Goal: Information Seeking & Learning: Find specific fact

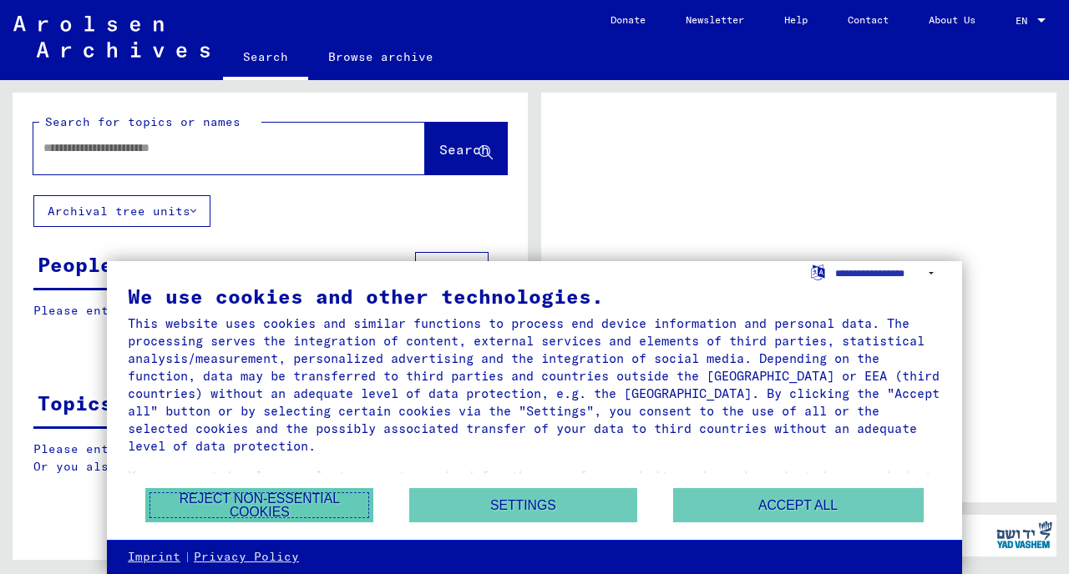
click at [236, 503] on button "Reject non-essential cookies" at bounding box center [259, 505] width 228 height 34
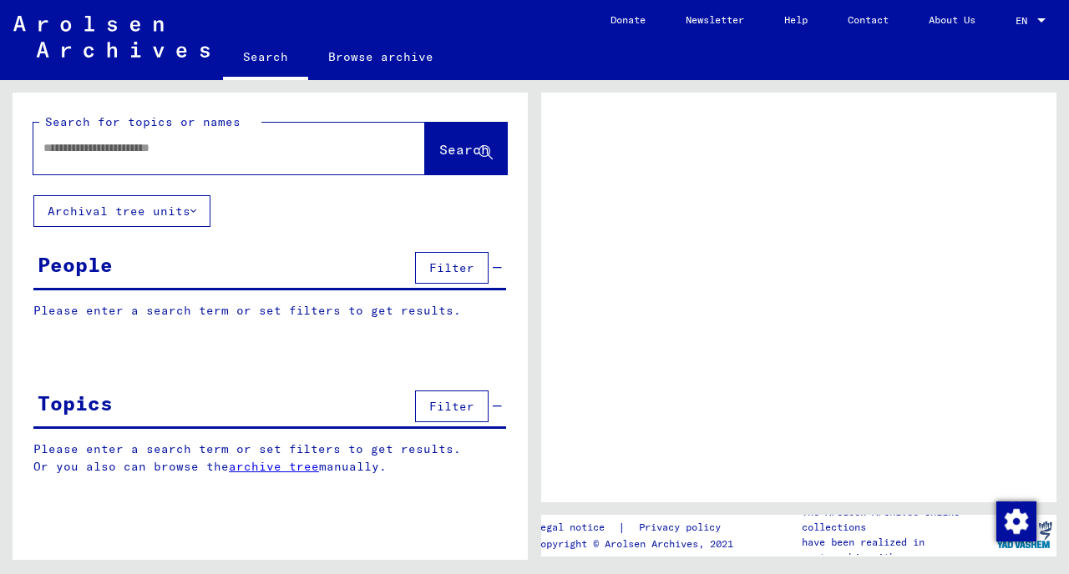
click at [166, 165] on div at bounding box center [209, 148] width 352 height 38
click at [168, 161] on div at bounding box center [209, 148] width 352 height 38
click at [180, 154] on input "text" at bounding box center [213, 148] width 341 height 18
type input "*"
type input "******"
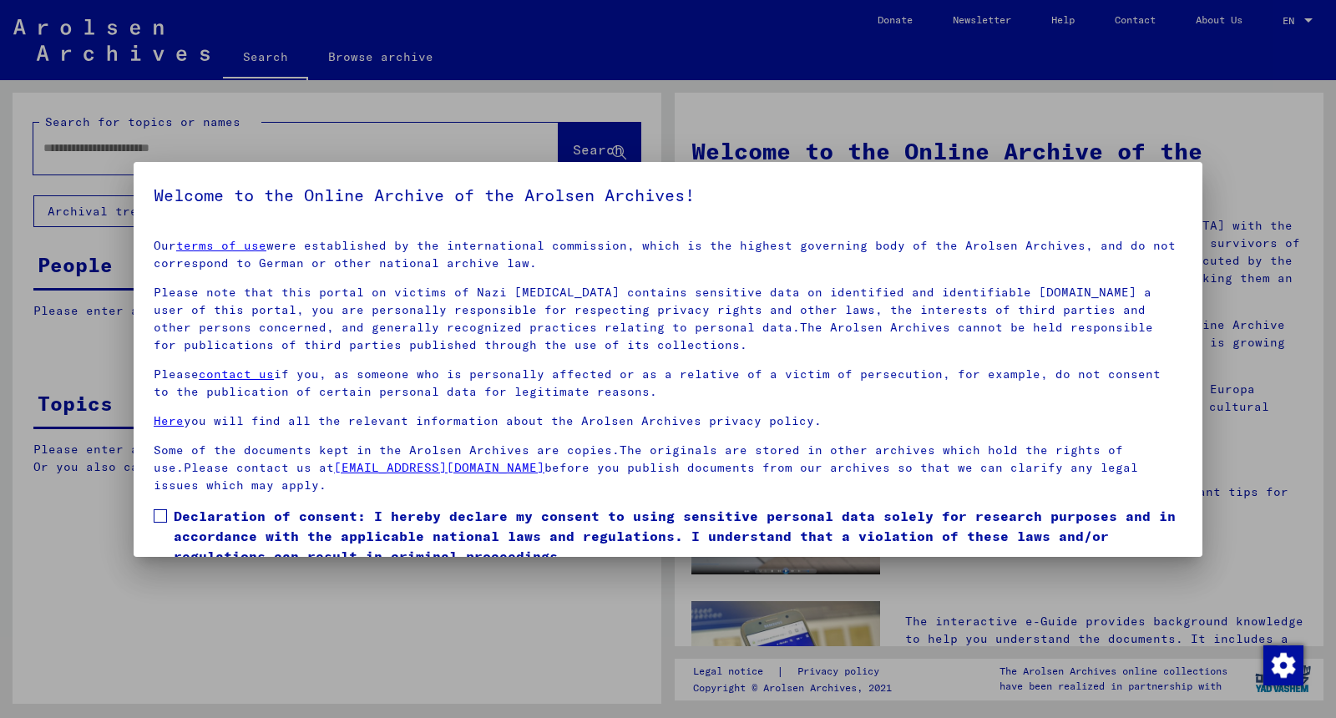
scroll to position [68, 0]
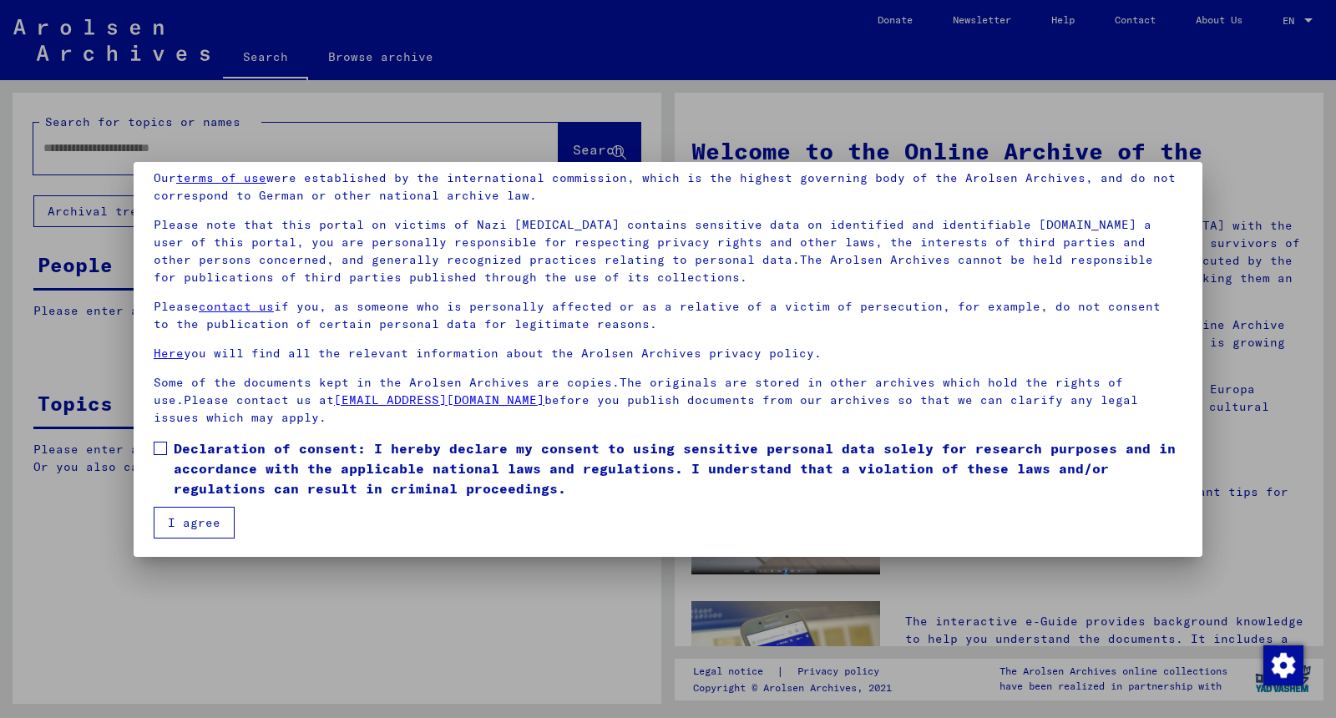
click at [235, 461] on span "Declaration of consent: I hereby declare my consent to using sensitive personal…" at bounding box center [678, 468] width 1009 height 60
click at [199, 530] on button "I agree" at bounding box center [194, 523] width 81 height 32
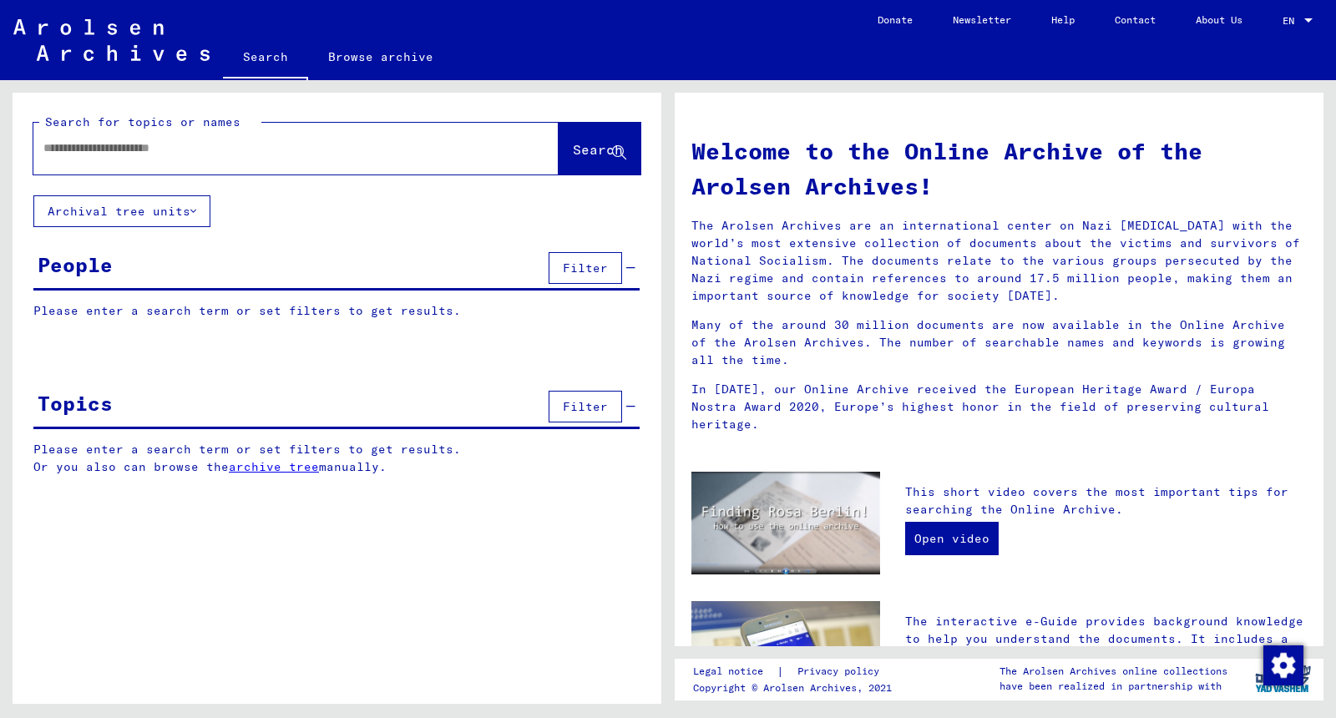
click at [348, 153] on input "text" at bounding box center [275, 148] width 465 height 18
type input "*"
click at [609, 149] on span "Search" at bounding box center [598, 149] width 50 height 17
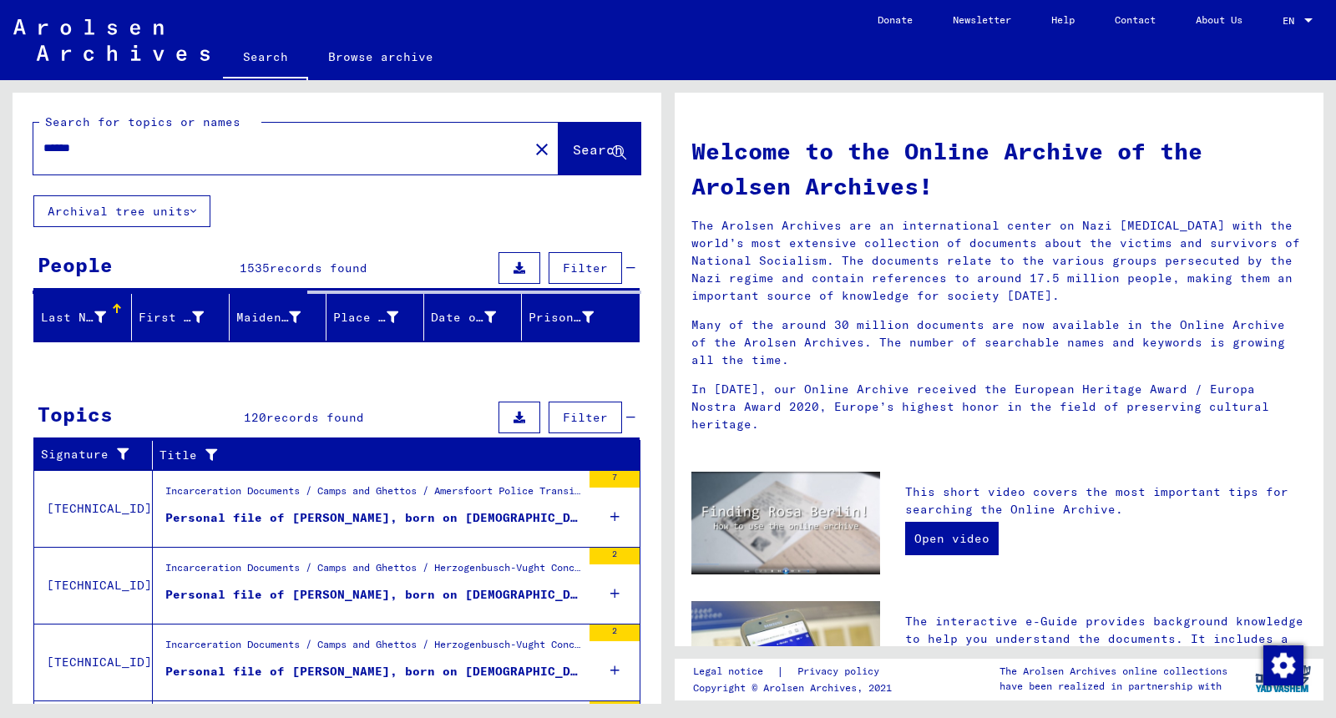
click at [256, 149] on input "******" at bounding box center [275, 148] width 465 height 18
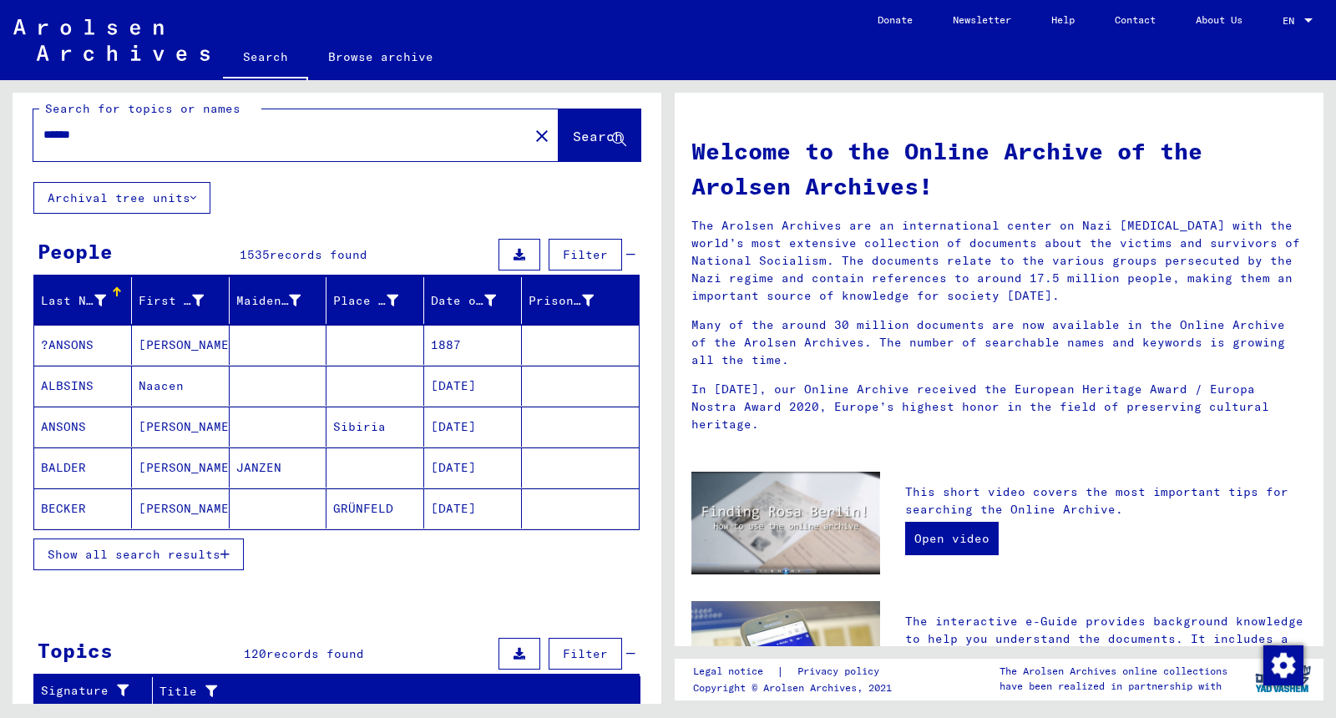
scroll to position [15, 0]
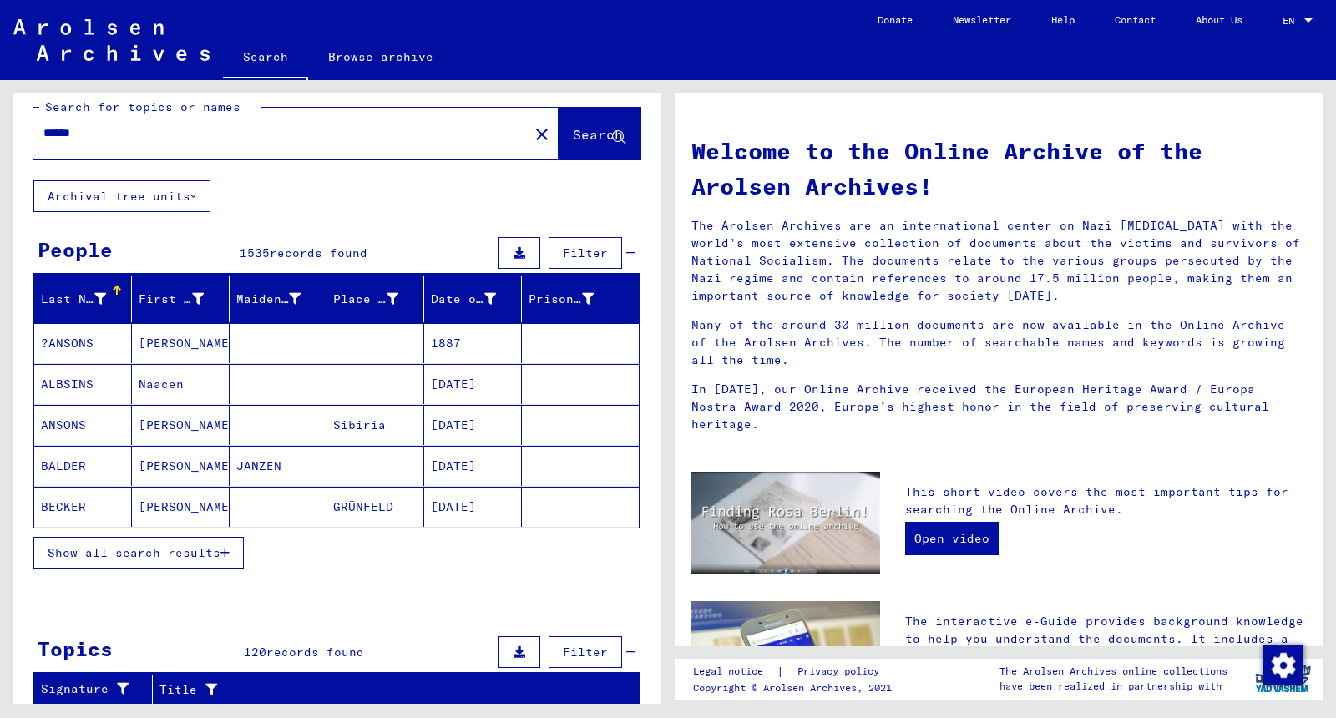
click at [171, 545] on span "Show all search results" at bounding box center [134, 552] width 173 height 15
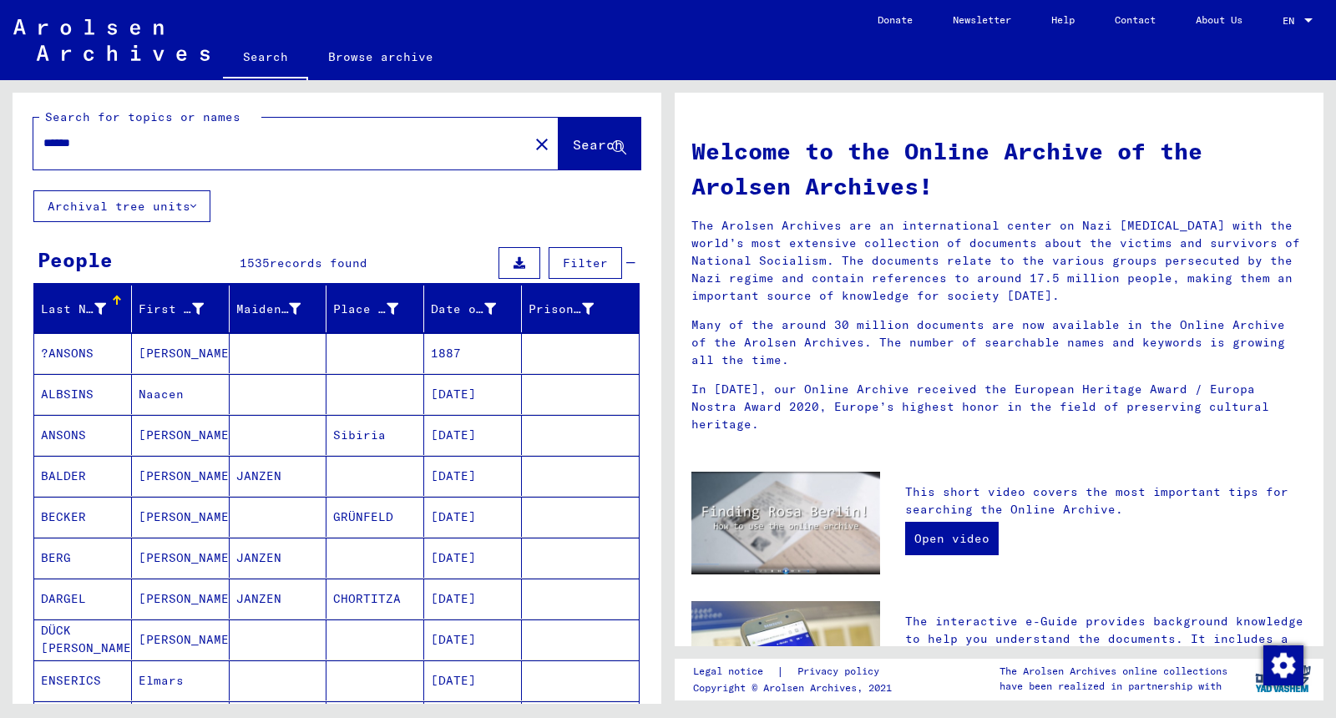
scroll to position [3, 0]
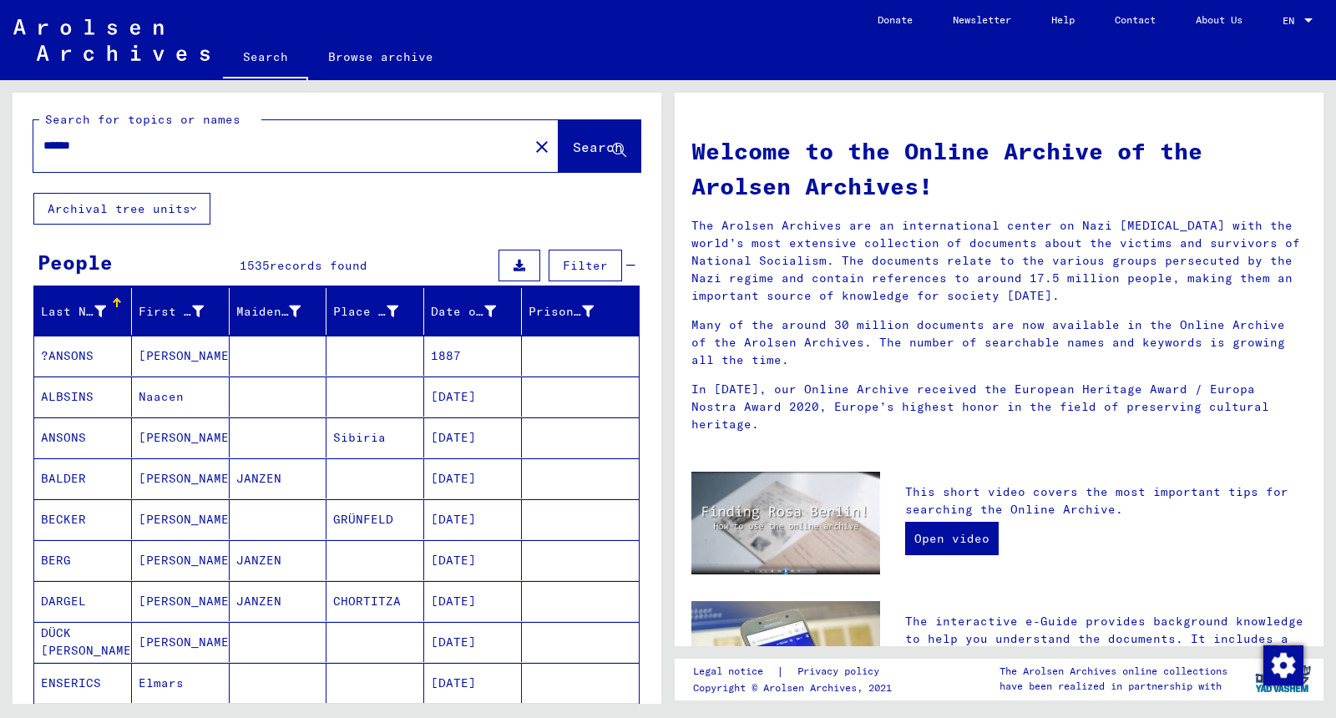
click at [139, 148] on input "******" at bounding box center [275, 146] width 465 height 18
type input "**********"
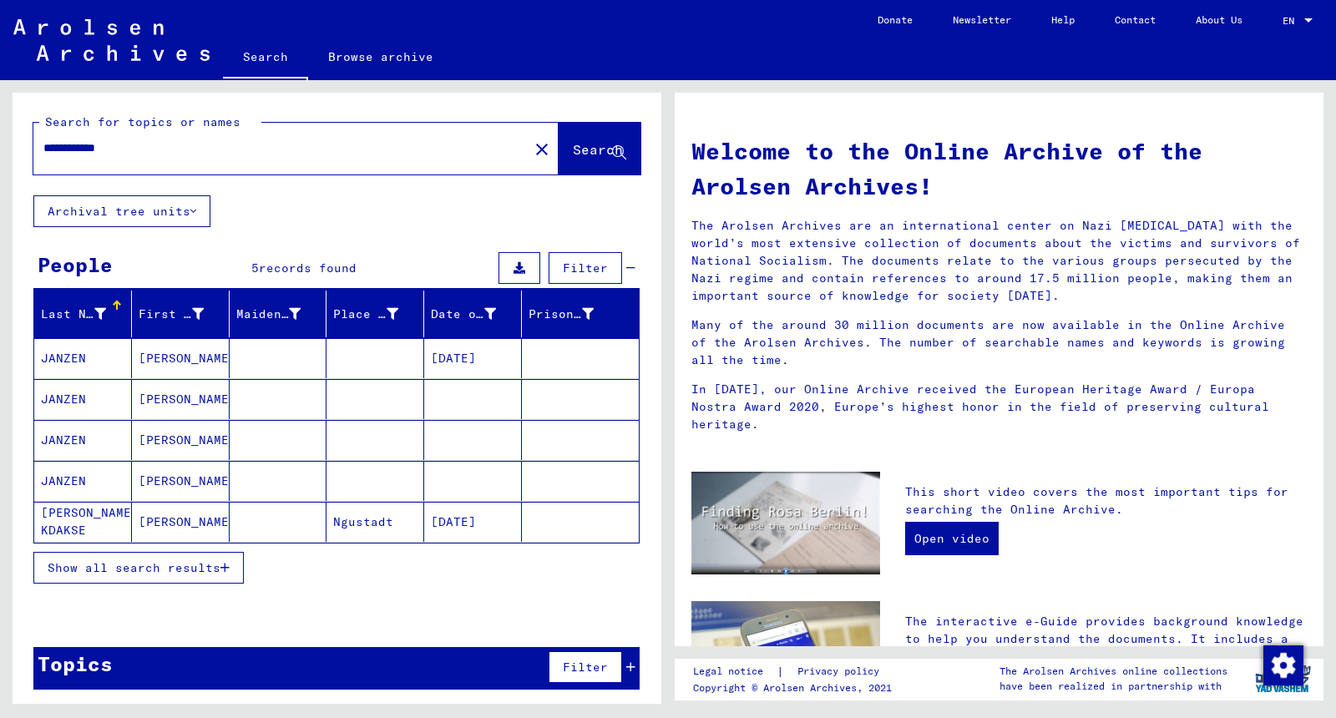
click at [180, 564] on span "Show all search results" at bounding box center [134, 567] width 173 height 15
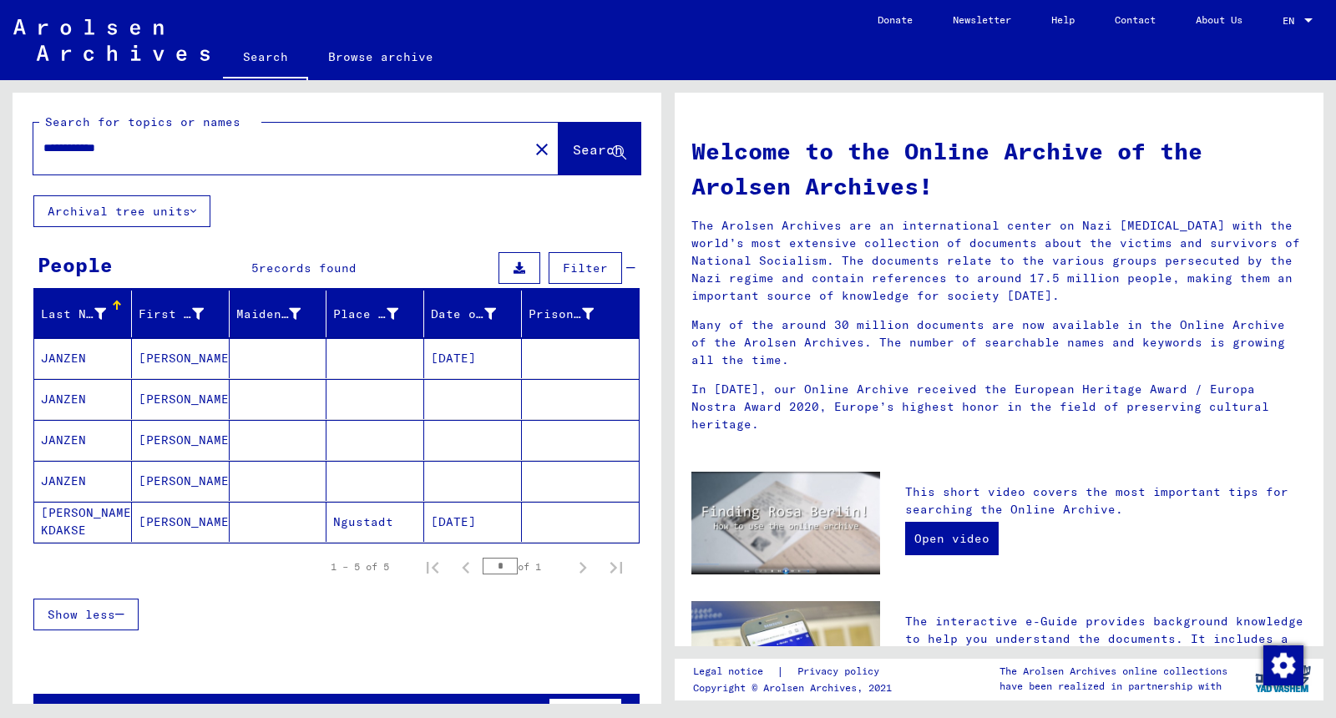
click at [165, 443] on mat-cell "[PERSON_NAME]" at bounding box center [181, 440] width 98 height 40
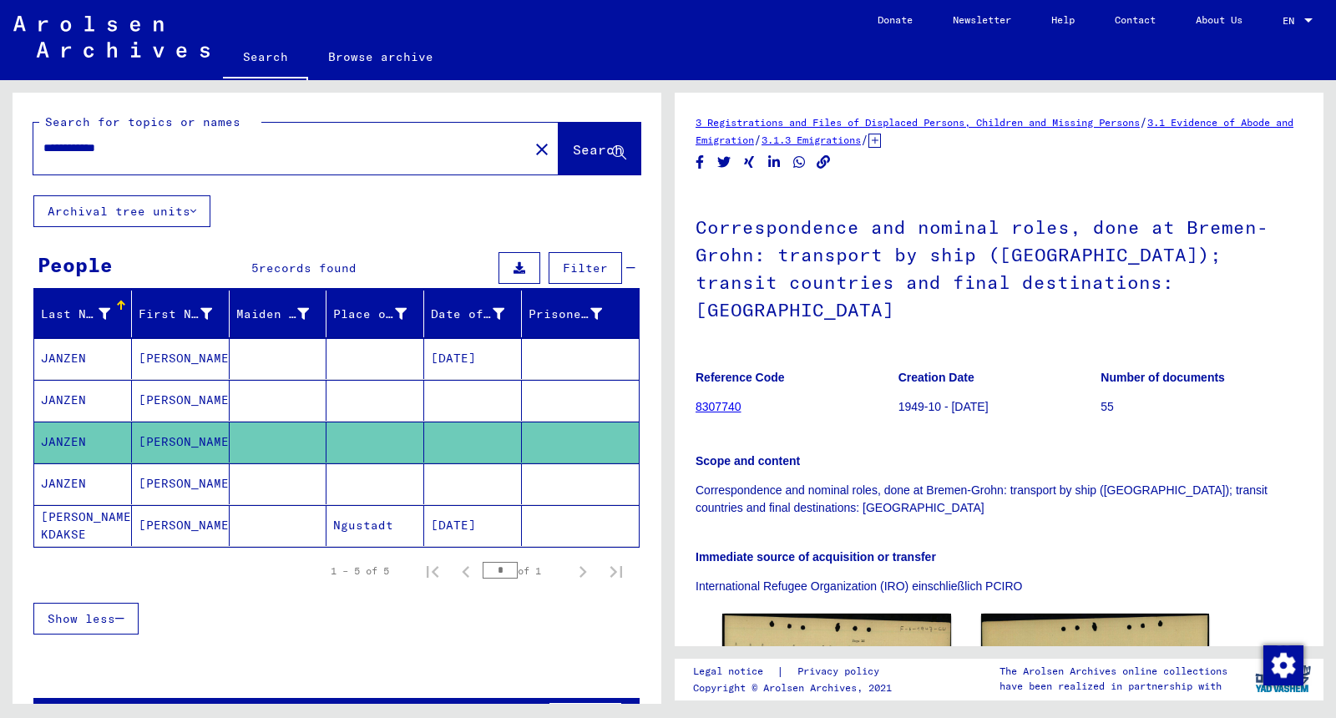
click at [166, 349] on mat-cell "[PERSON_NAME]" at bounding box center [181, 358] width 98 height 41
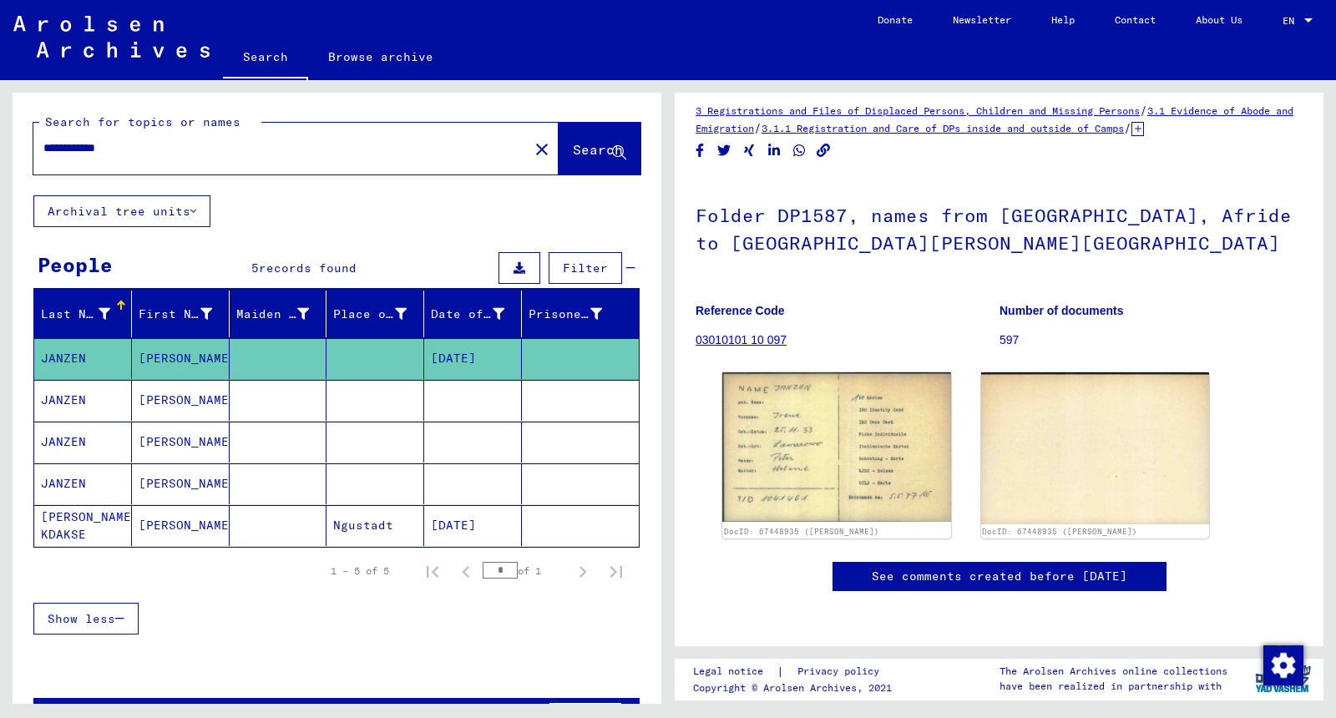
click at [184, 406] on mat-cell "[PERSON_NAME]" at bounding box center [181, 400] width 98 height 41
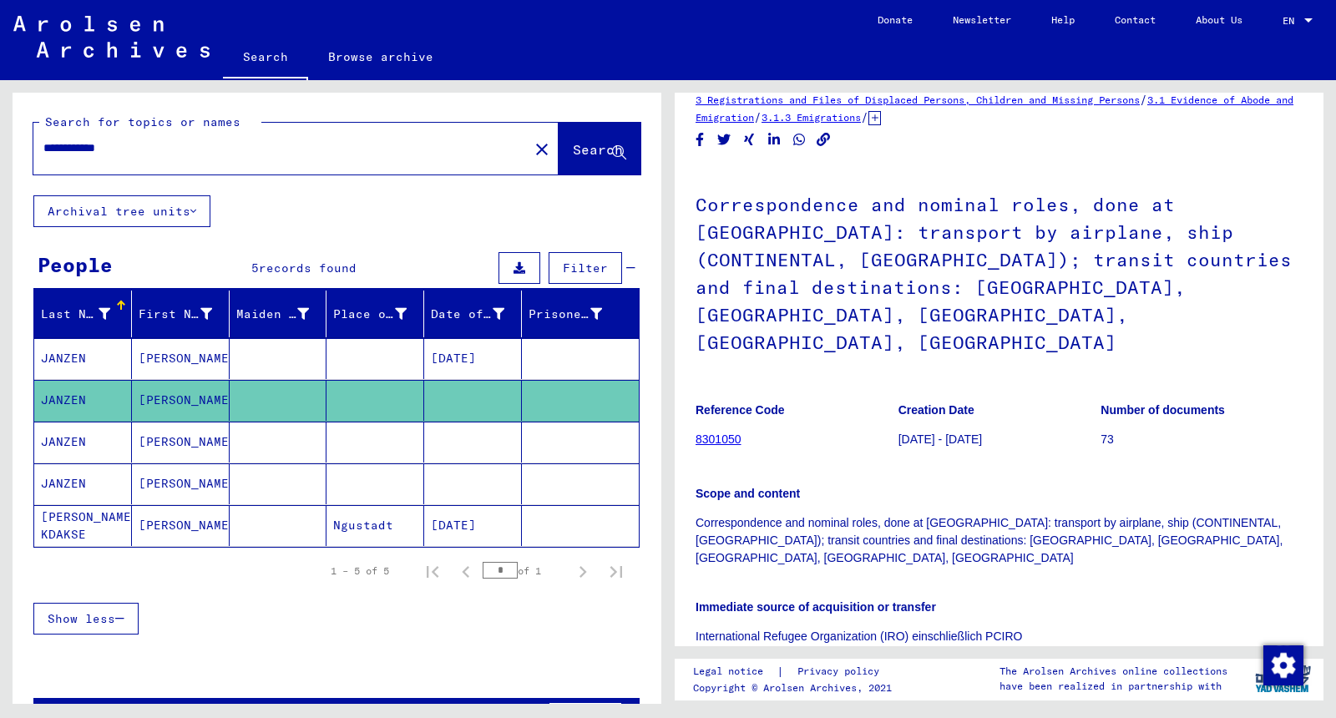
scroll to position [23, 0]
click at [1068, 20] on div at bounding box center [1308, 20] width 8 height 4
click at [1068, 374] on div at bounding box center [668, 359] width 1336 height 718
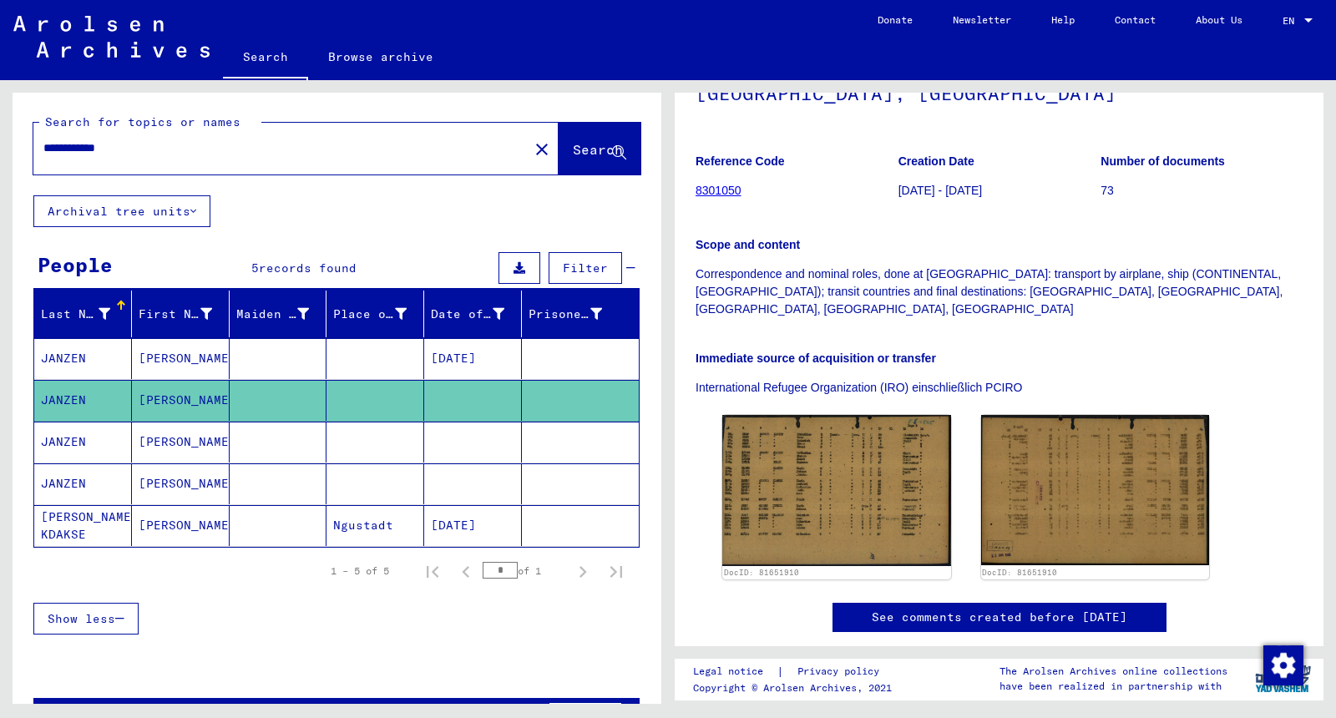
scroll to position [276, 0]
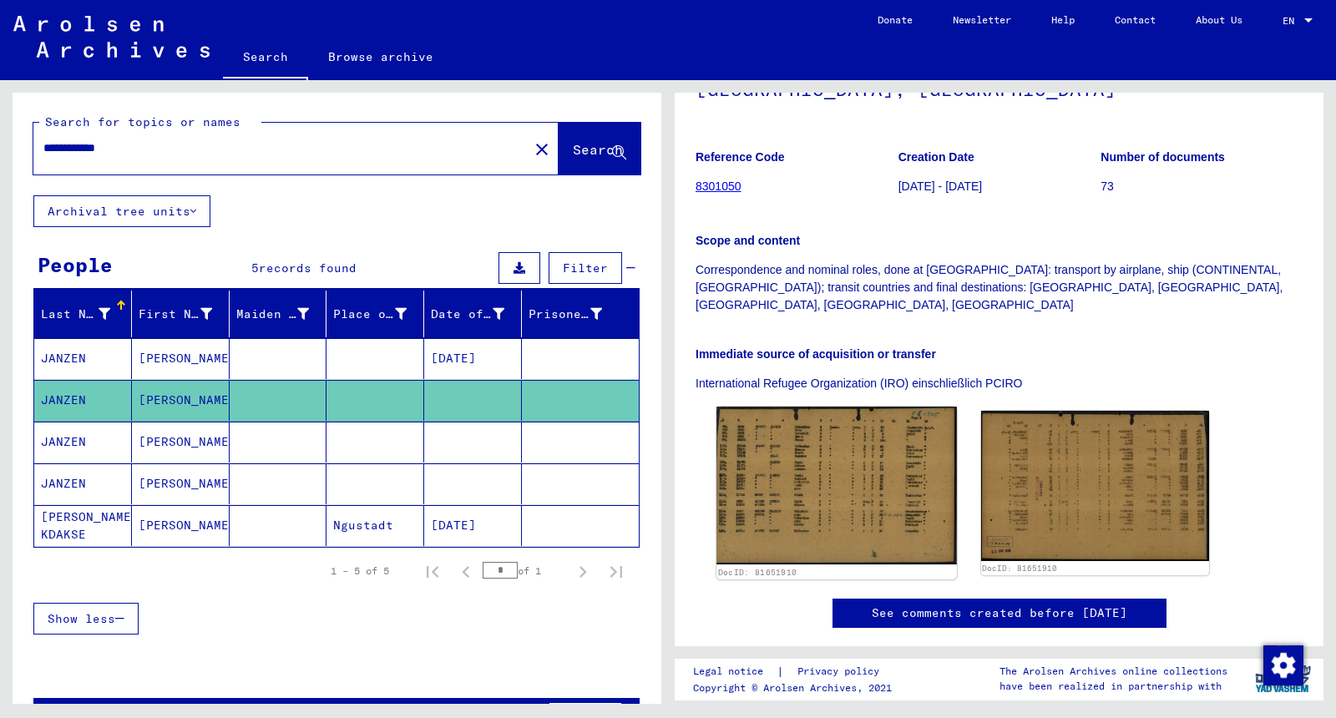
click at [851, 444] on img at bounding box center [836, 486] width 240 height 158
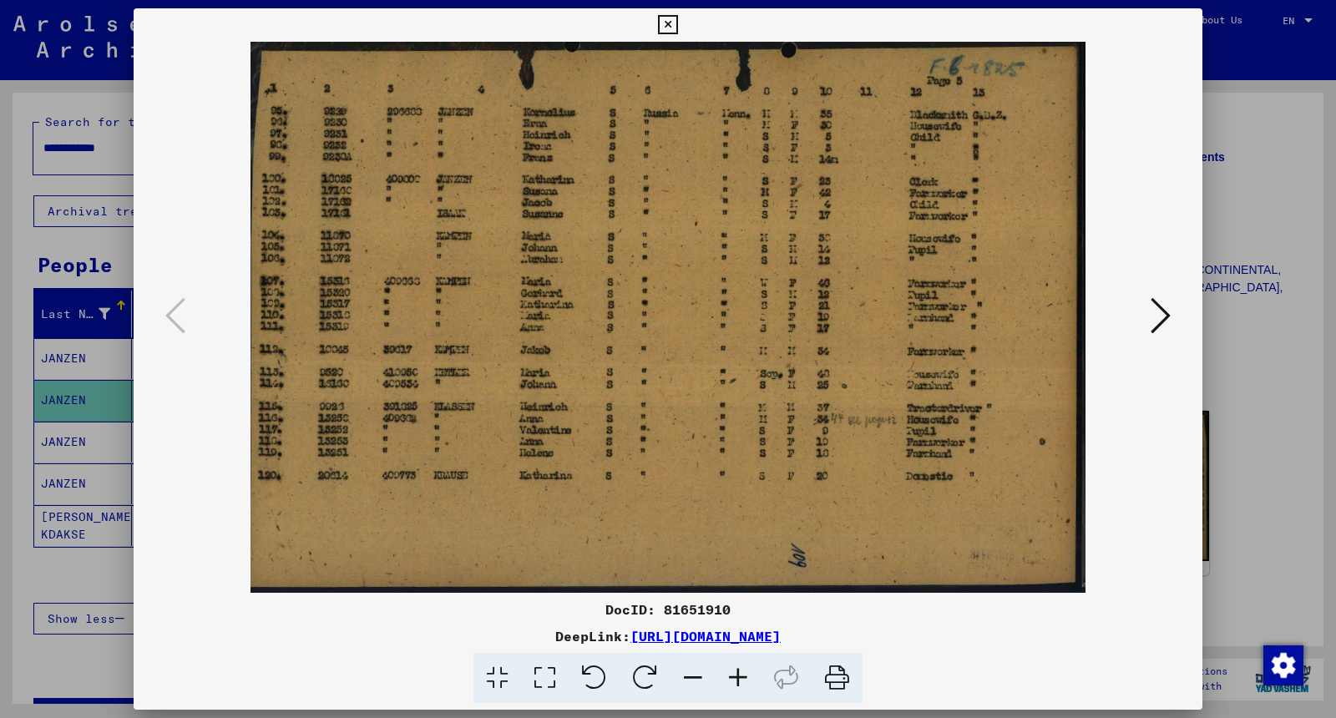
click at [1068, 308] on button at bounding box center [1161, 317] width 30 height 48
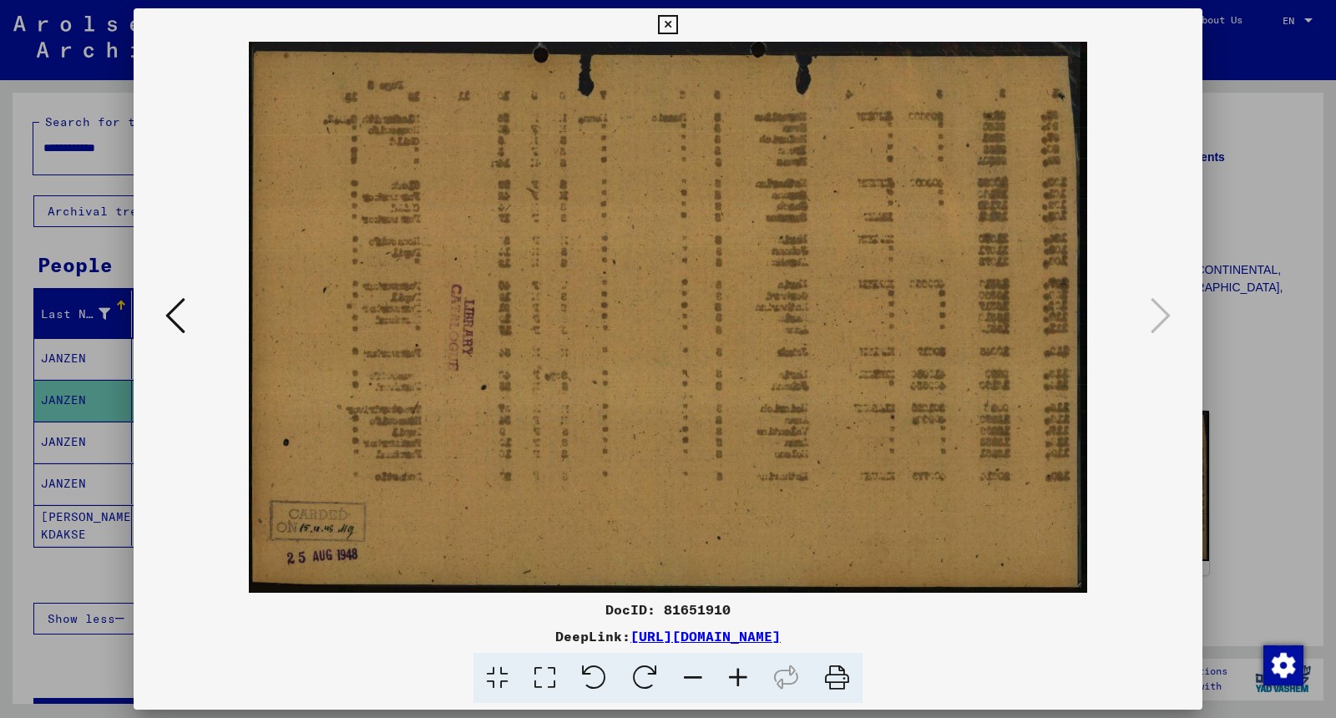
click at [1068, 191] on div at bounding box center [668, 359] width 1336 height 718
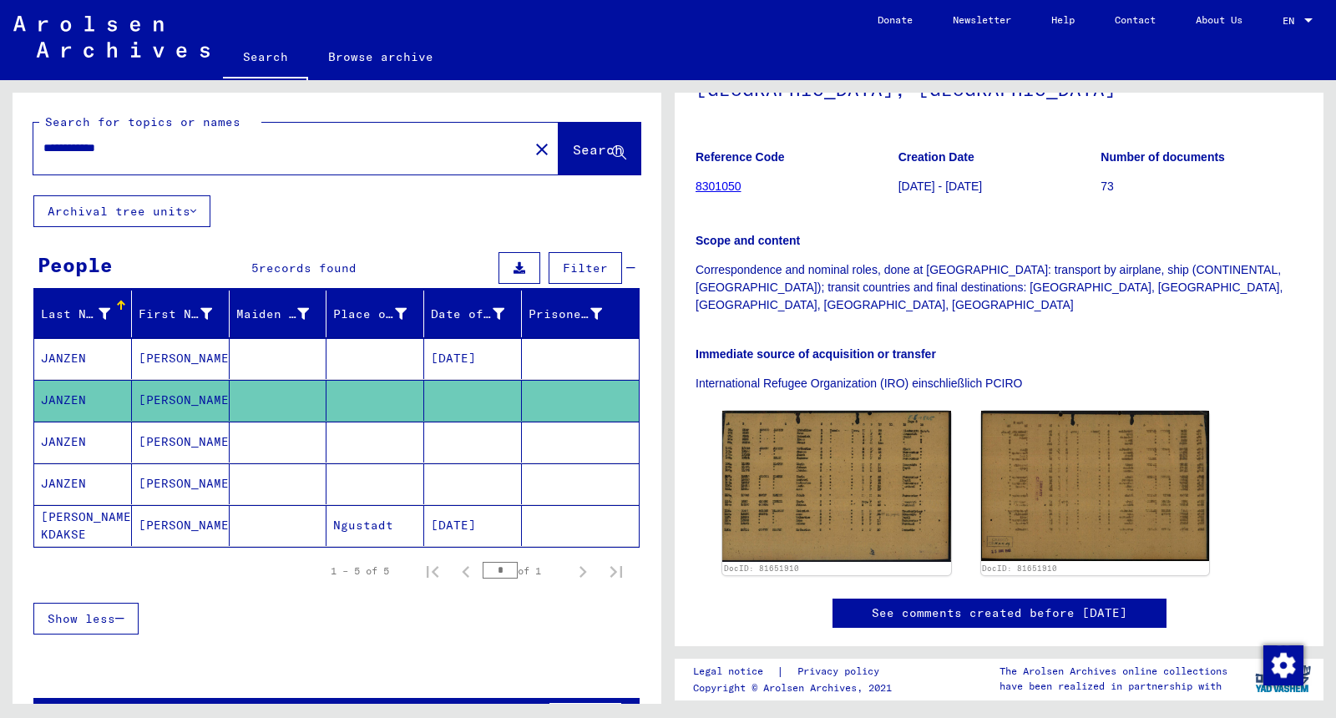
click at [257, 445] on mat-cell at bounding box center [279, 442] width 98 height 41
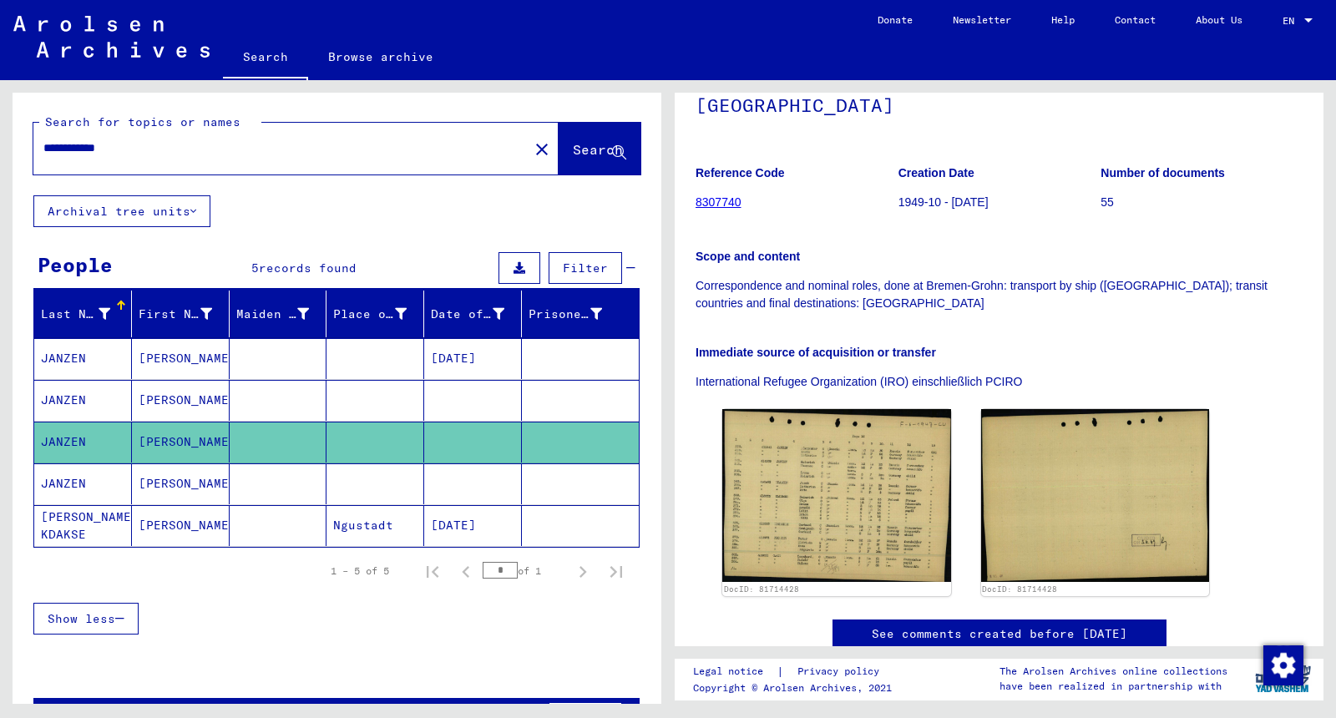
scroll to position [210, 0]
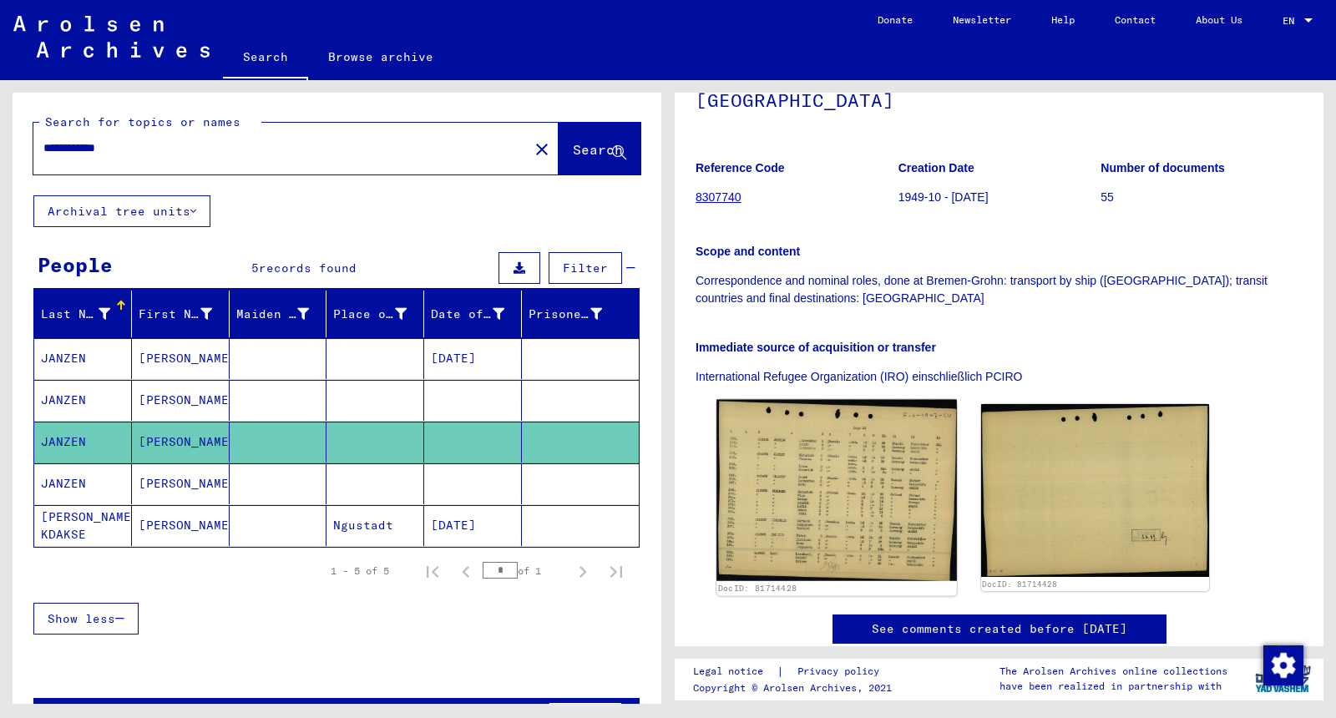
click at [893, 469] on img at bounding box center [836, 490] width 240 height 181
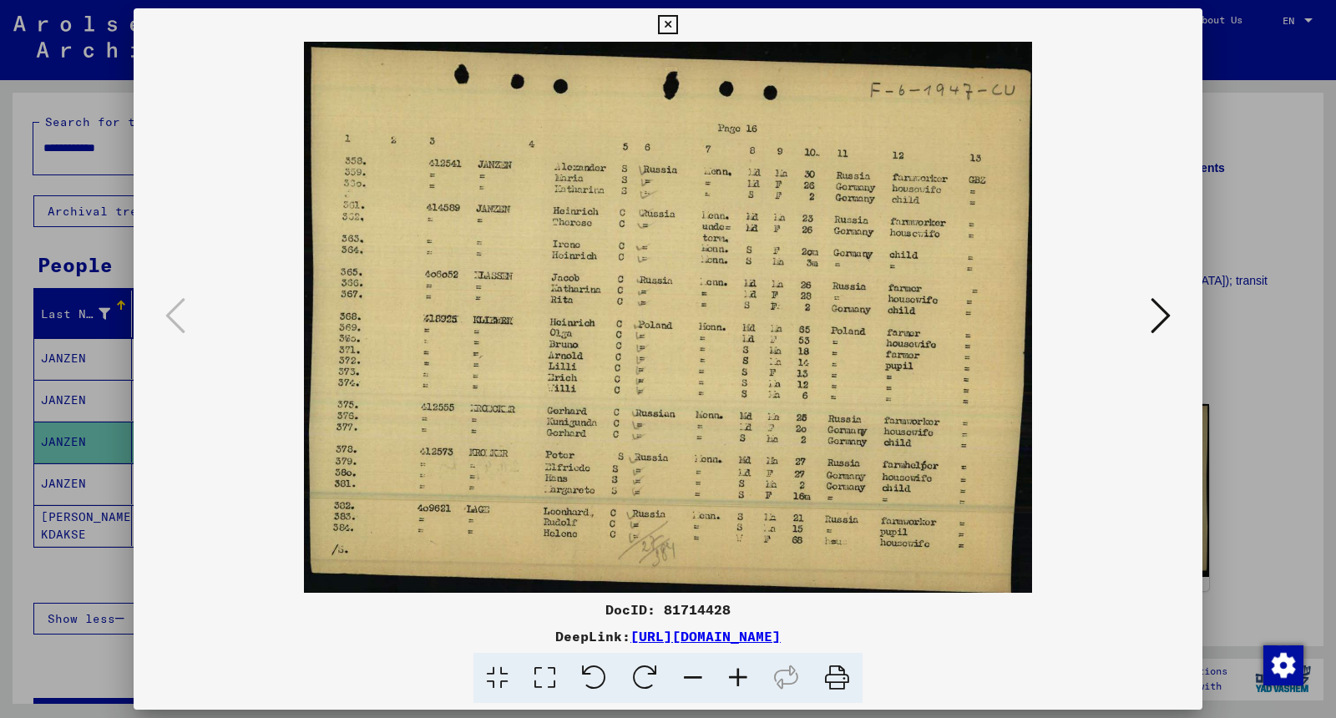
click at [1068, 302] on icon at bounding box center [1161, 316] width 20 height 40
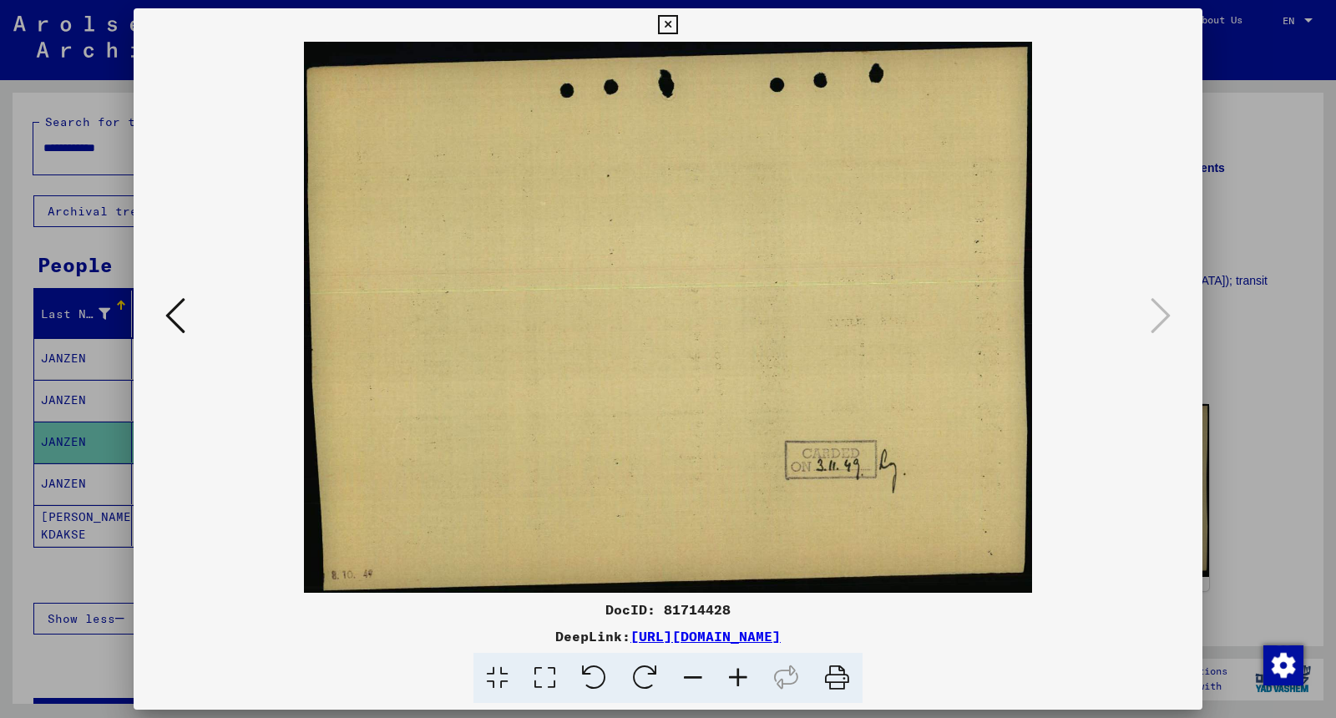
click at [169, 333] on icon at bounding box center [175, 316] width 20 height 40
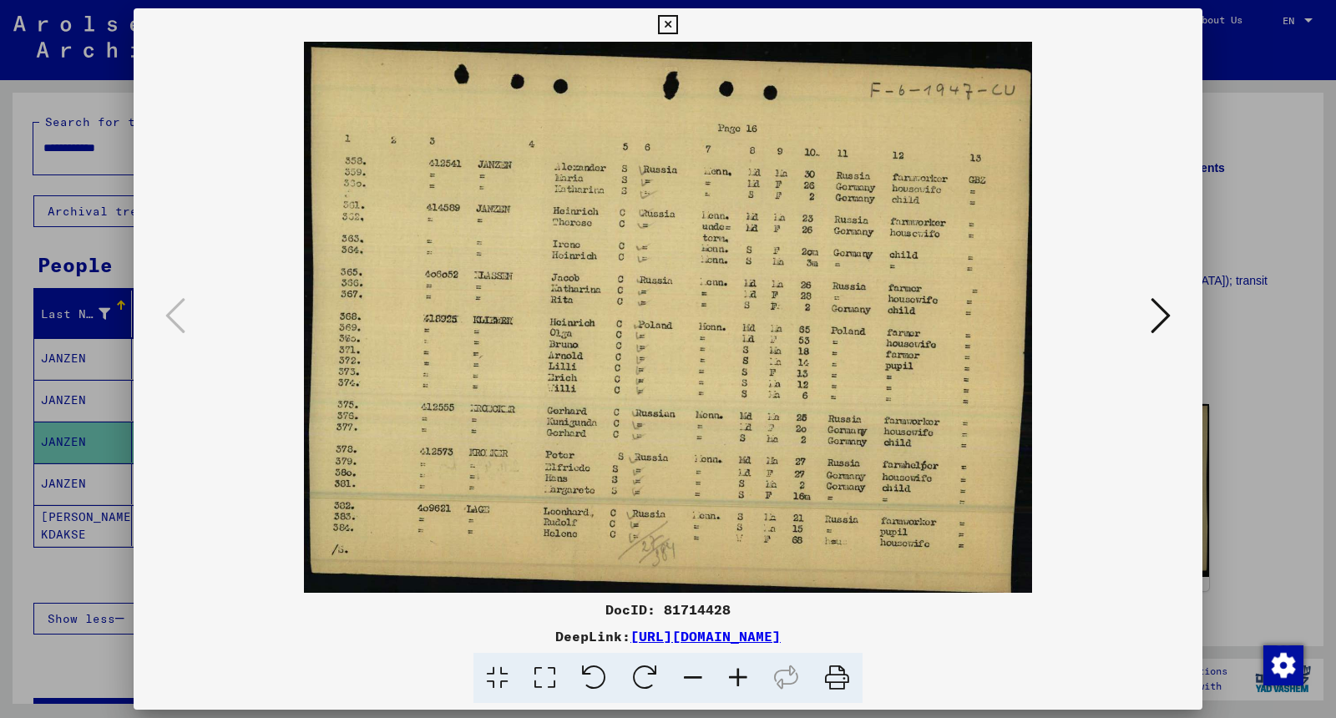
click at [1068, 180] on div at bounding box center [668, 359] width 1336 height 718
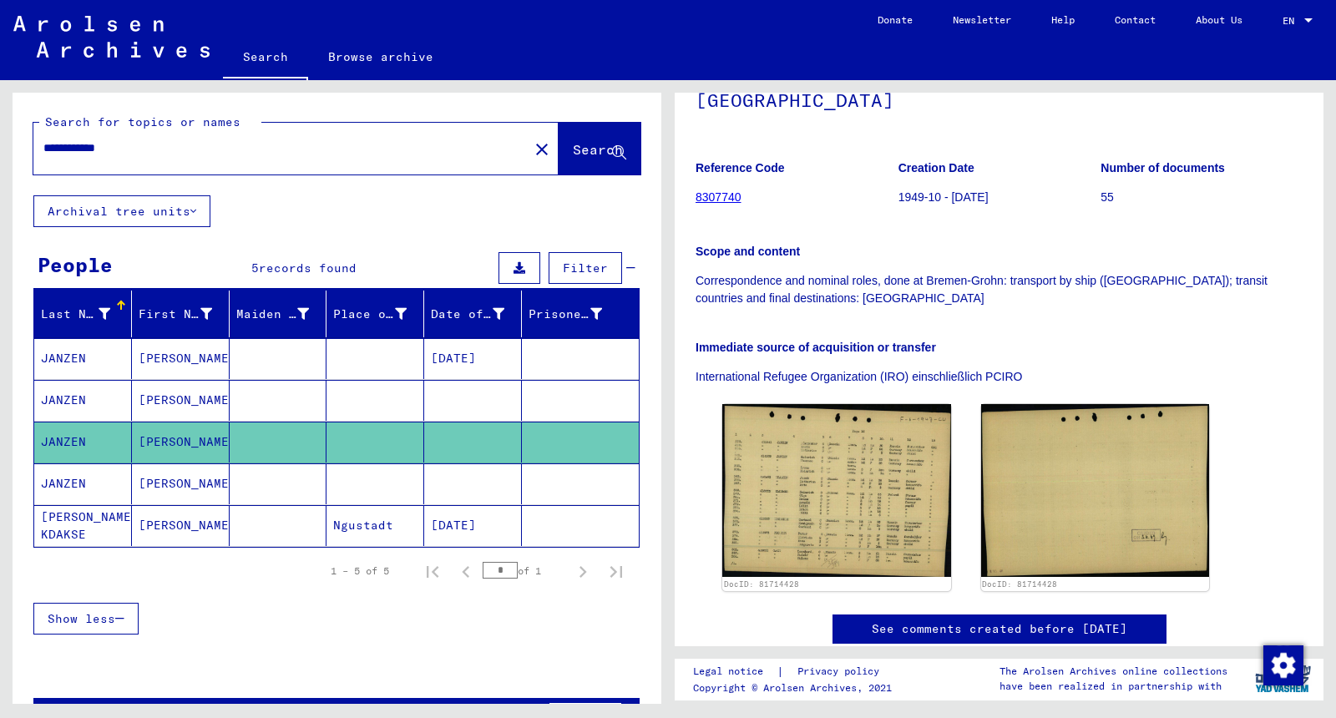
click at [213, 469] on mat-cell "[PERSON_NAME]" at bounding box center [181, 483] width 98 height 41
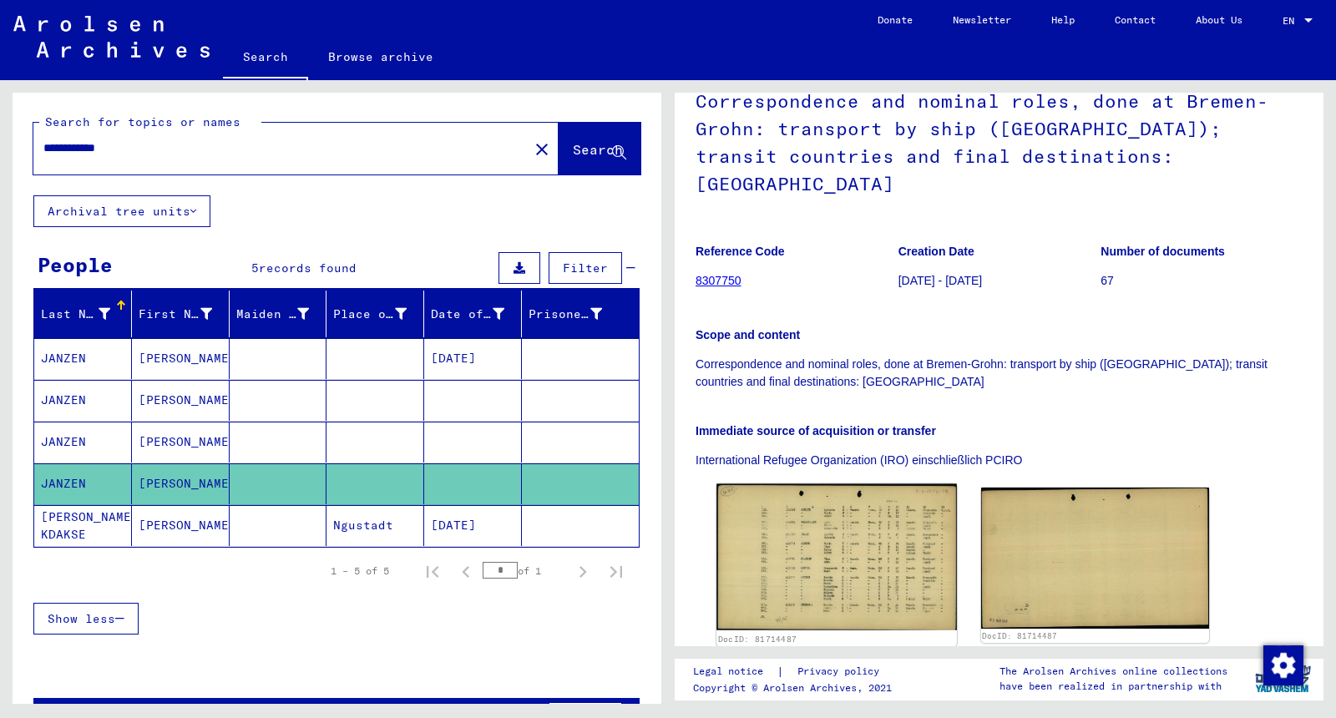
scroll to position [125, 0]
click at [851, 528] on img at bounding box center [836, 558] width 240 height 146
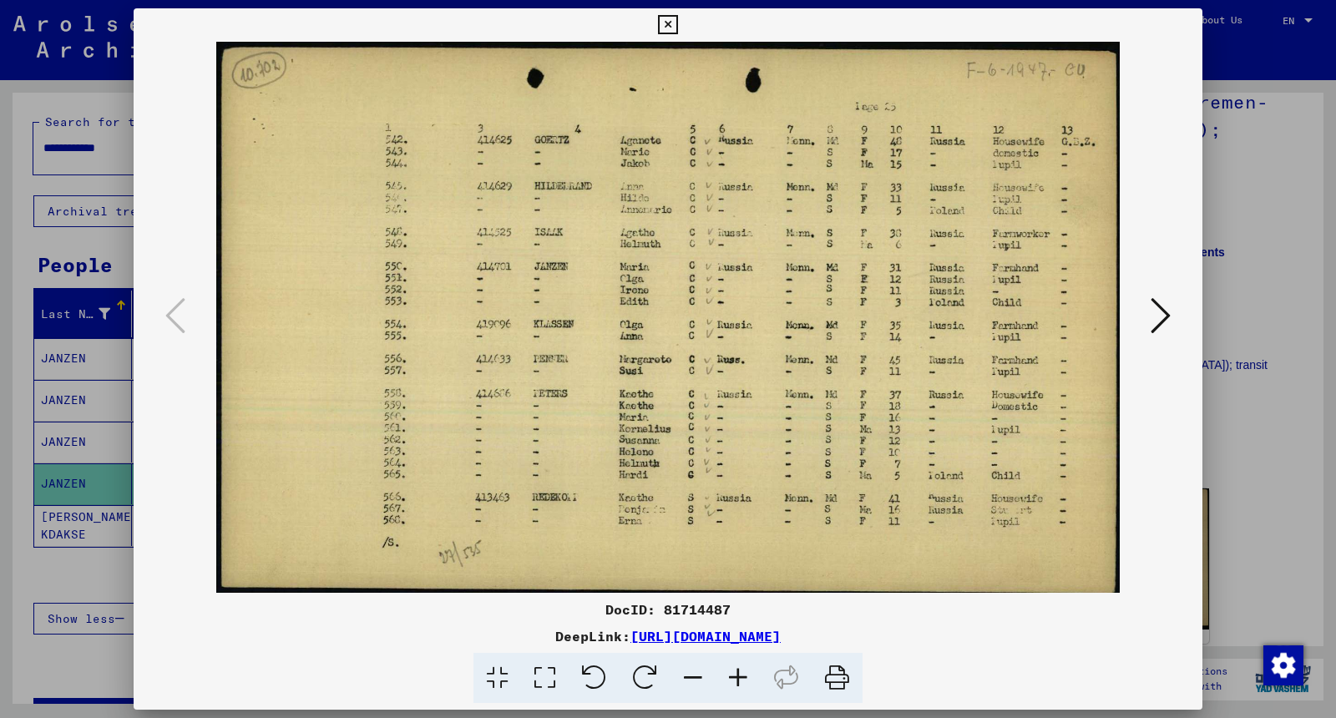
click at [1068, 178] on div at bounding box center [668, 359] width 1336 height 718
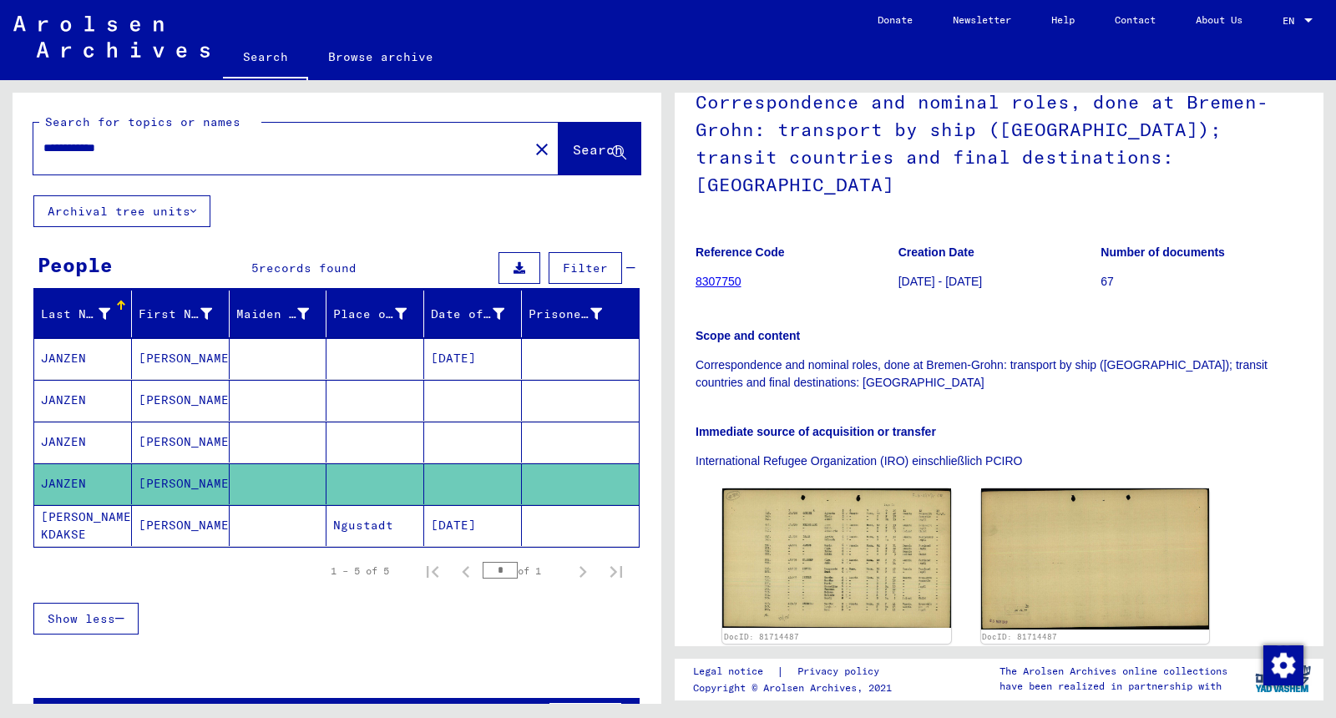
click at [239, 513] on mat-cell at bounding box center [279, 525] width 98 height 41
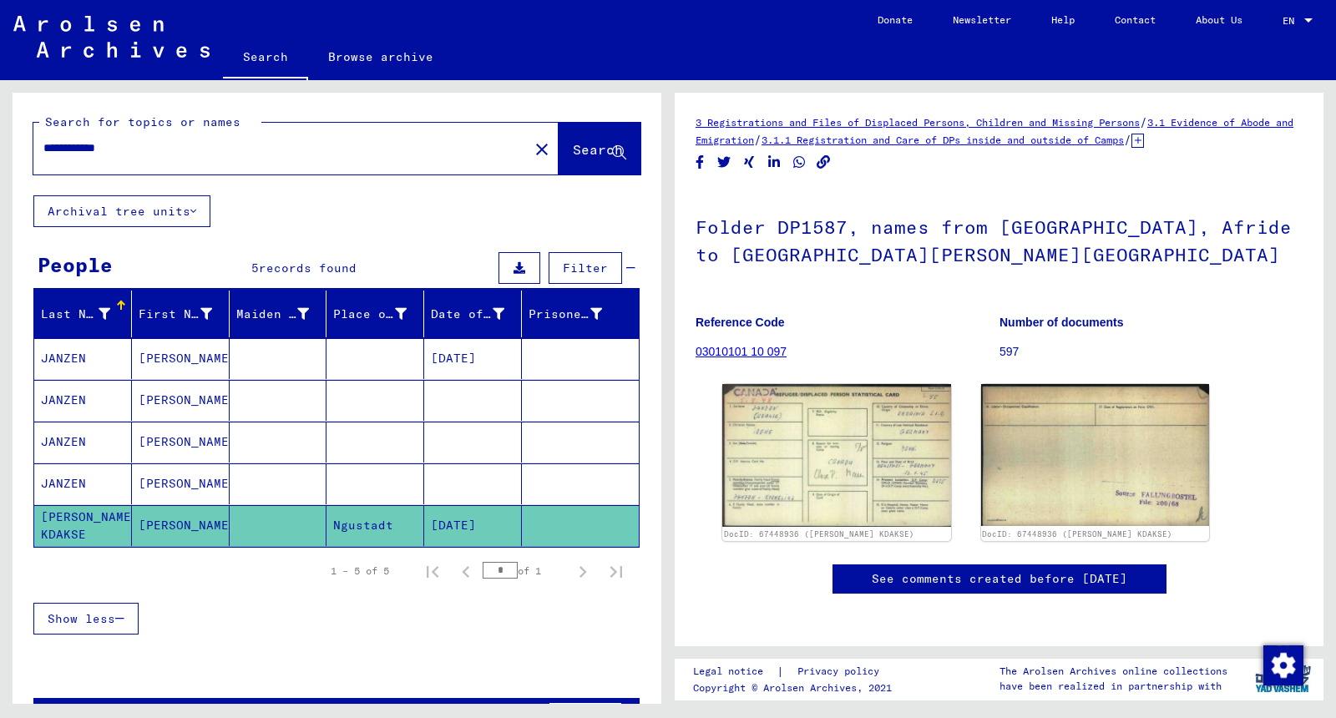
click at [114, 152] on input "**********" at bounding box center [280, 148] width 475 height 18
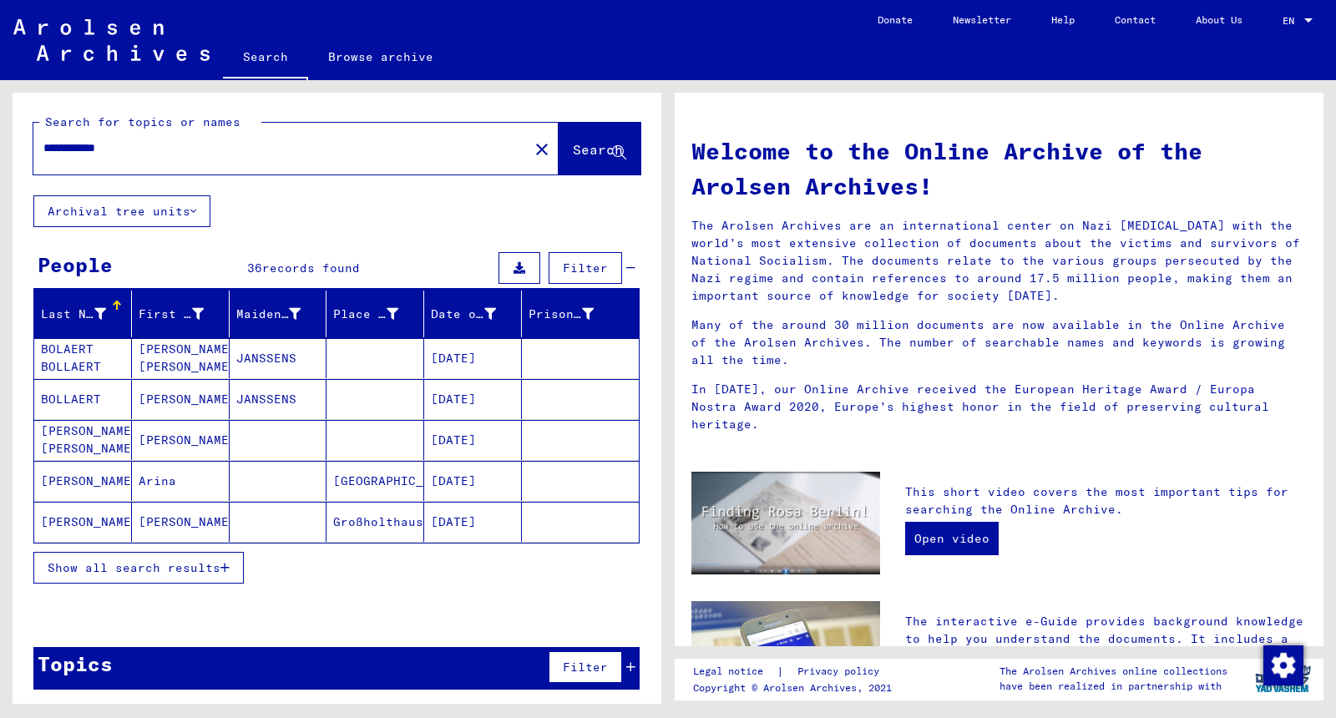
click at [115, 146] on input "**********" at bounding box center [275, 148] width 465 height 18
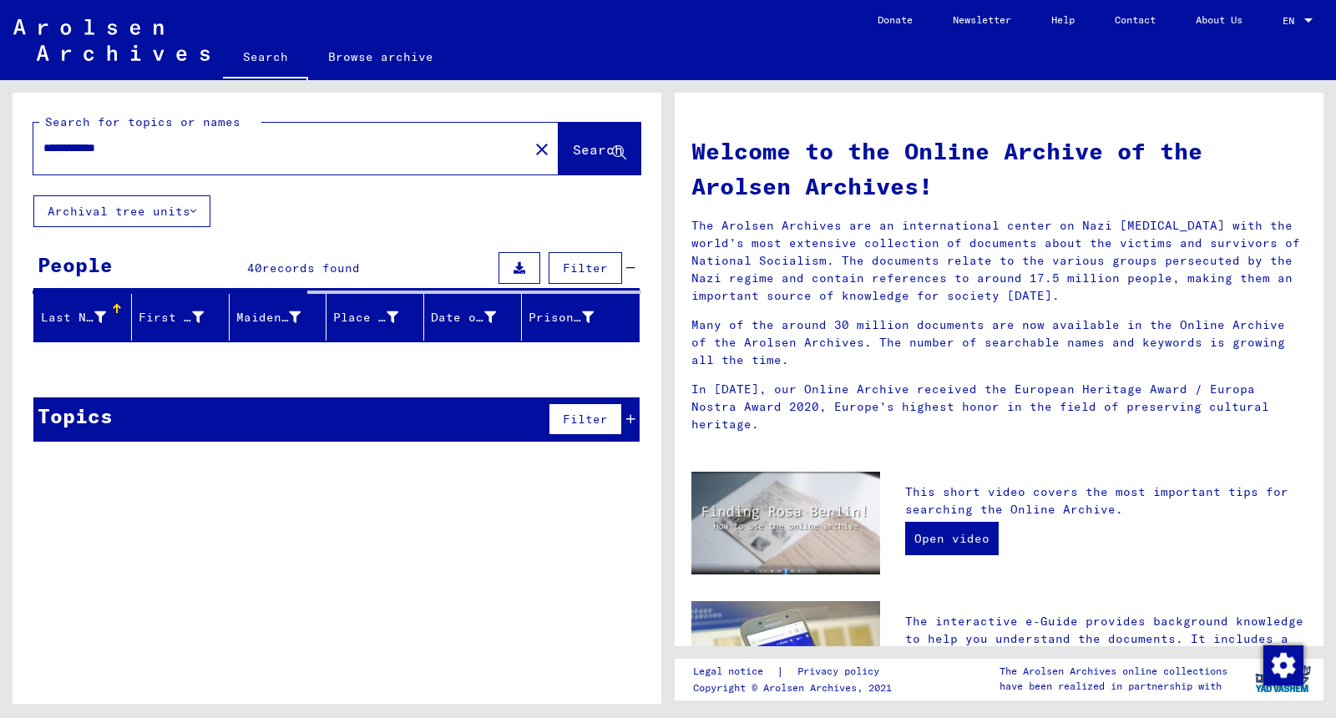
click at [115, 148] on input "**********" at bounding box center [275, 148] width 465 height 18
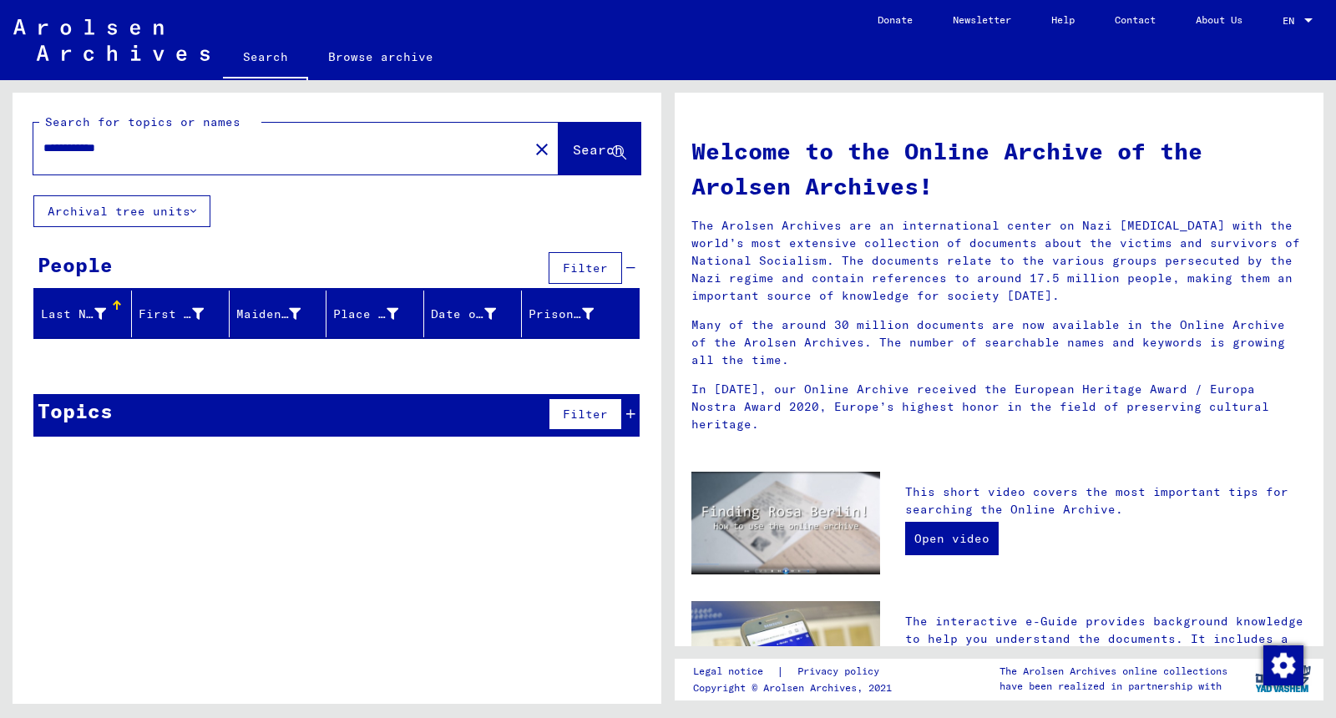
click at [138, 221] on button "Archival tree units" at bounding box center [121, 211] width 177 height 32
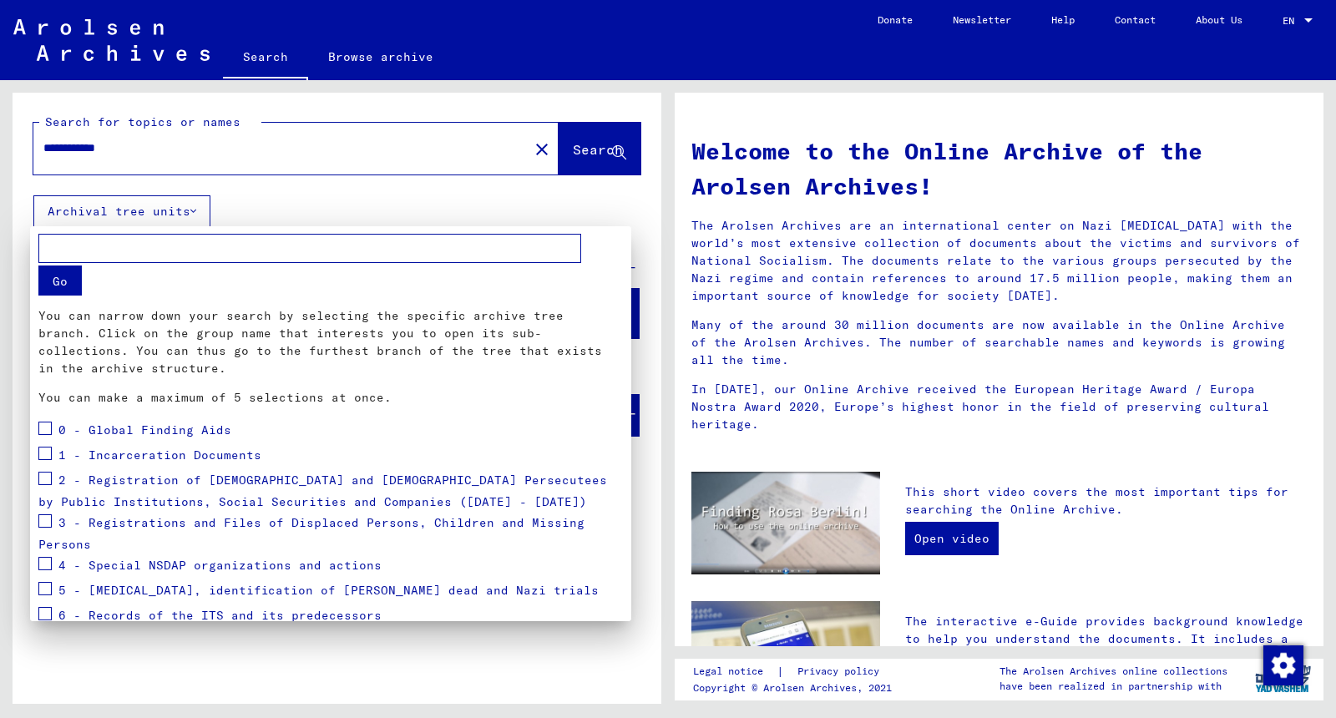
click at [366, 210] on div at bounding box center [668, 359] width 1336 height 718
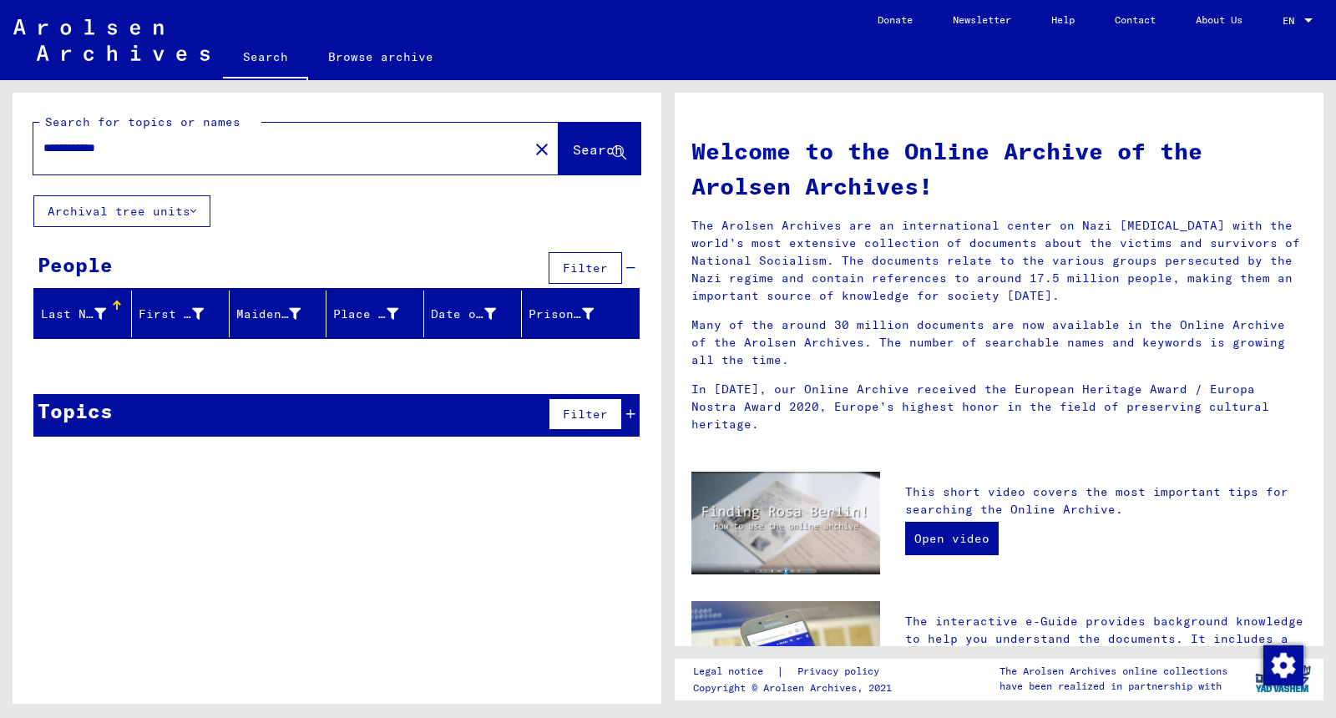
click at [113, 153] on input "**********" at bounding box center [275, 148] width 465 height 18
type input "**********"
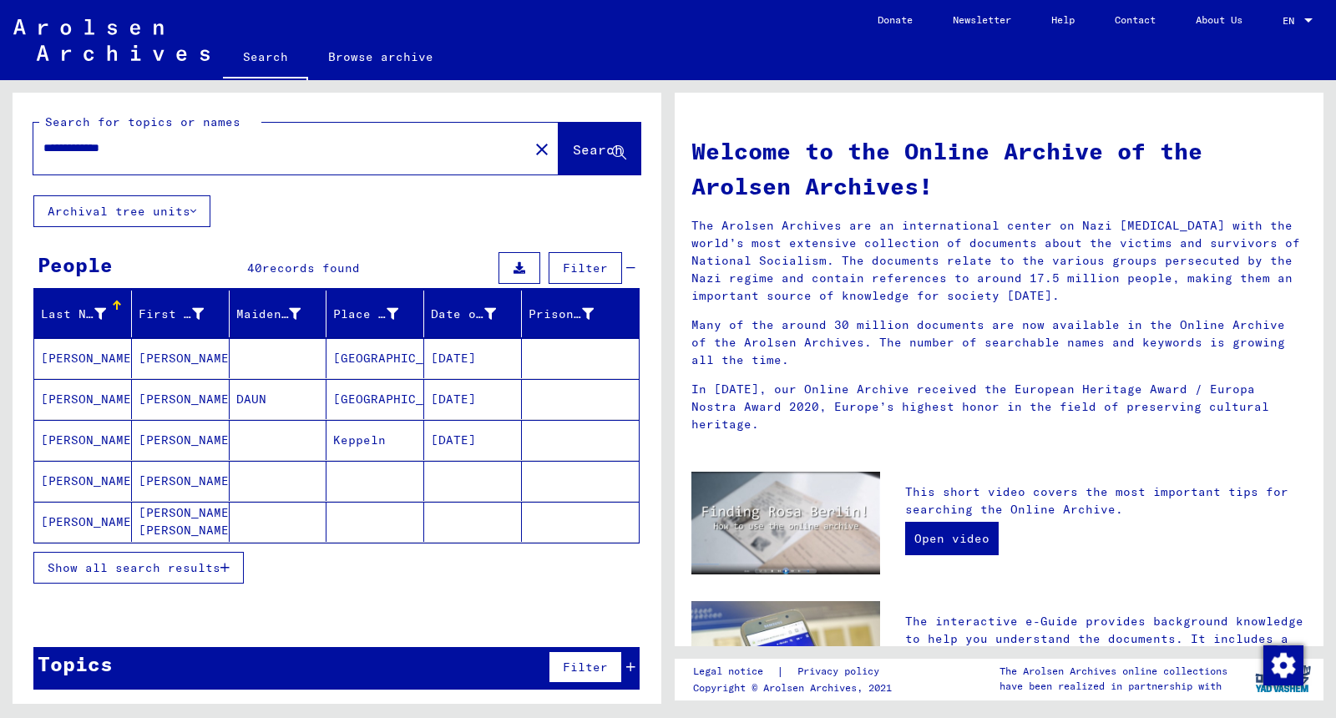
click at [175, 571] on button "Show all search results" at bounding box center [138, 568] width 210 height 32
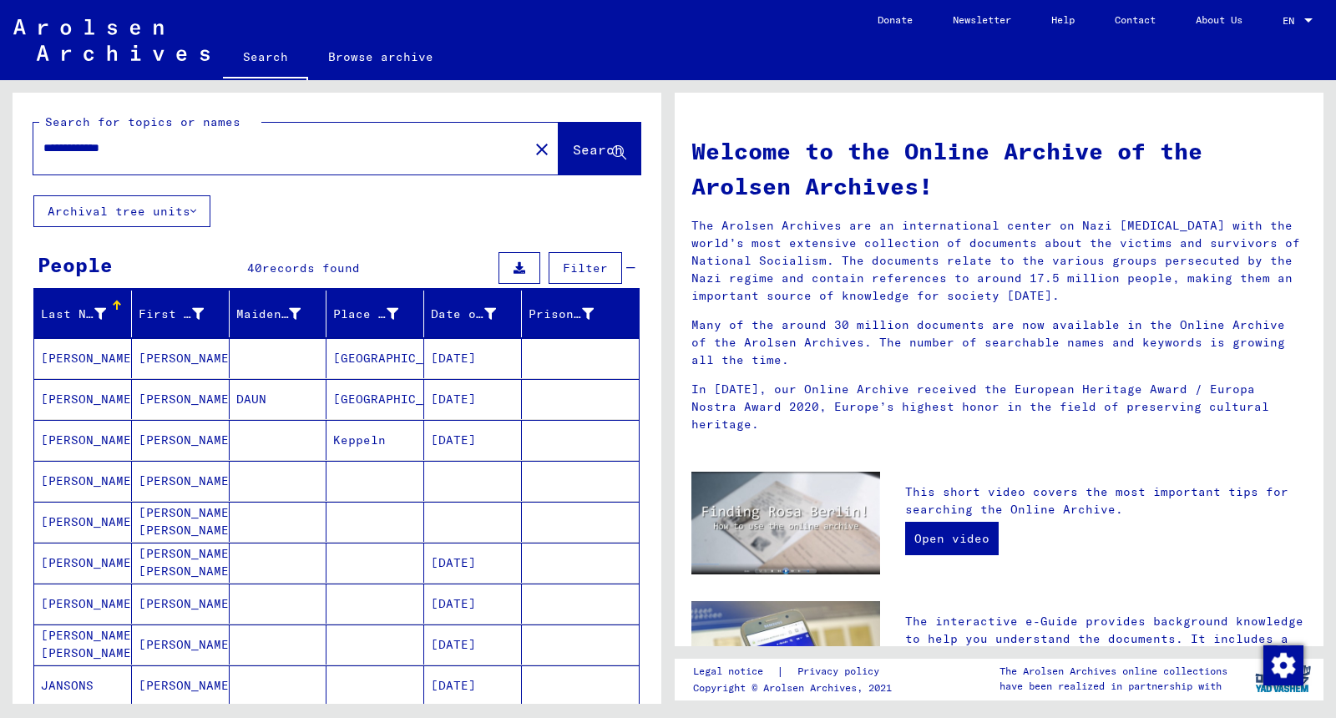
scroll to position [8, 0]
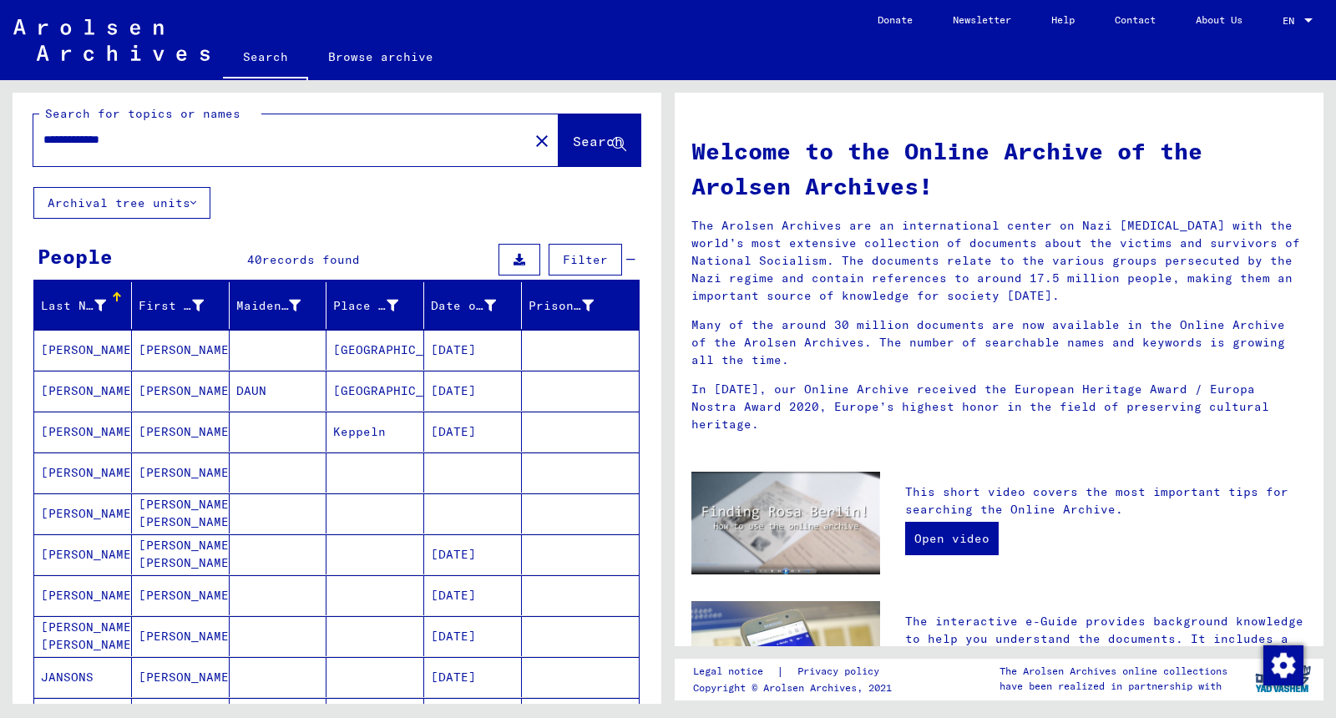
click at [261, 357] on mat-cell at bounding box center [279, 350] width 98 height 40
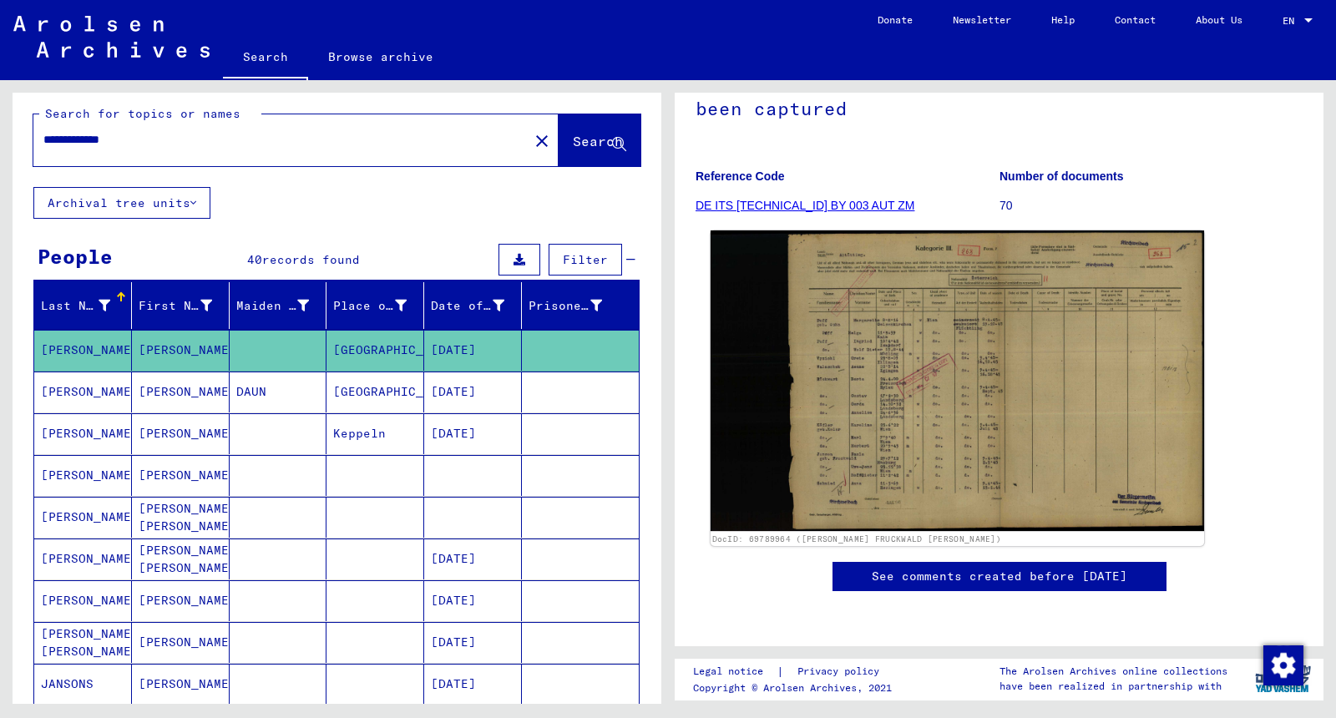
scroll to position [188, 0]
click at [859, 240] on img at bounding box center [957, 380] width 493 height 301
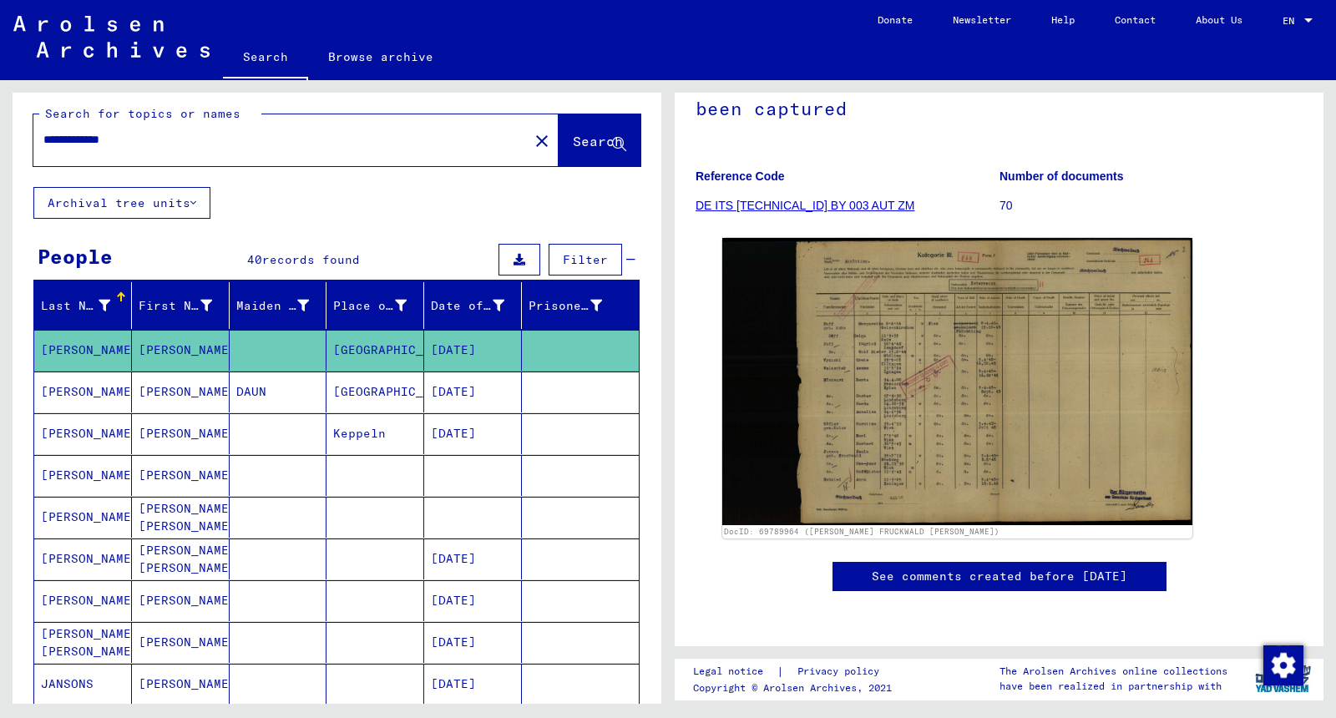
click at [282, 393] on mat-cell "DAUN" at bounding box center [279, 392] width 98 height 41
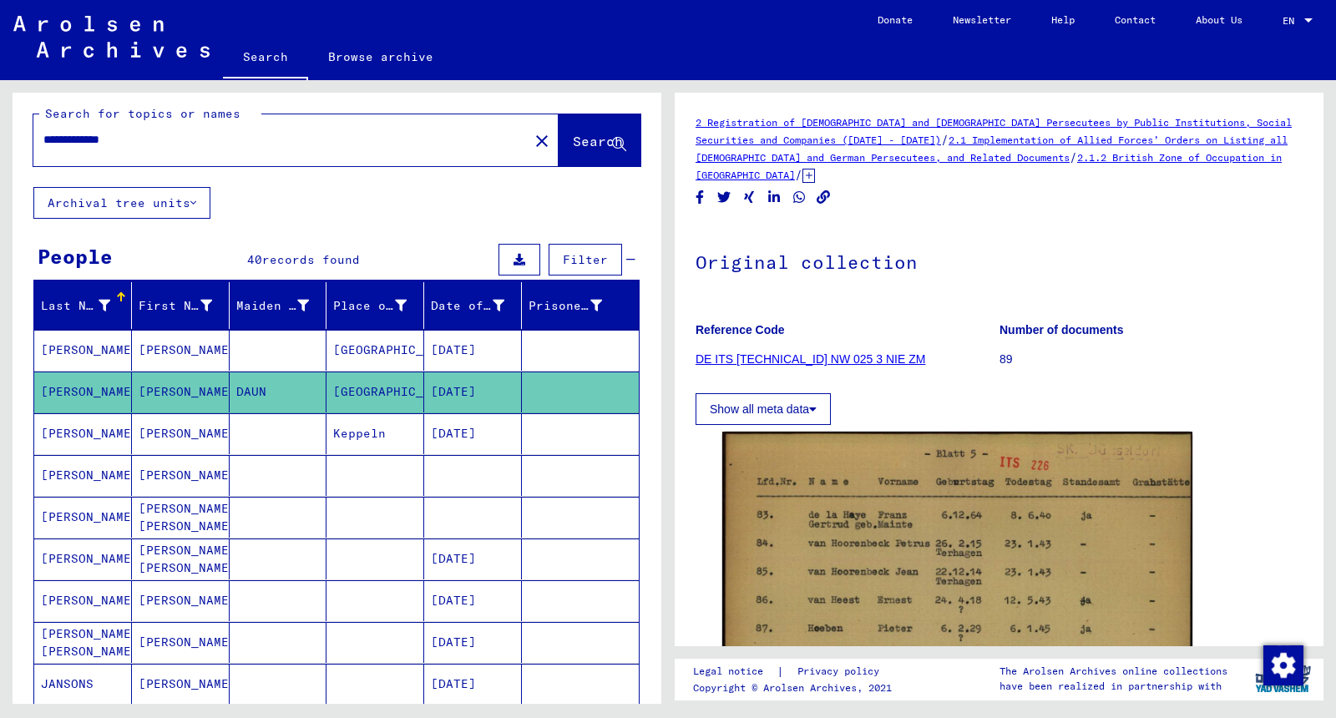
click at [284, 431] on mat-cell at bounding box center [279, 433] width 98 height 41
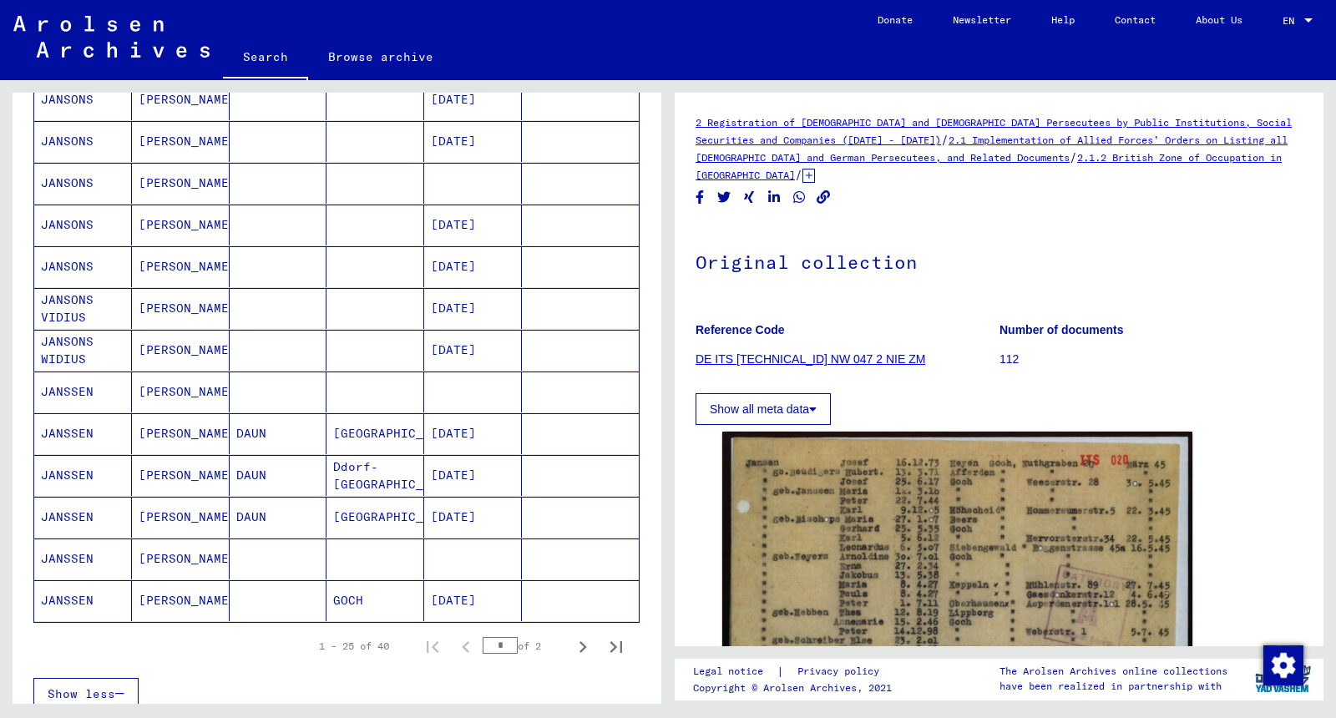
scroll to position [777, 0]
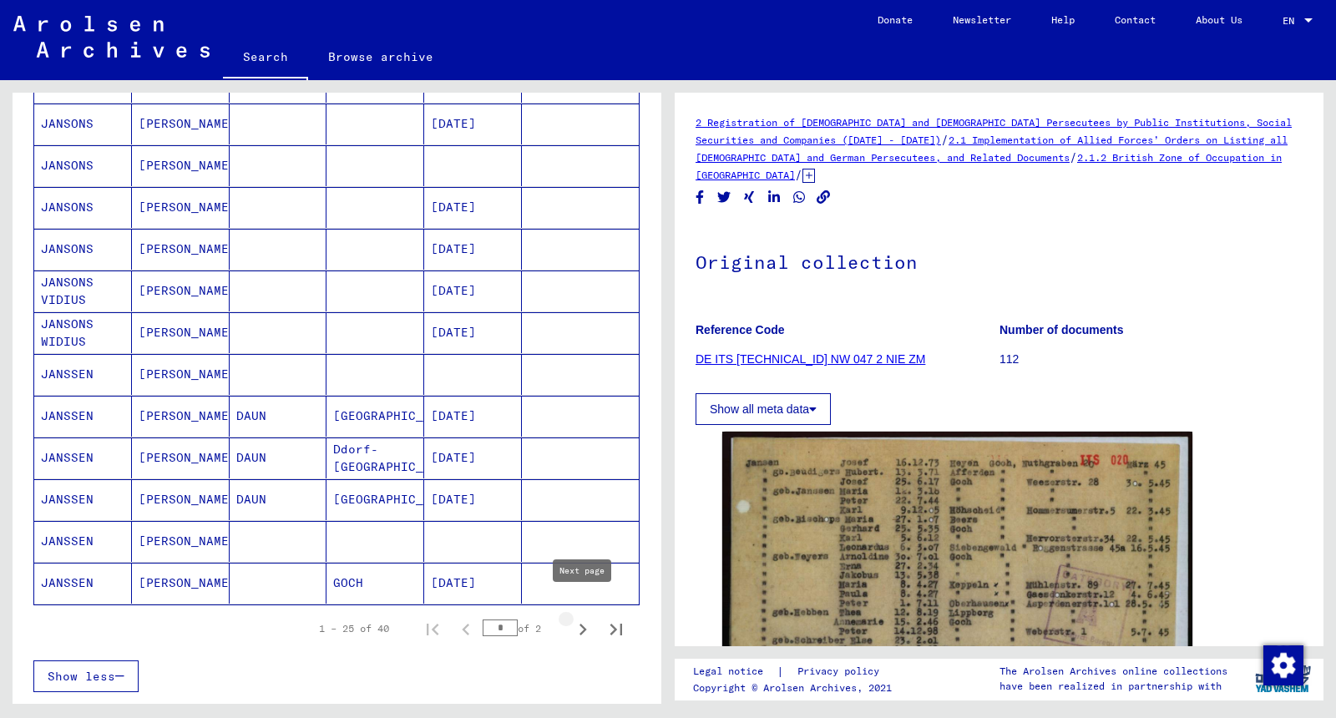
click at [580, 574] on icon "Next page" at bounding box center [582, 629] width 23 height 23
type input "*"
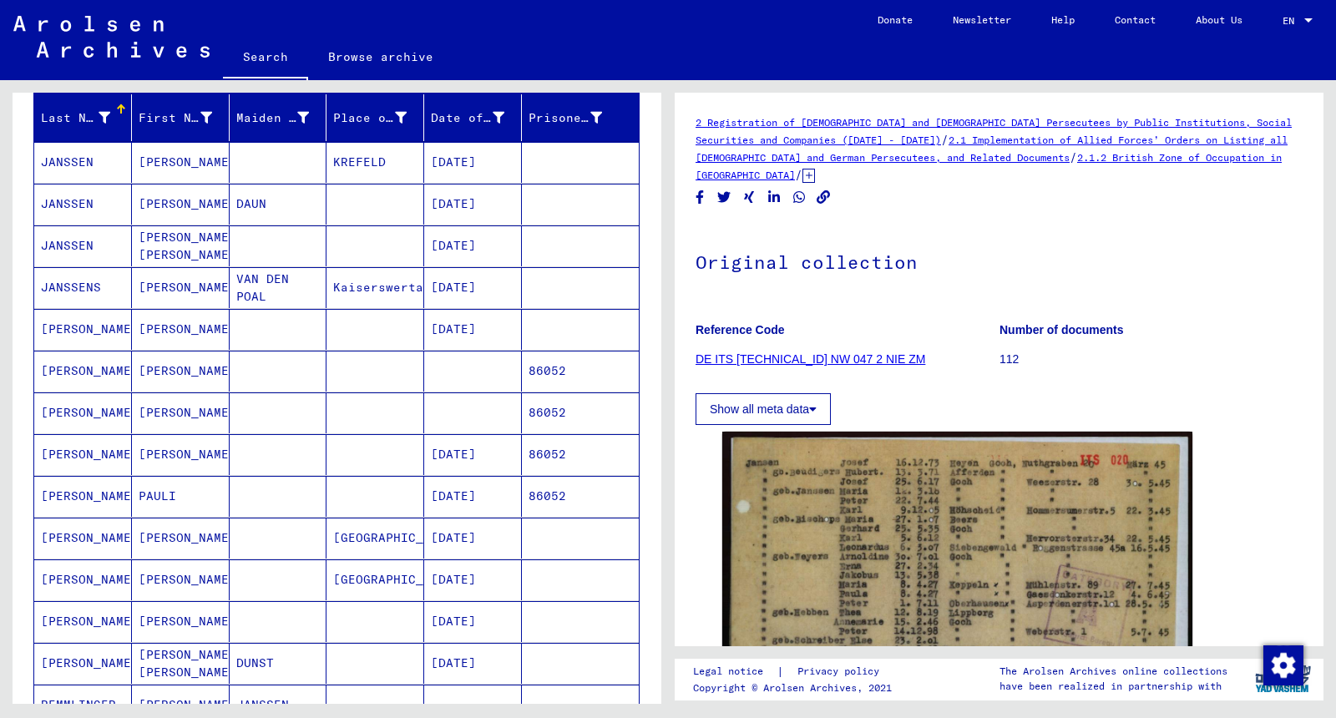
scroll to position [0, 0]
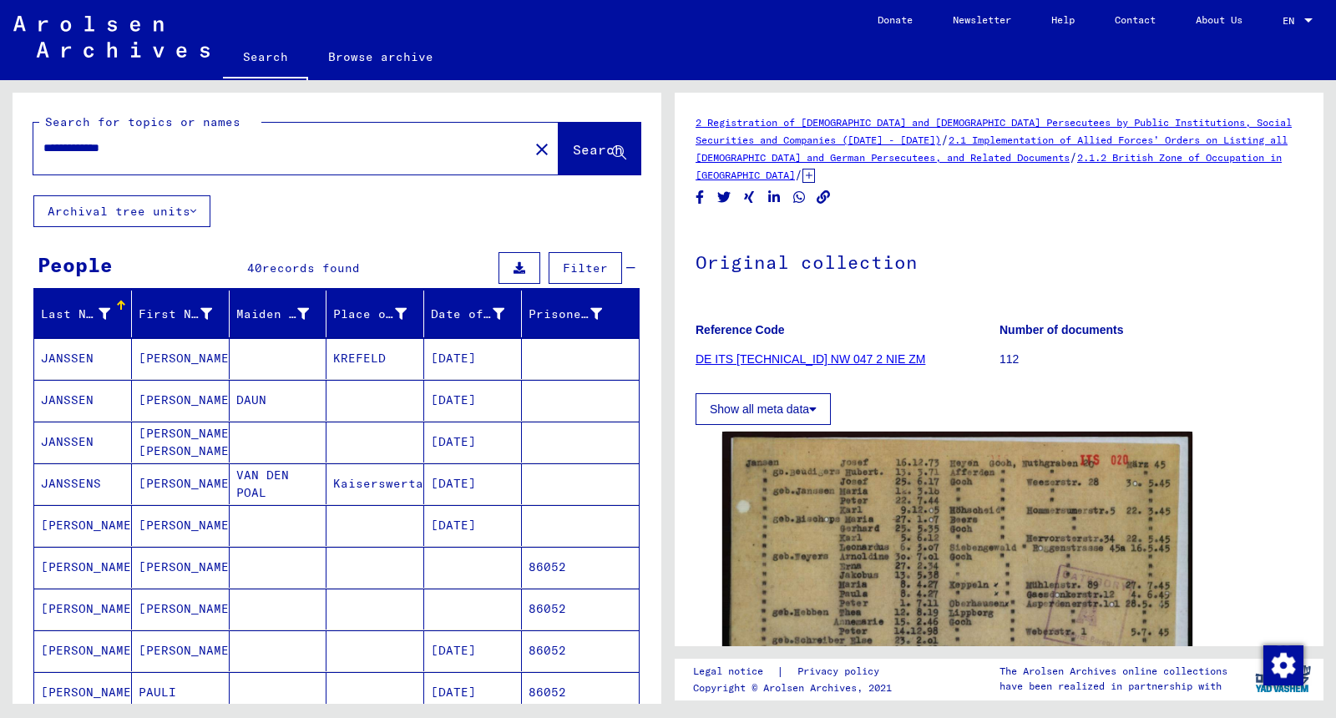
click at [138, 148] on input "**********" at bounding box center [280, 148] width 475 height 18
type input "**********"
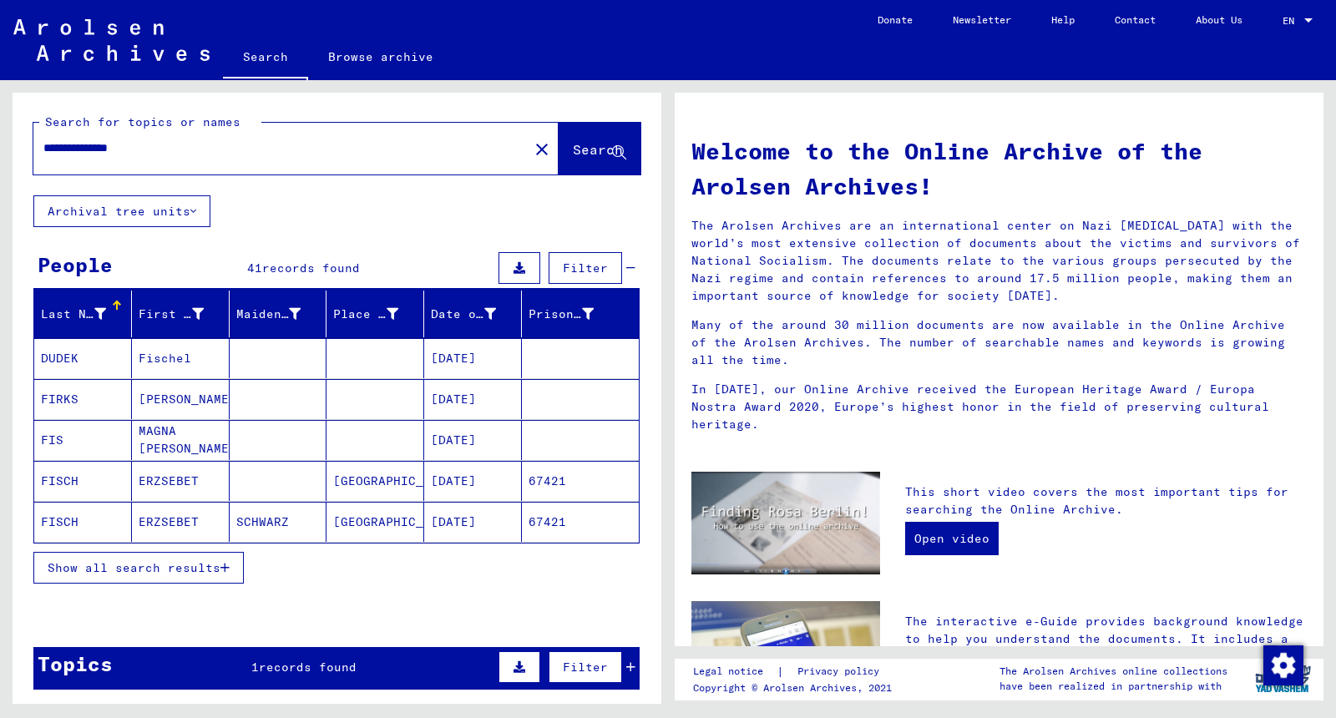
click at [205, 570] on button "Show all search results" at bounding box center [138, 568] width 210 height 32
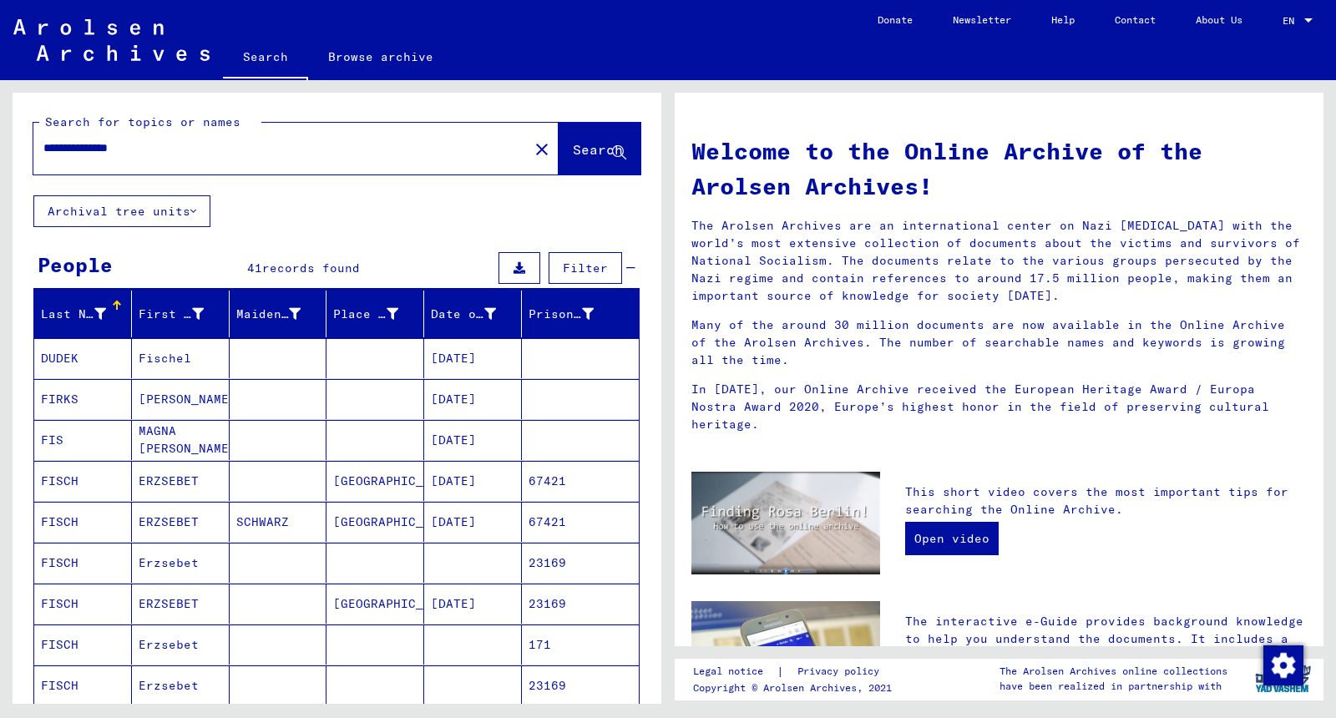
click at [301, 393] on mat-cell at bounding box center [279, 399] width 98 height 40
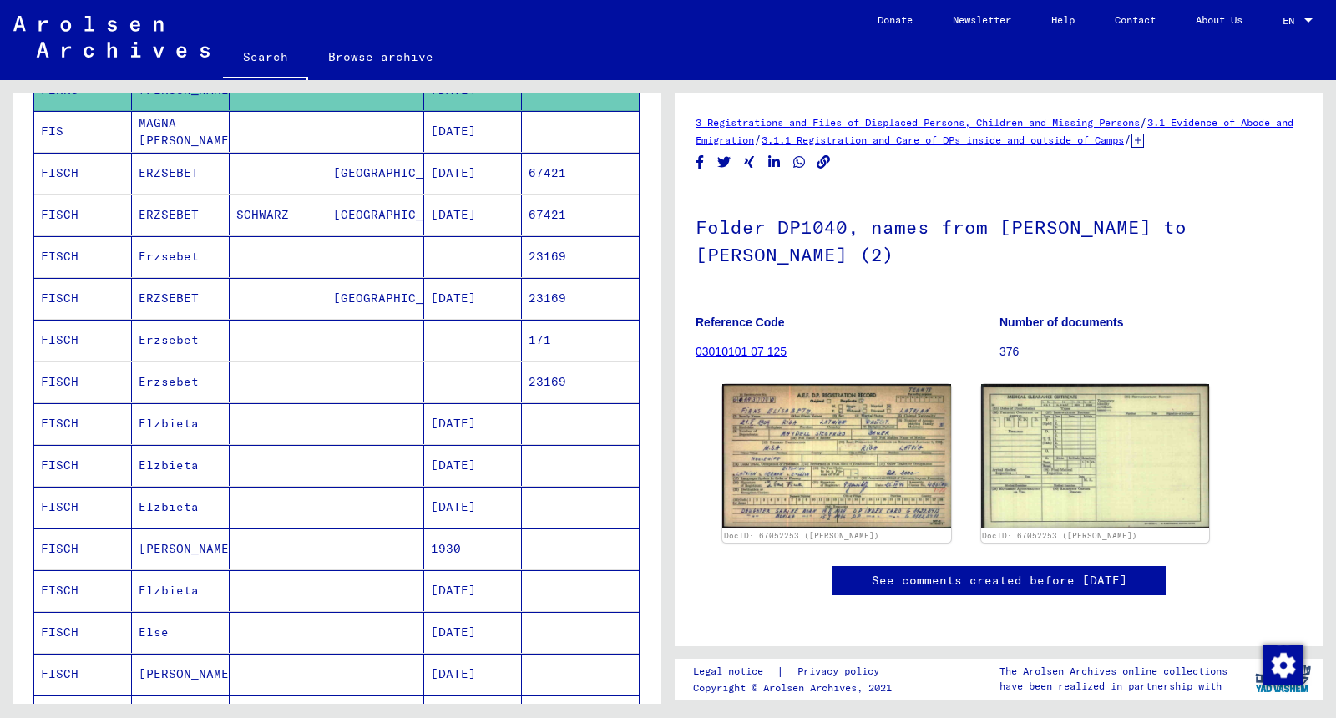
scroll to position [310, 0]
click at [235, 335] on mat-cell at bounding box center [279, 341] width 98 height 41
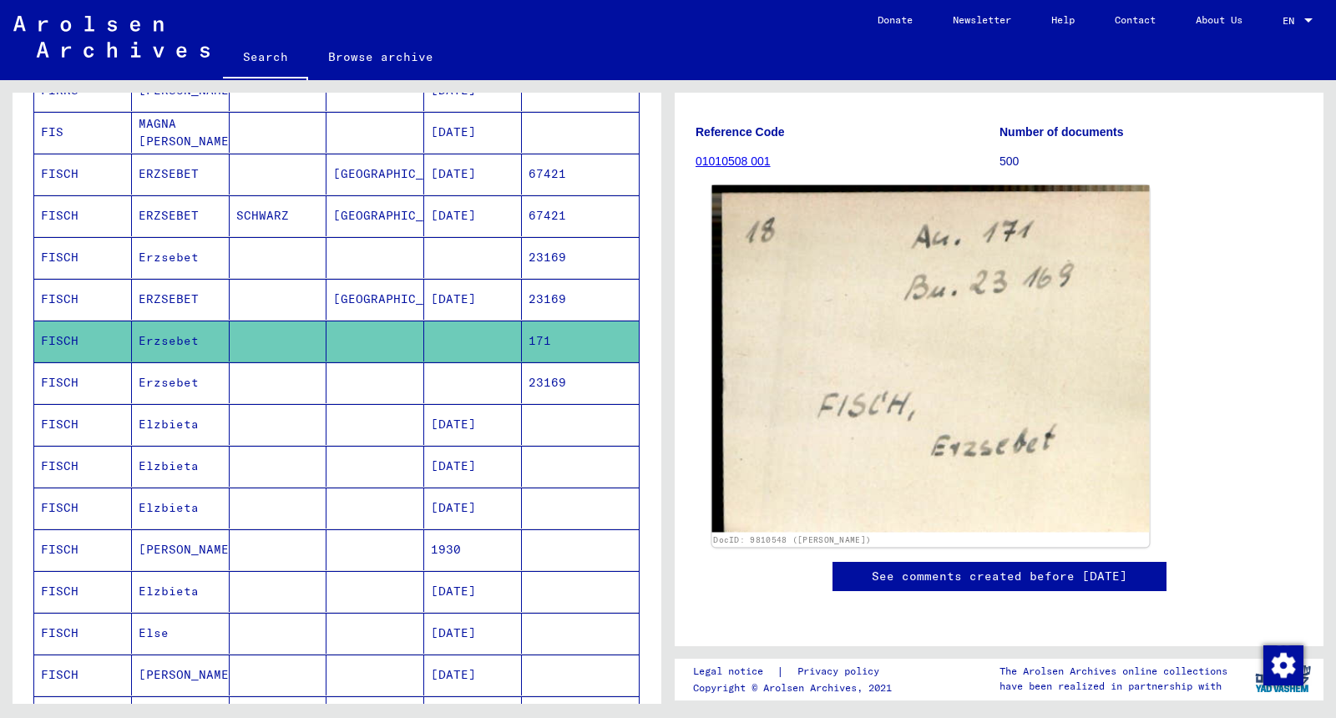
scroll to position [169, 0]
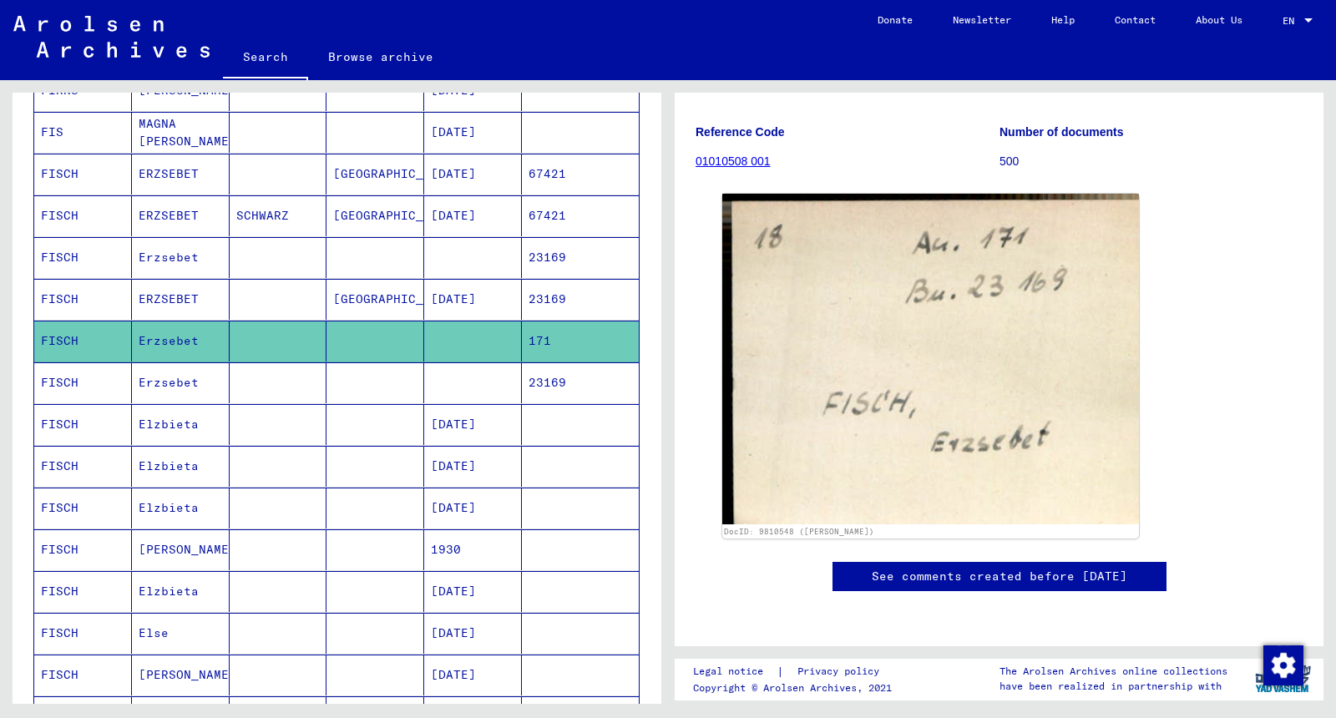
click at [275, 571] on mat-cell at bounding box center [279, 591] width 98 height 41
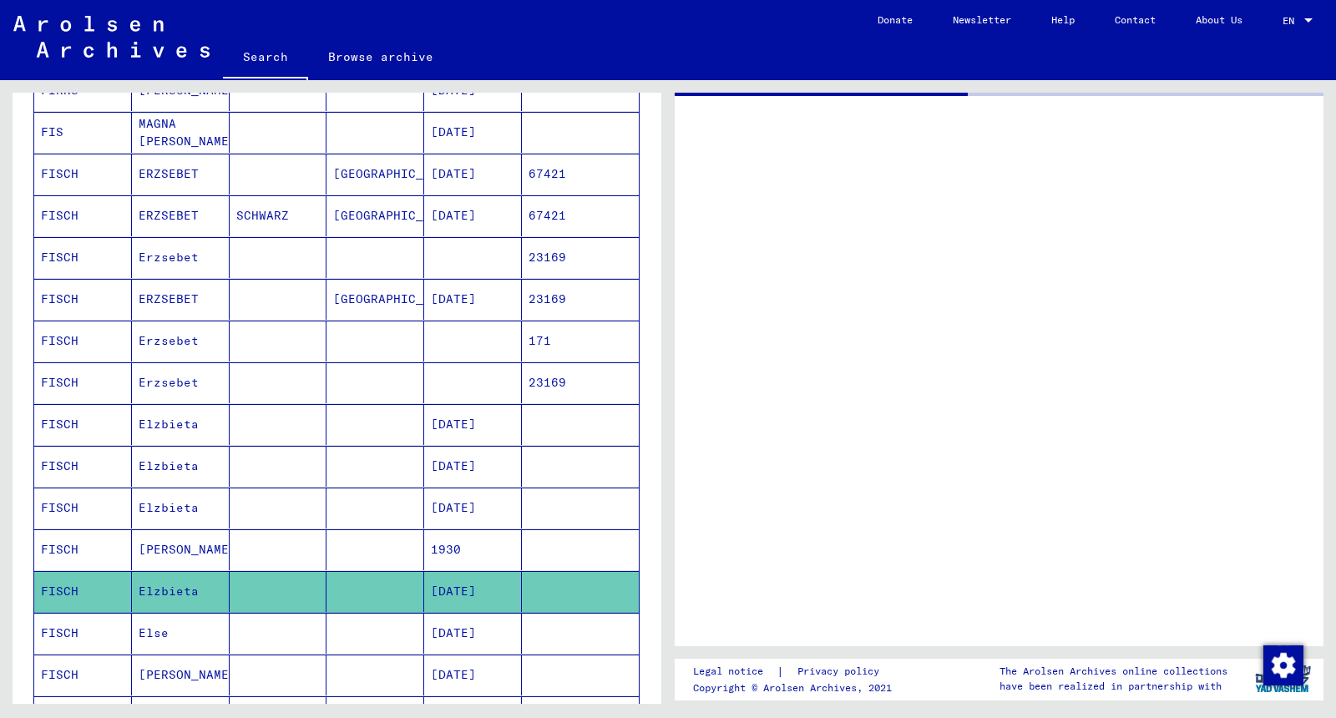
click at [279, 538] on mat-cell at bounding box center [279, 549] width 98 height 41
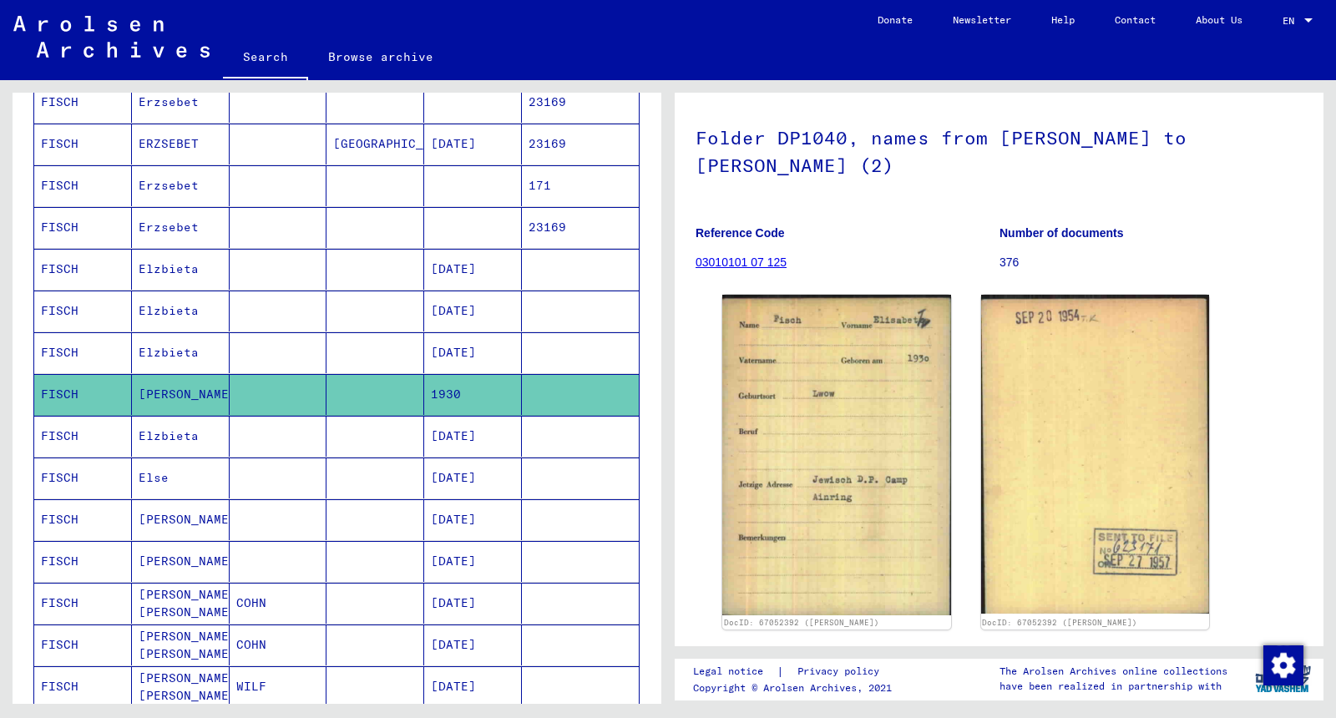
scroll to position [468, 0]
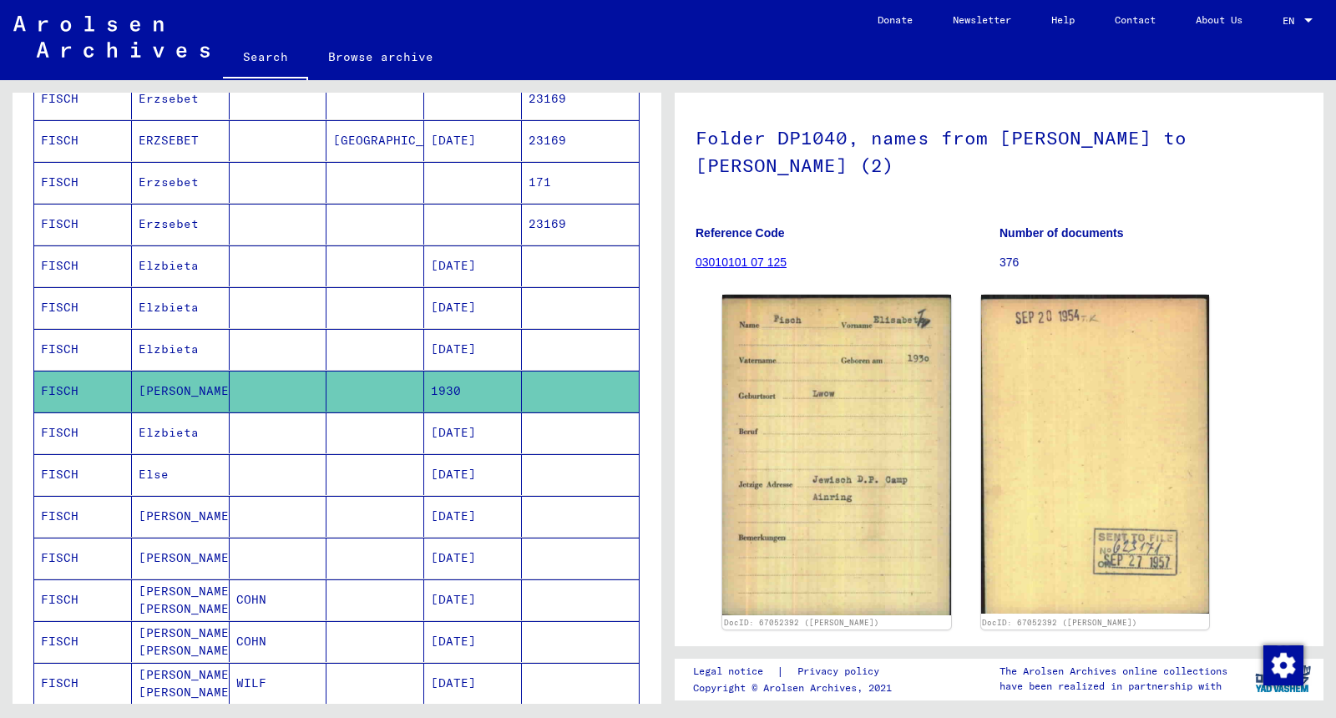
click at [296, 413] on mat-cell at bounding box center [279, 432] width 98 height 41
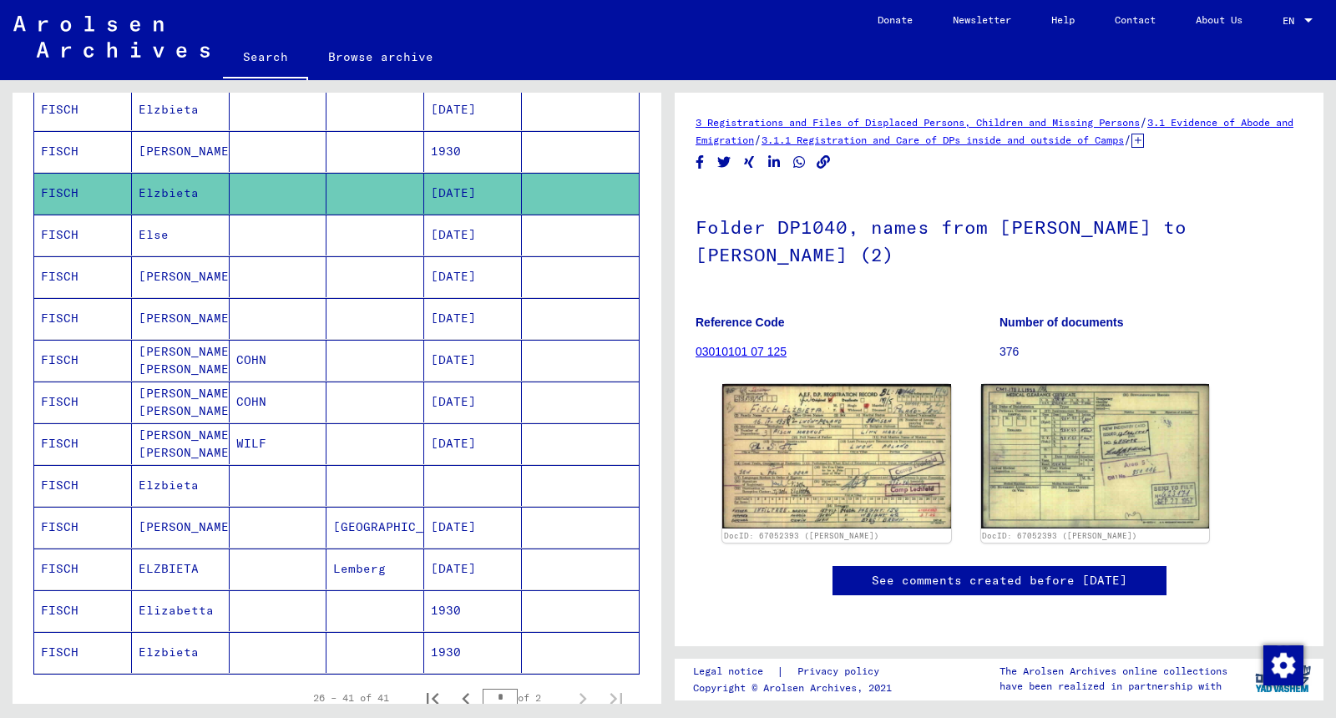
scroll to position [711, 0]
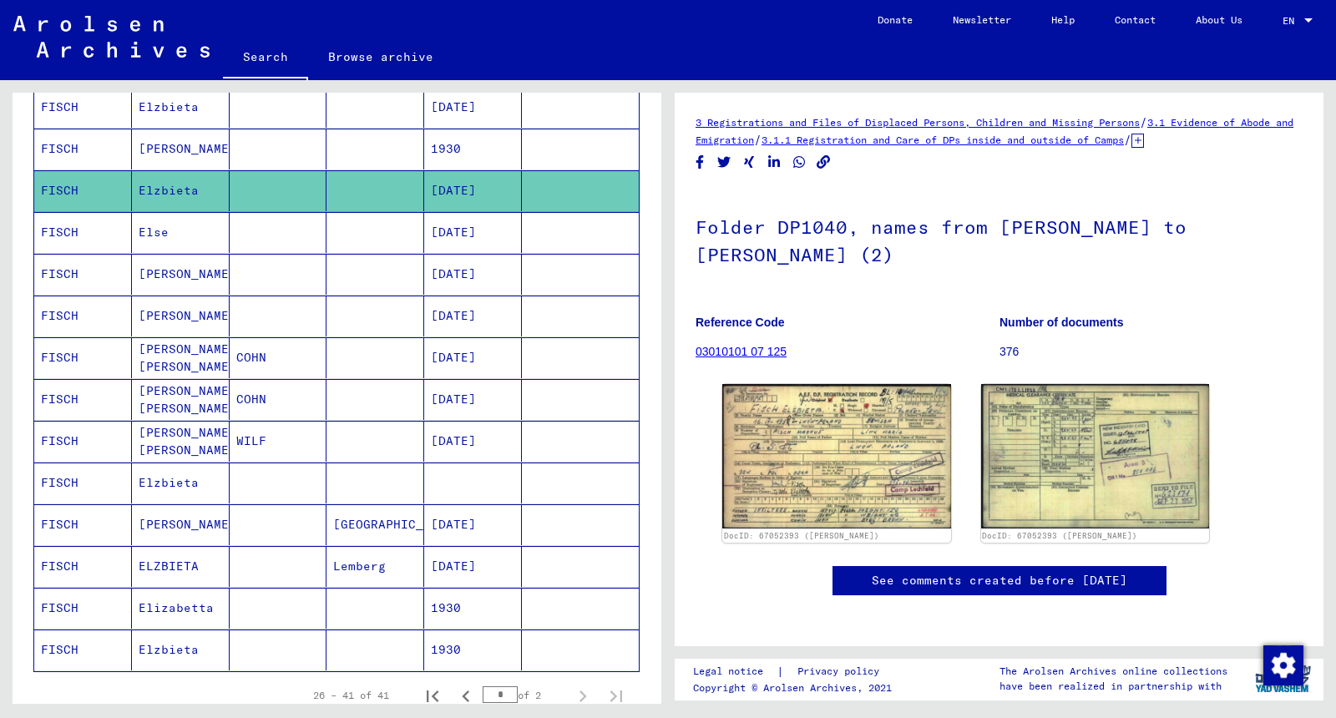
click at [268, 546] on mat-cell at bounding box center [279, 566] width 98 height 41
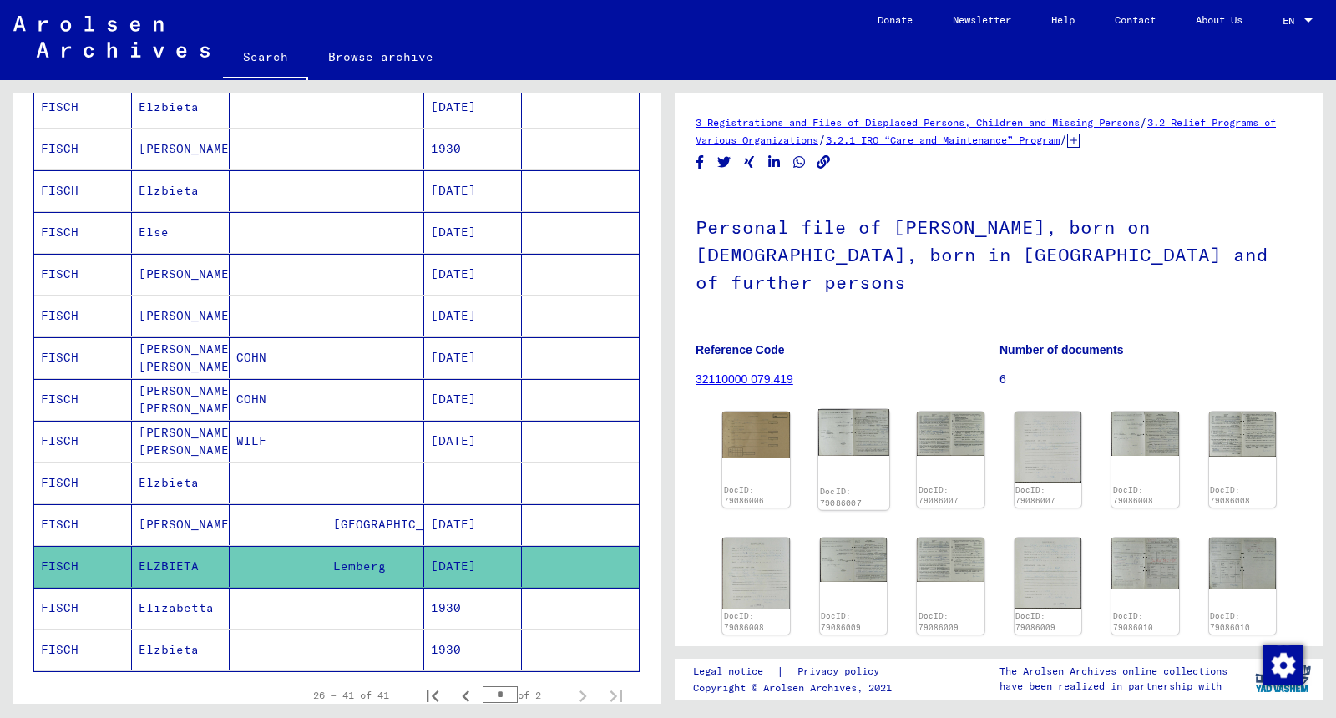
click at [847, 412] on img at bounding box center [852, 432] width 71 height 47
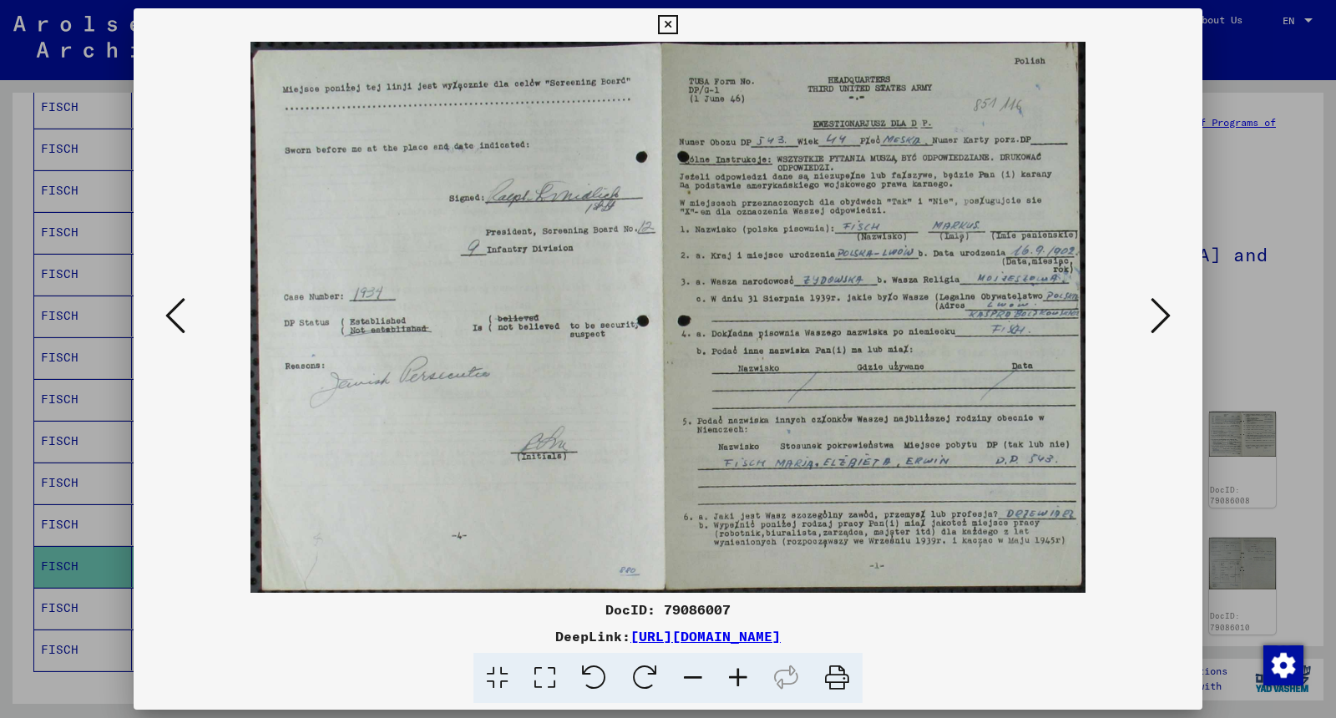
click at [1068, 178] on div at bounding box center [668, 359] width 1336 height 718
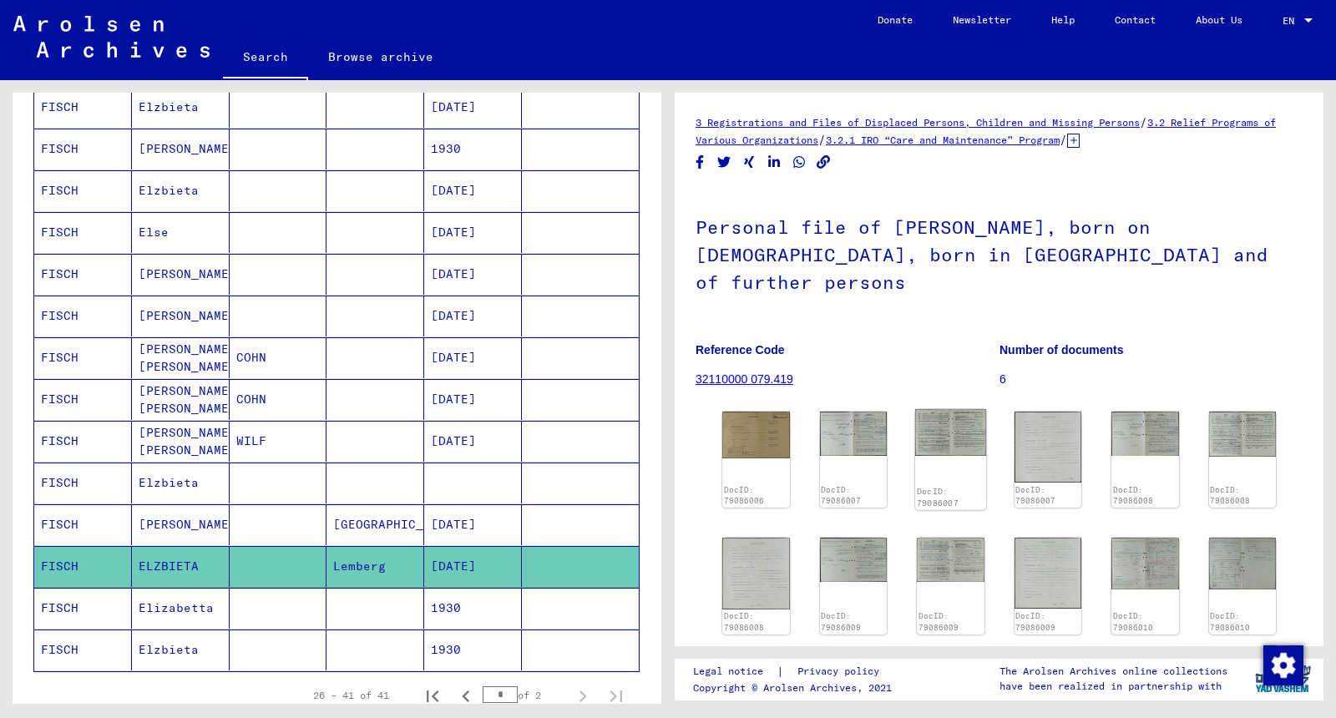
scroll to position [76, 0]
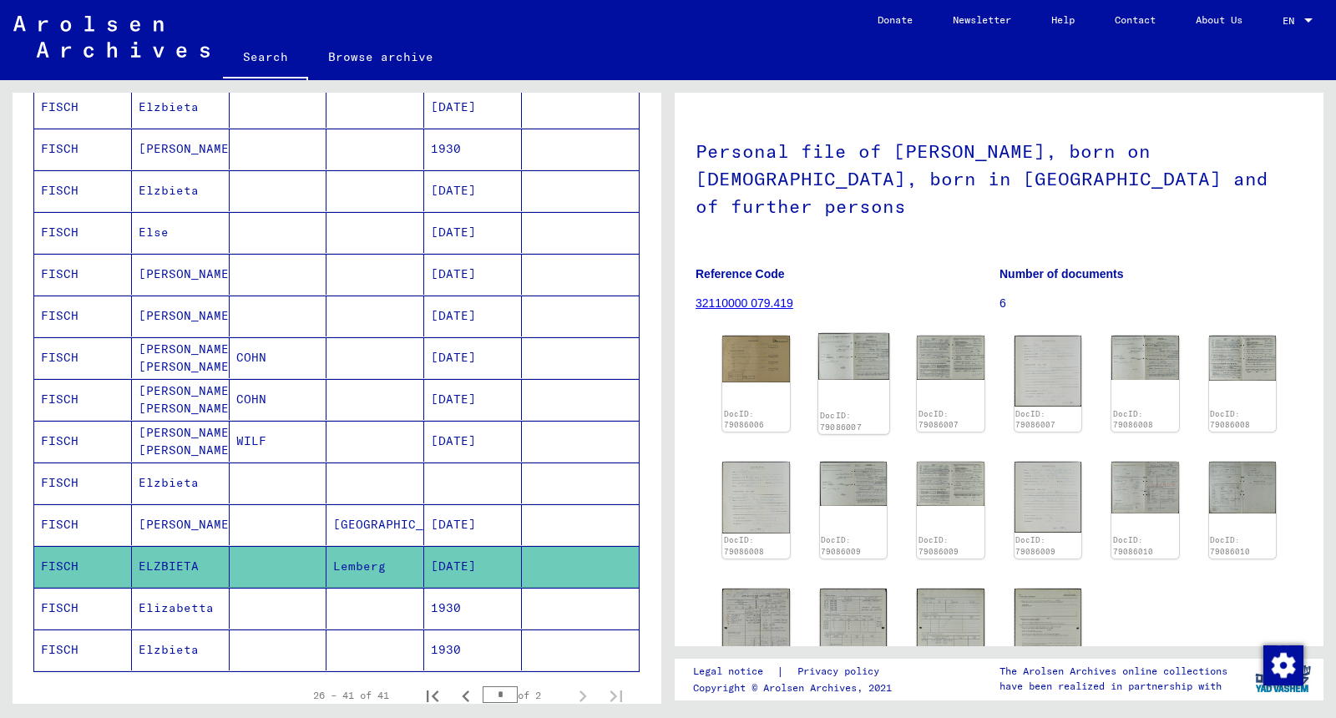
click at [844, 333] on img at bounding box center [852, 356] width 71 height 47
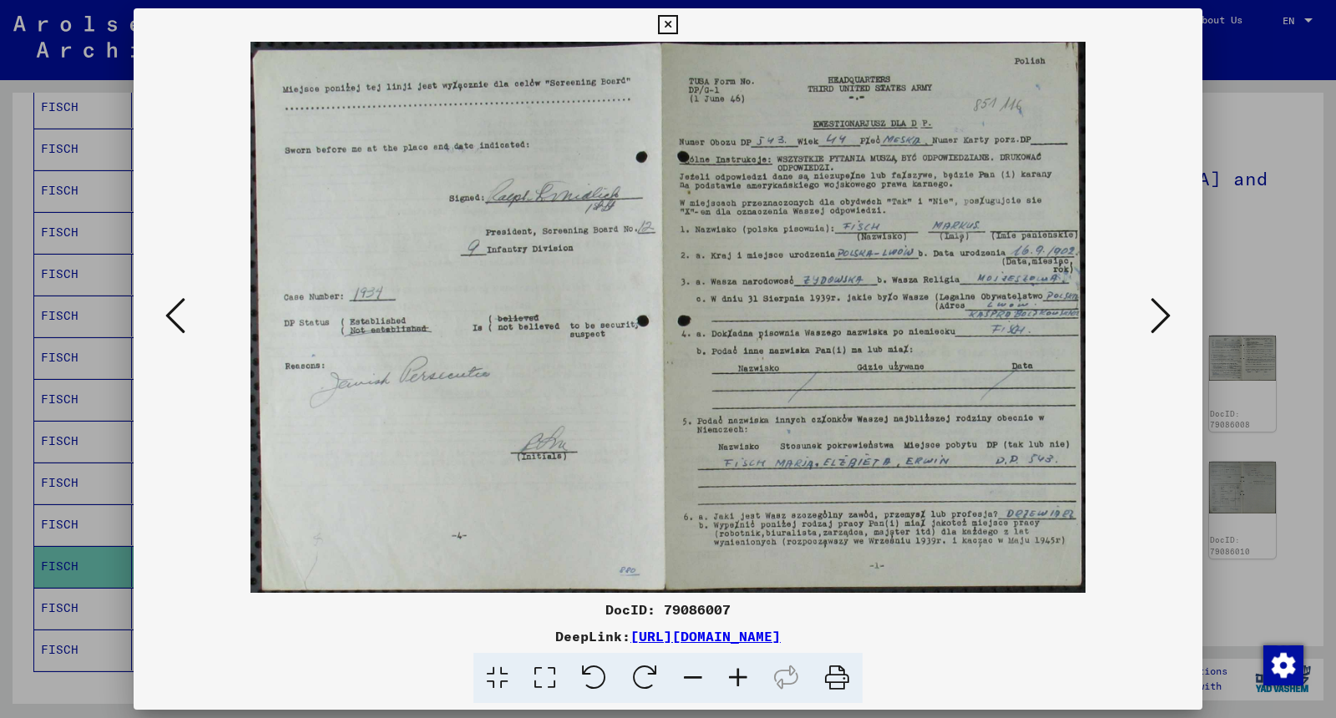
click at [1068, 319] on button at bounding box center [1161, 317] width 30 height 48
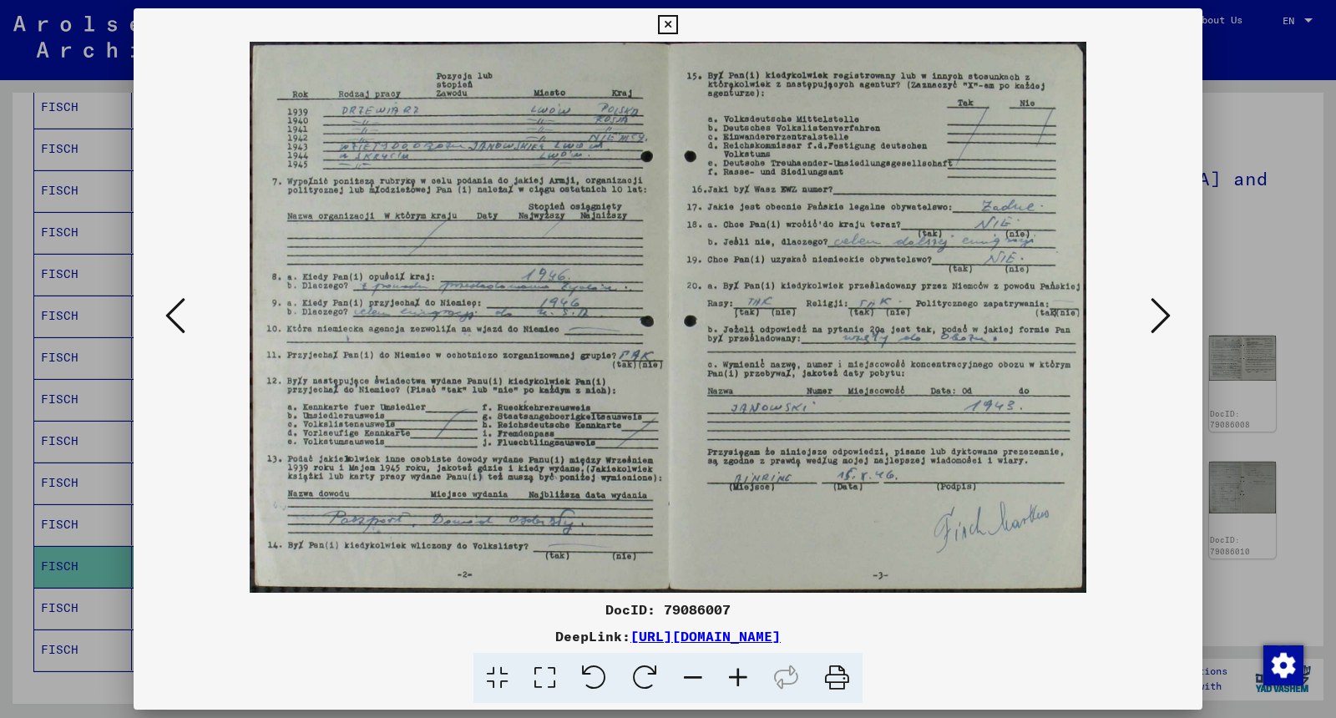
click at [1068, 193] on div at bounding box center [668, 359] width 1336 height 718
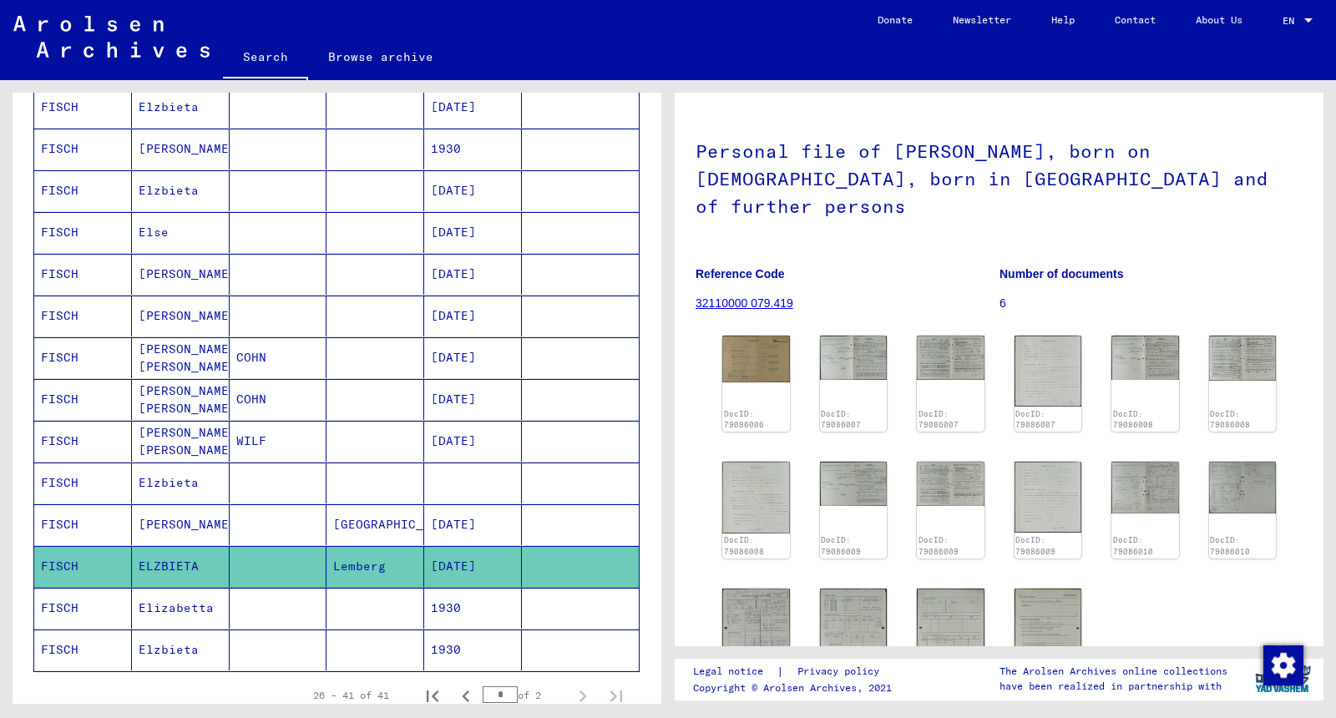
click at [244, 574] on mat-cell at bounding box center [279, 608] width 98 height 41
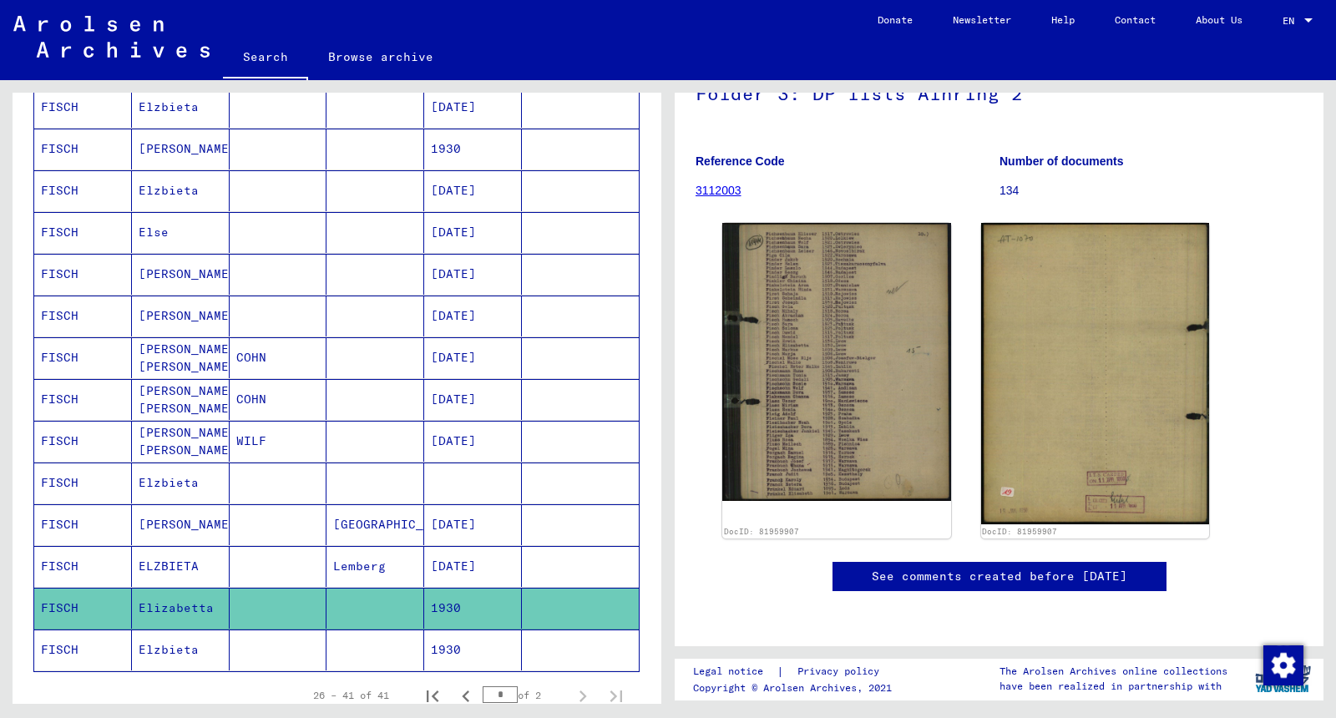
scroll to position [139, 0]
click at [319, 574] on mat-cell at bounding box center [279, 650] width 98 height 41
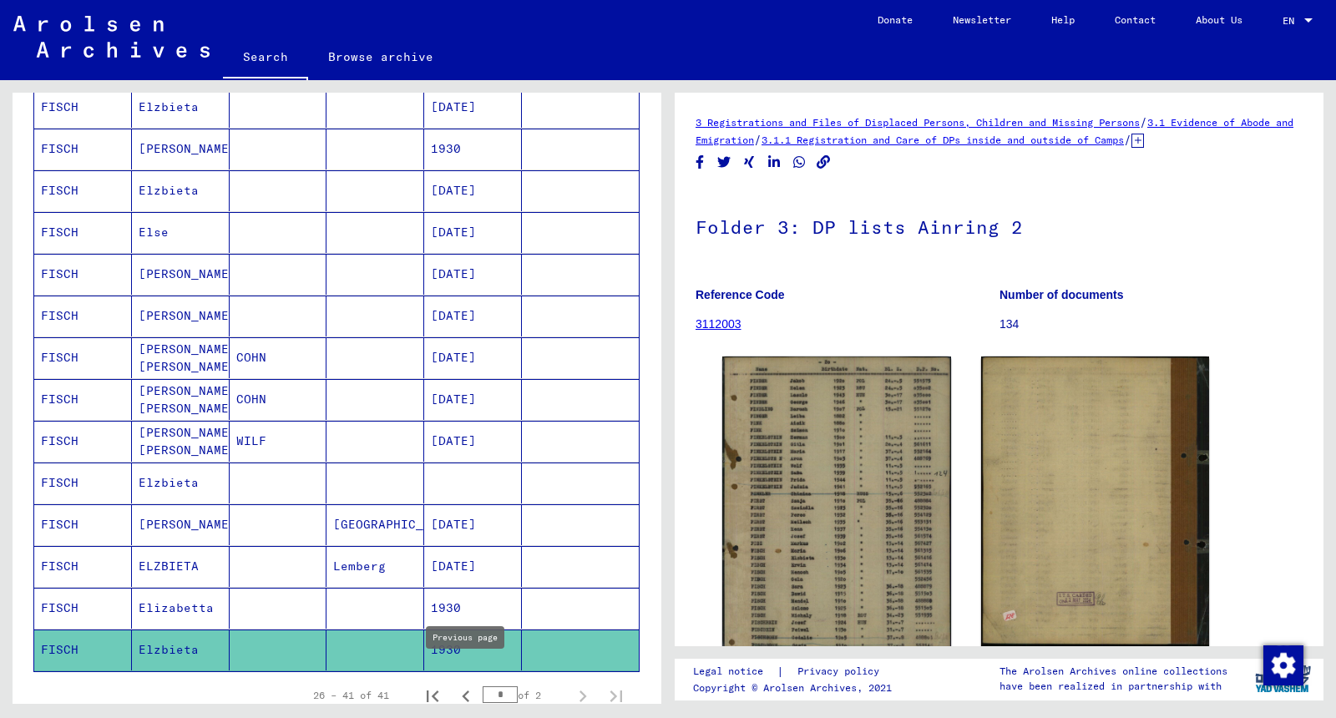
click at [452, 574] on button "Previous page" at bounding box center [465, 695] width 33 height 33
type input "*"
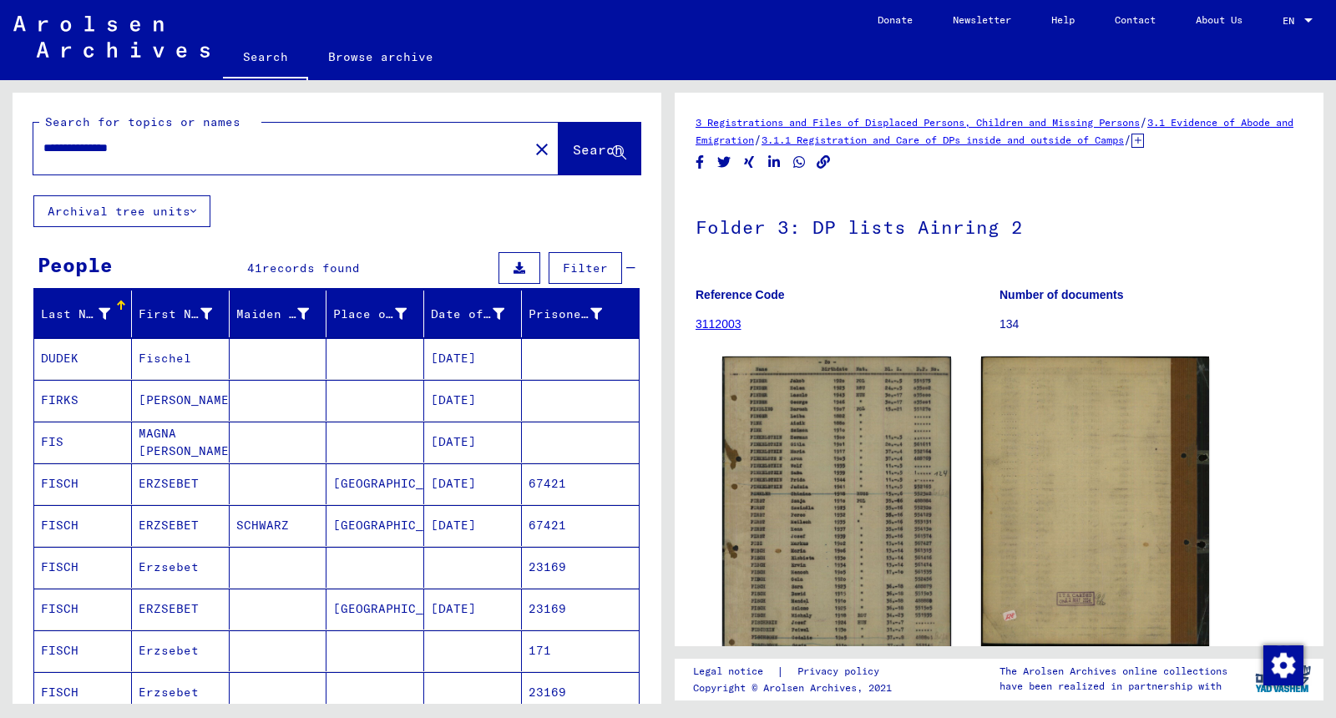
click at [205, 166] on div "**********" at bounding box center [275, 148] width 485 height 38
click at [934, 125] on link "3 Registrations and Files of Displaced Persons, Children and Missing Persons" at bounding box center [918, 122] width 444 height 13
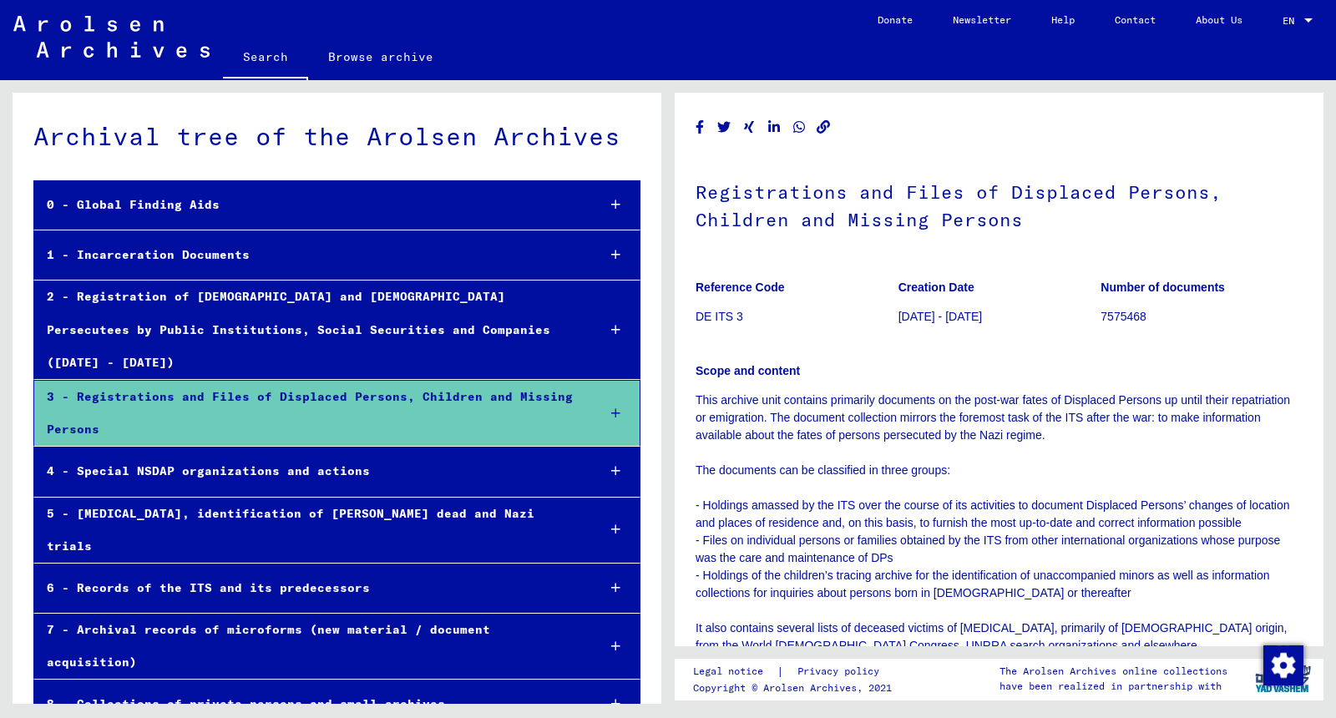
click at [762, 200] on h1 "Registrations and Files of Displaced Persons, Children and Missing Persons" at bounding box center [999, 204] width 607 height 101
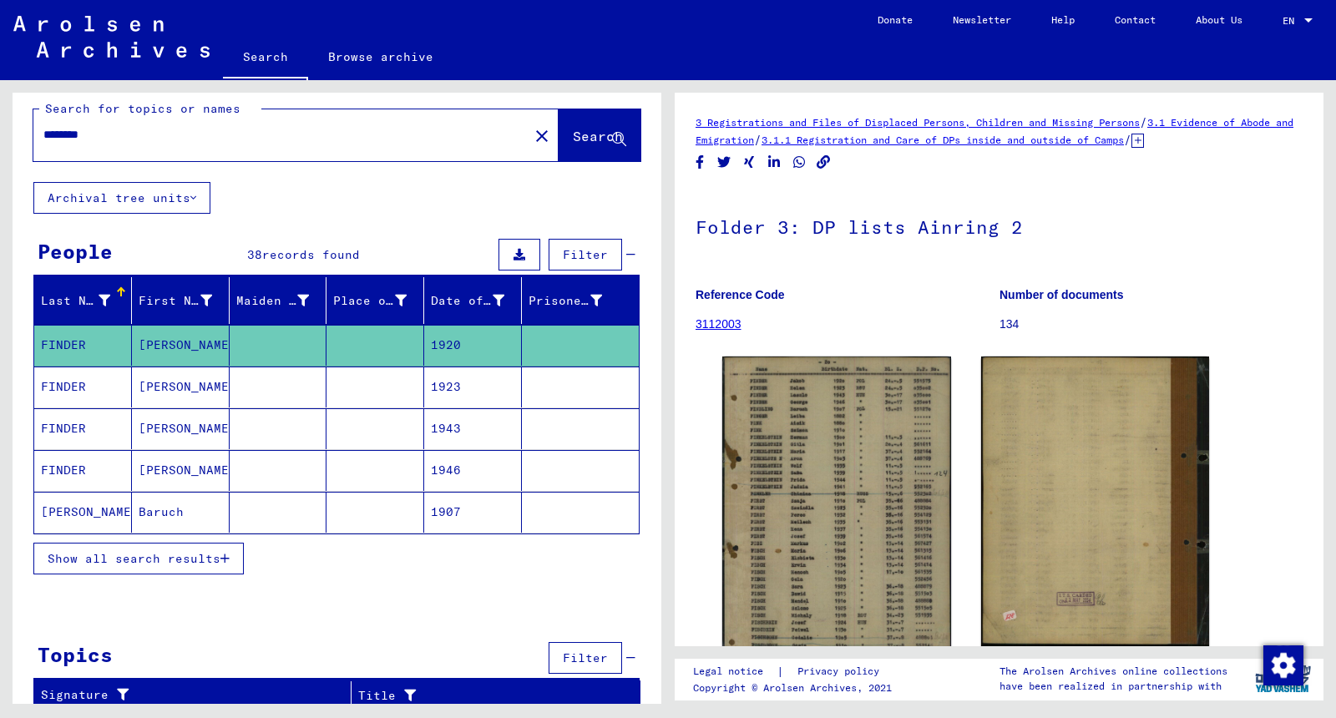
click at [1068, 22] on link "Contact" at bounding box center [1135, 20] width 81 height 40
click at [247, 138] on input "********" at bounding box center [280, 135] width 475 height 18
type input "**********"
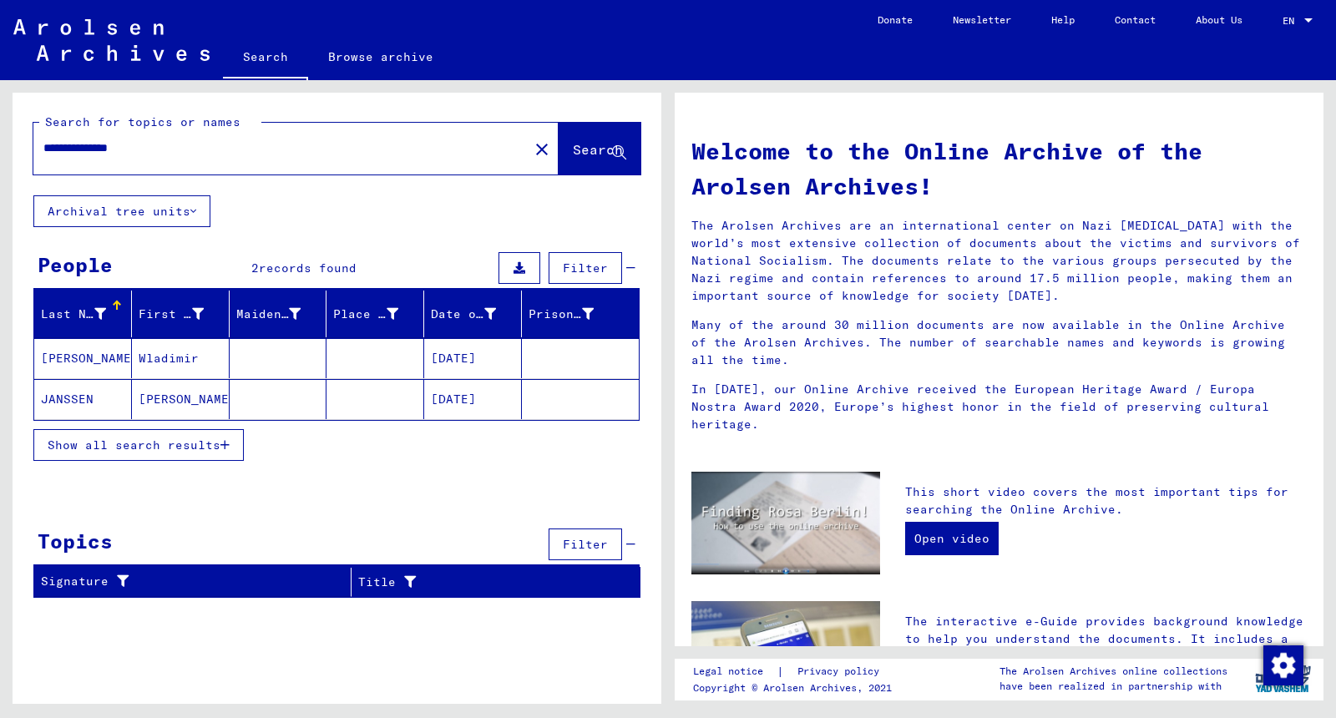
click at [253, 365] on mat-cell at bounding box center [279, 358] width 98 height 40
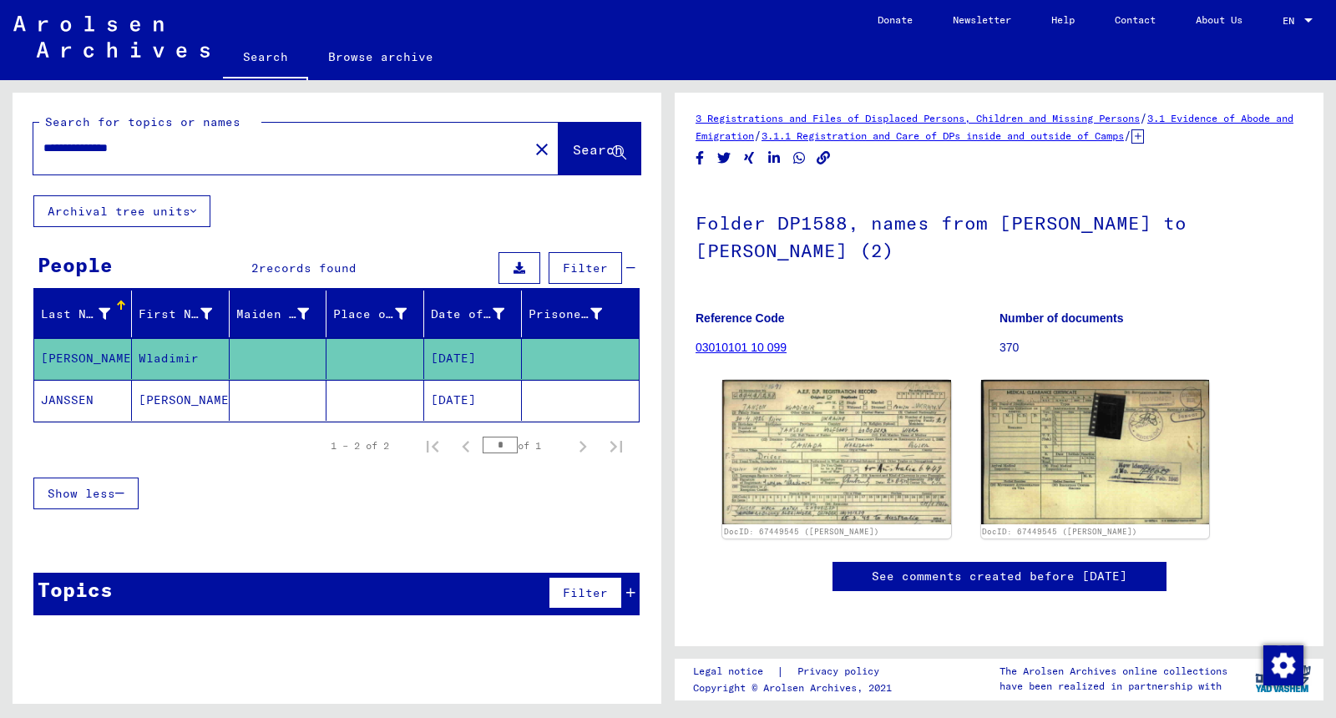
scroll to position [85, 0]
click at [865, 376] on img at bounding box center [836, 452] width 240 height 152
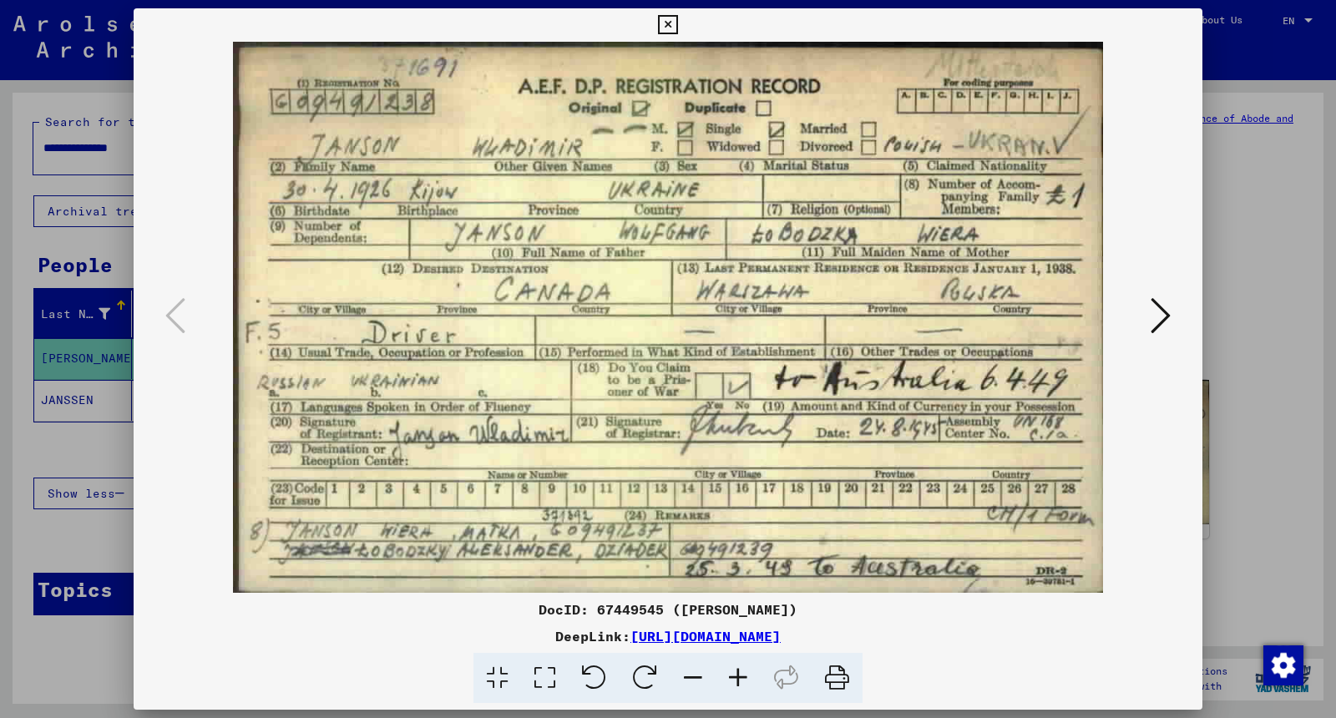
click at [0, 417] on div at bounding box center [668, 359] width 1336 height 718
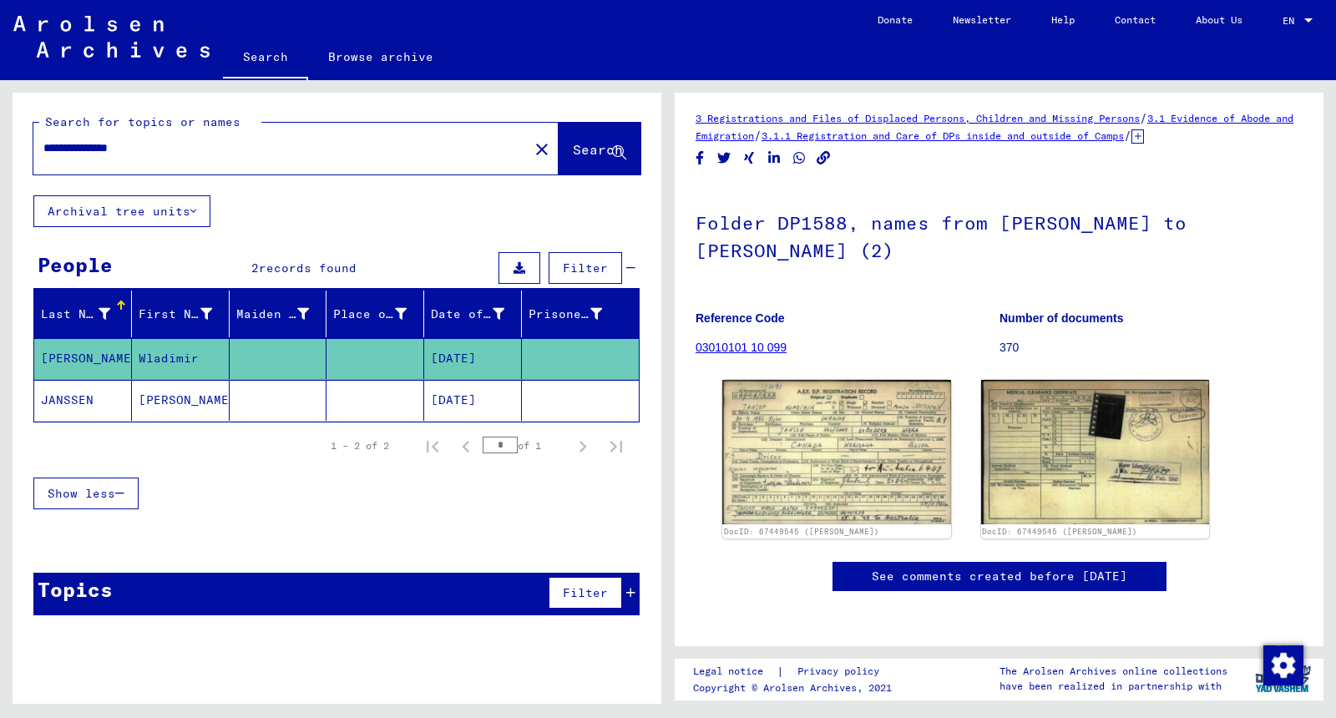
click at [120, 398] on mat-cell "JANSSEN" at bounding box center [83, 400] width 98 height 41
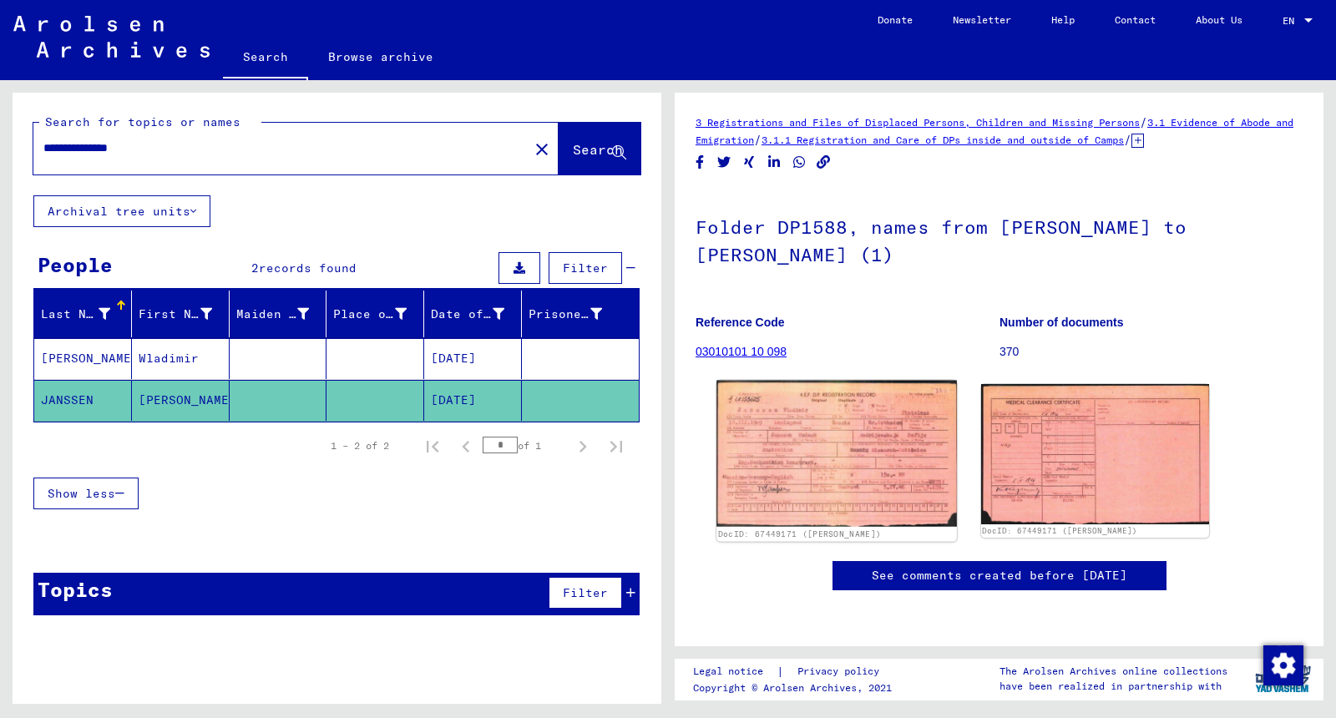
click at [823, 452] on img at bounding box center [836, 454] width 240 height 147
click at [72, 141] on input "**********" at bounding box center [280, 148] width 475 height 18
click at [137, 151] on input "**********" at bounding box center [280, 148] width 475 height 18
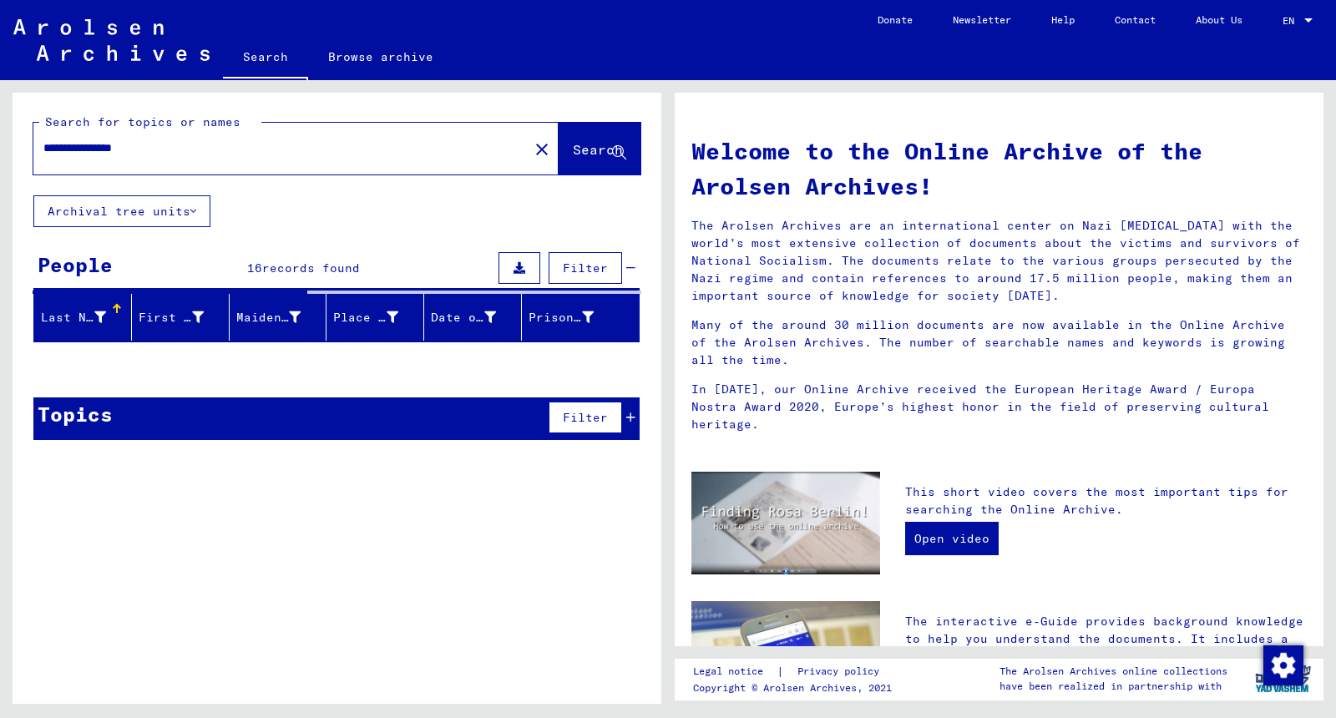
click at [69, 149] on input "**********" at bounding box center [275, 148] width 465 height 18
click at [343, 196] on div "**********" at bounding box center [337, 273] width 649 height 361
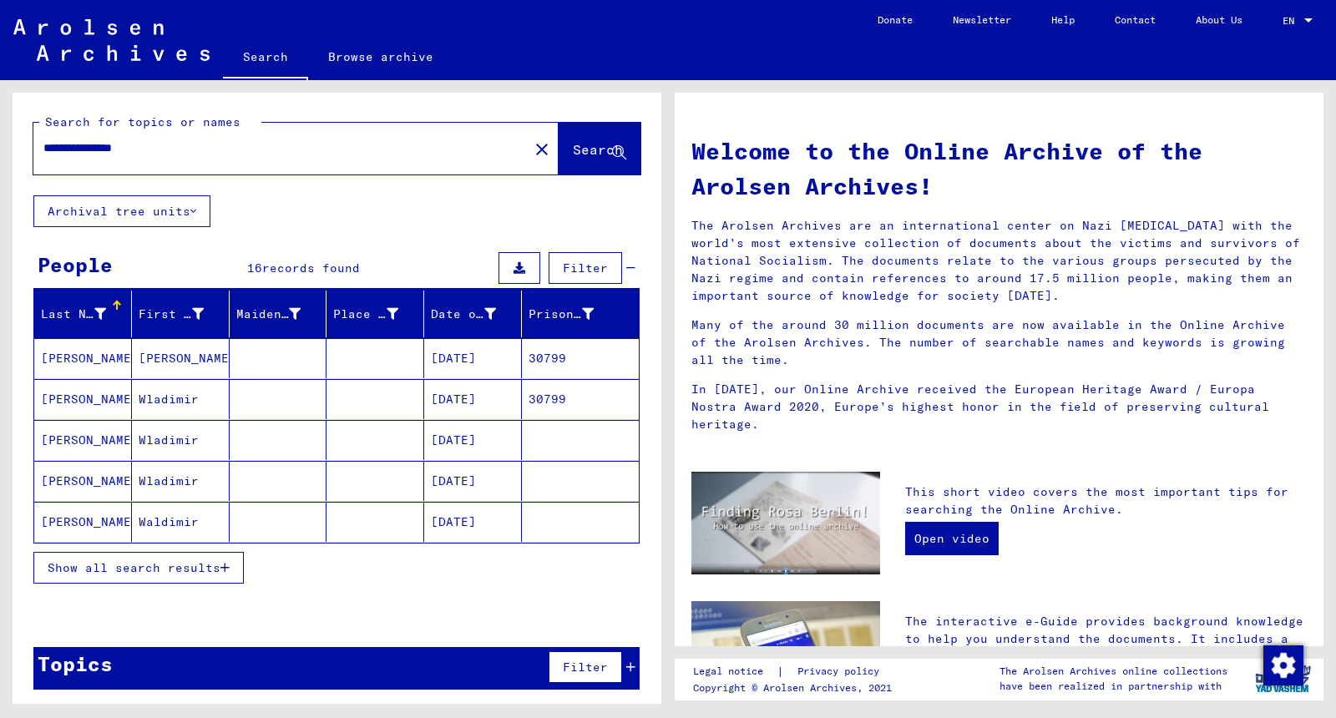
click at [230, 564] on button "Show all search results" at bounding box center [138, 568] width 210 height 32
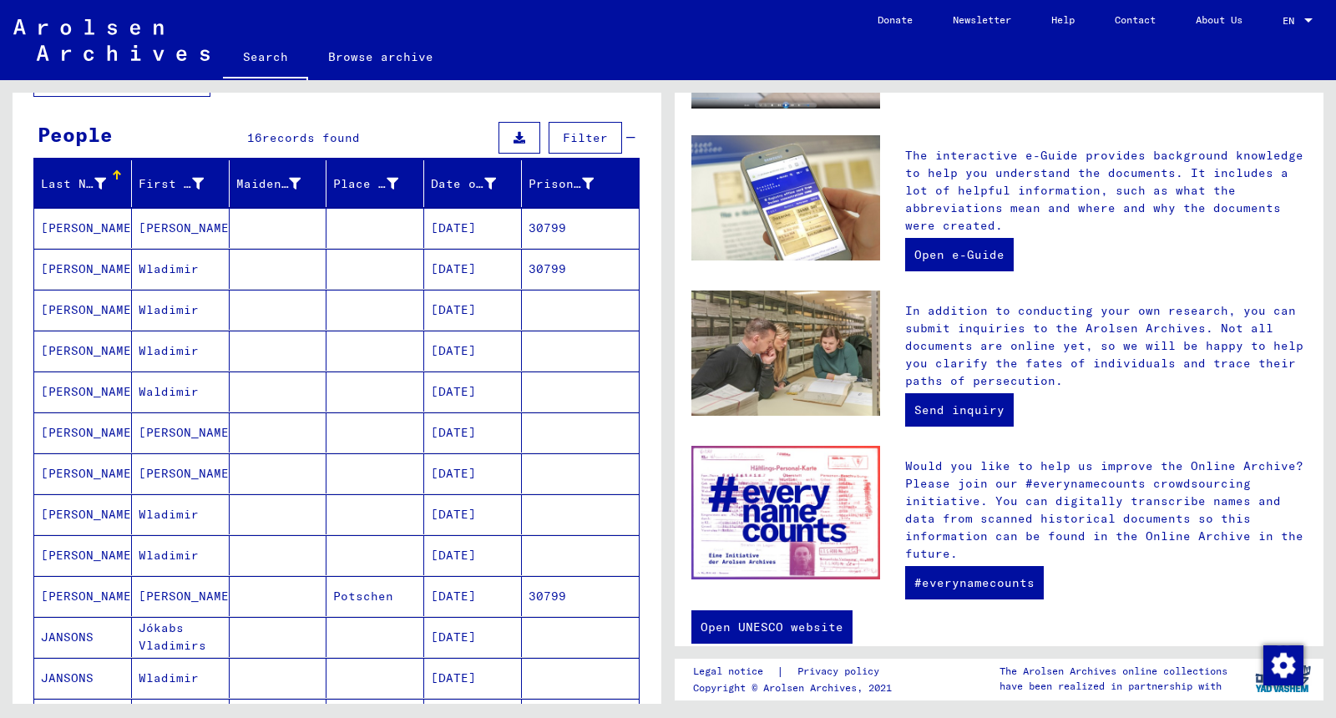
scroll to position [466, 0]
click at [984, 393] on link "Send inquiry" at bounding box center [959, 409] width 109 height 33
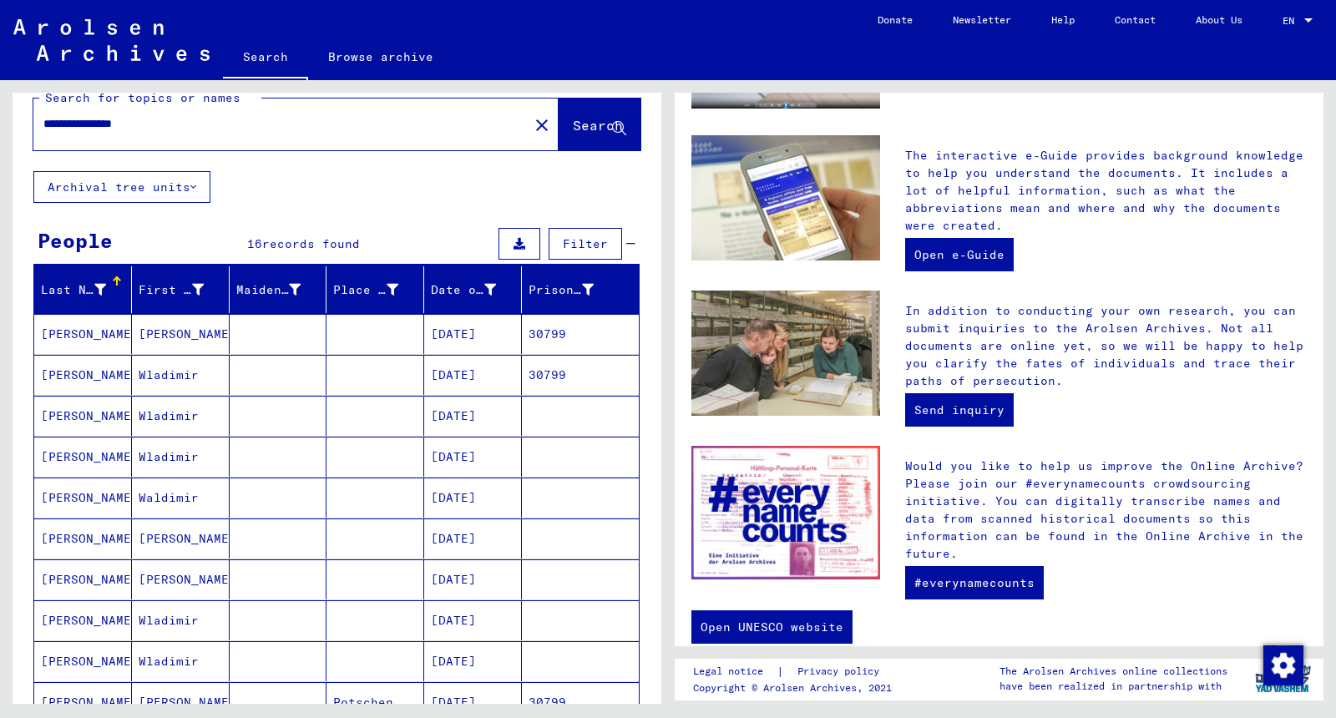
scroll to position [0, 0]
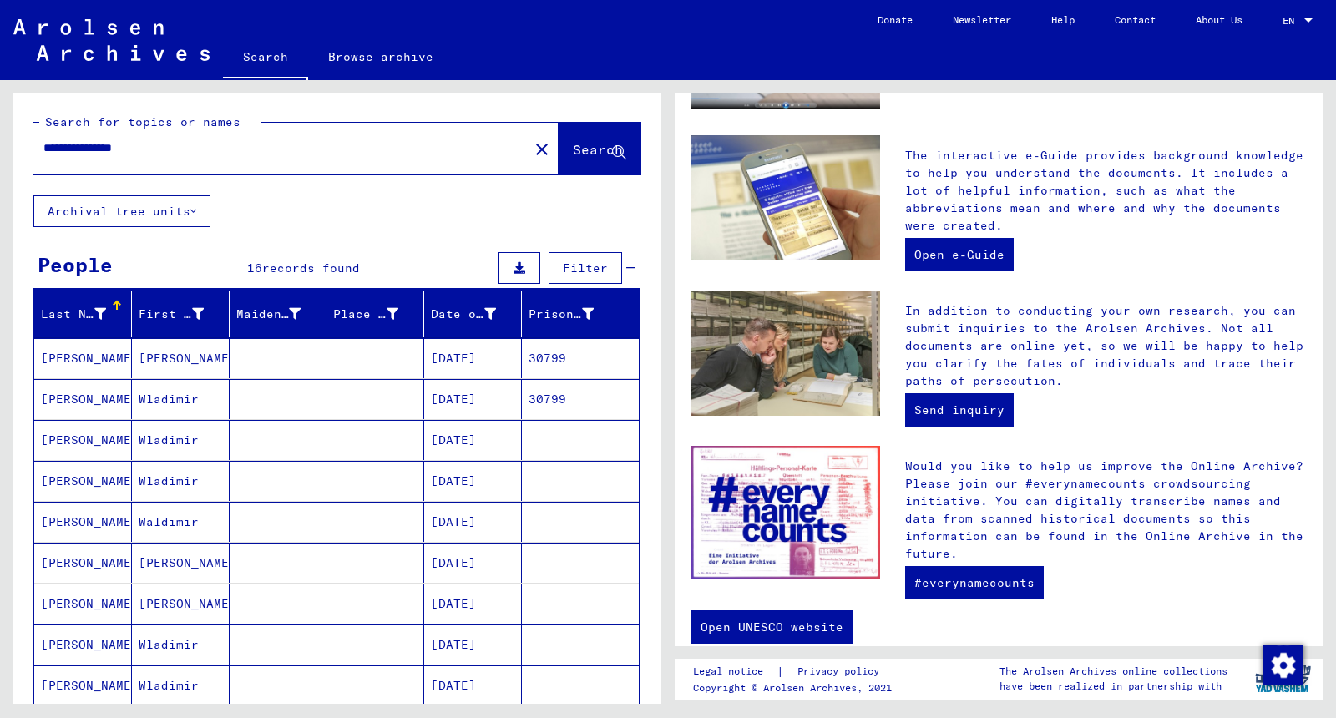
click at [139, 146] on input "**********" at bounding box center [275, 148] width 465 height 18
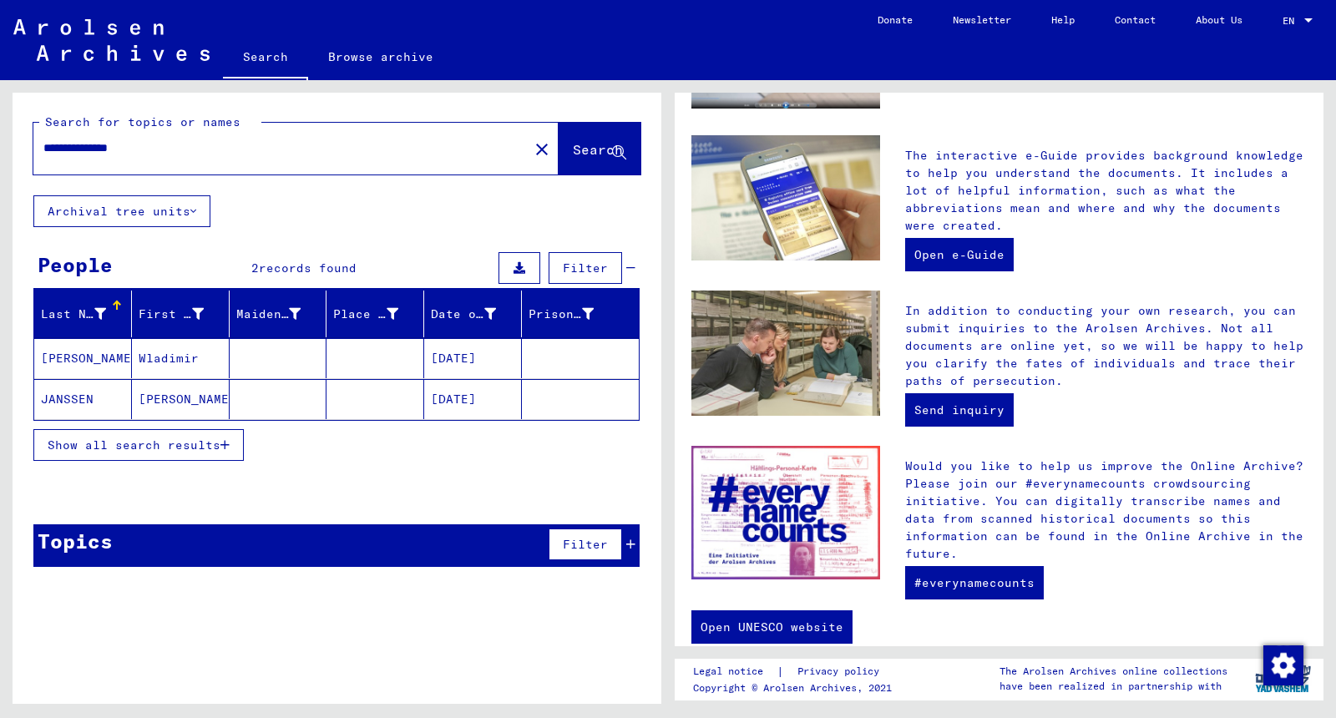
click at [290, 357] on mat-cell at bounding box center [279, 358] width 98 height 40
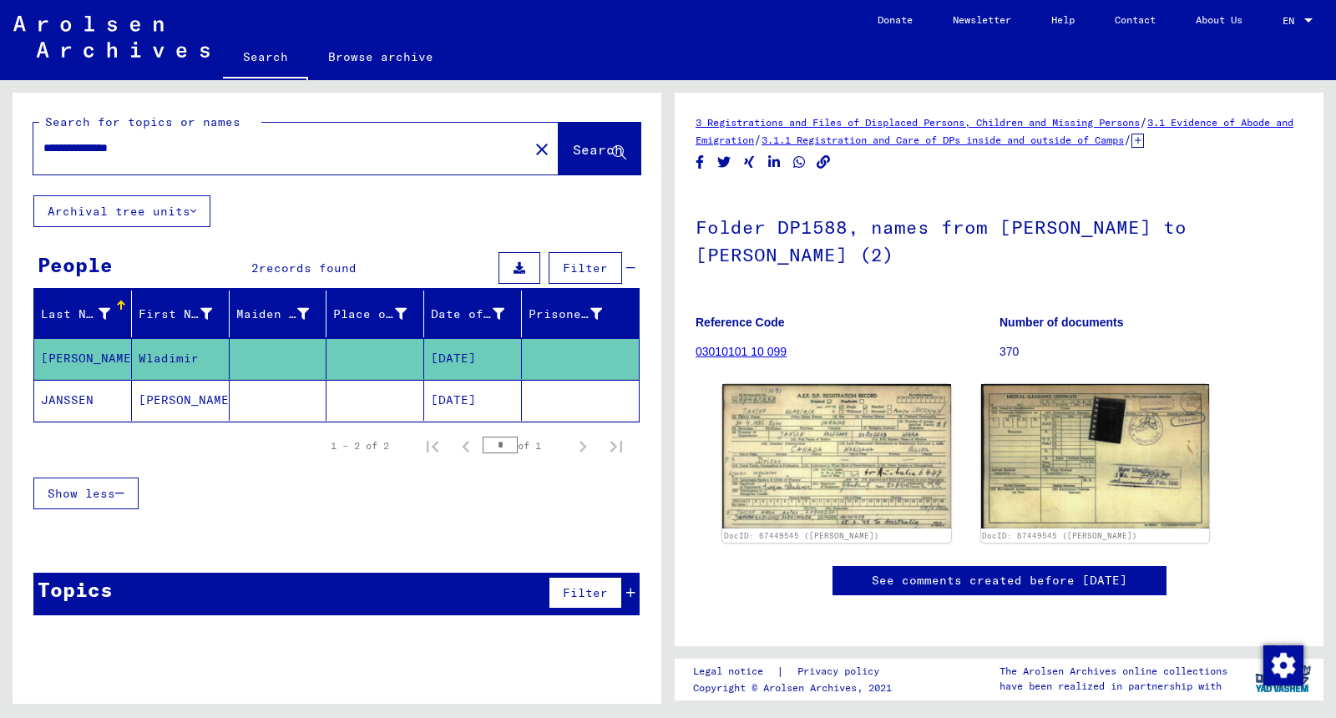
click at [292, 388] on mat-cell at bounding box center [279, 400] width 98 height 41
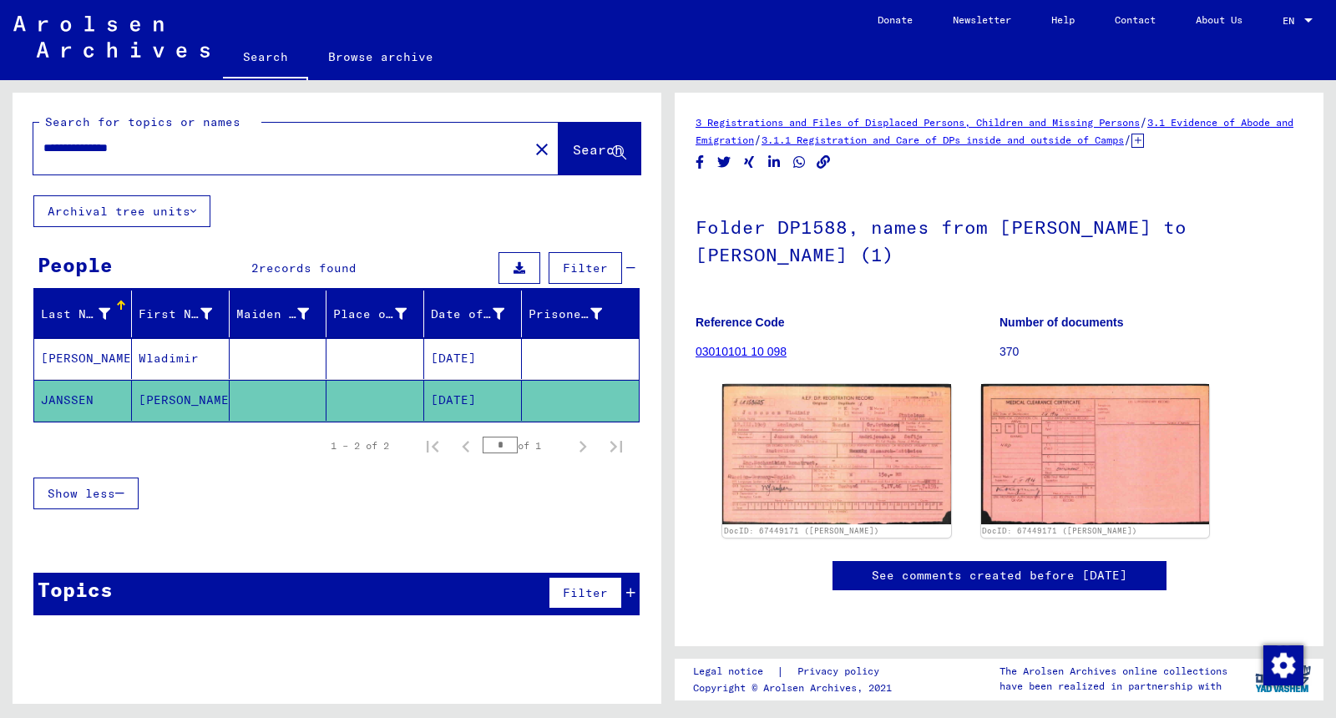
click at [137, 150] on input "**********" at bounding box center [280, 148] width 475 height 18
click at [70, 150] on input "**********" at bounding box center [280, 148] width 475 height 18
type input "**********"
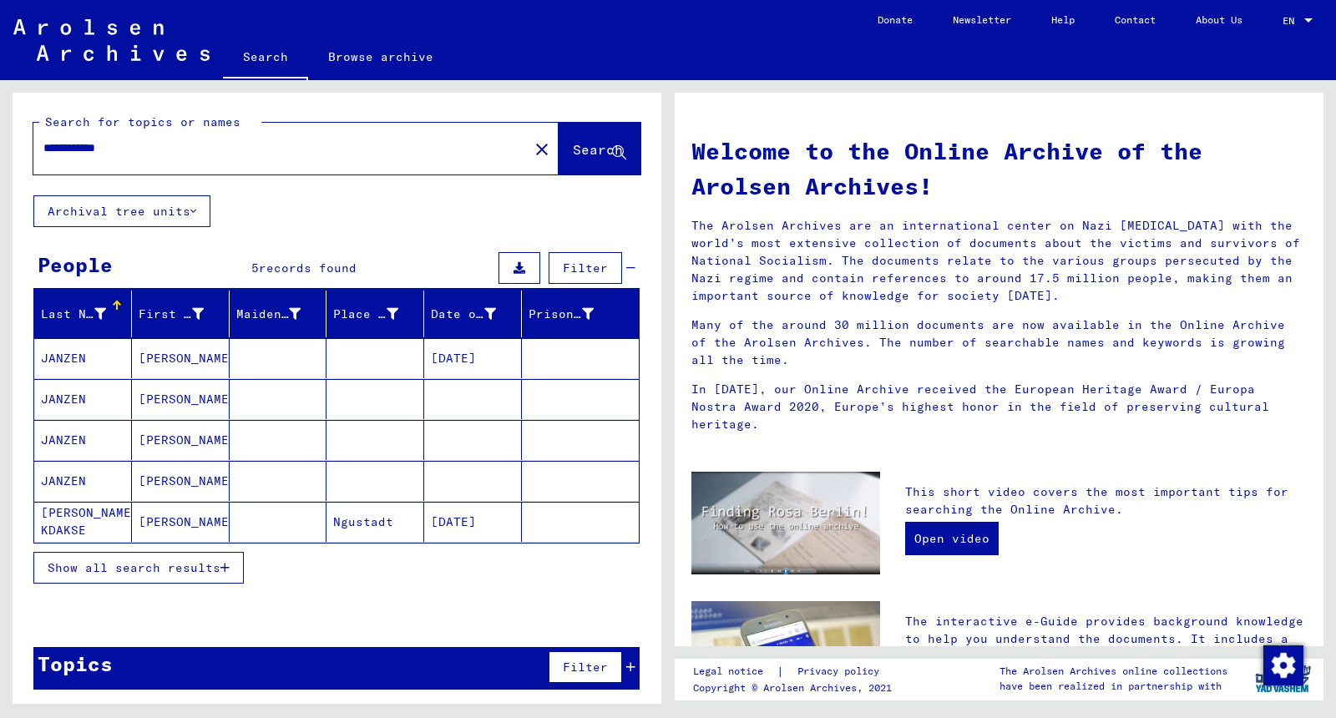
click at [284, 354] on mat-cell at bounding box center [279, 358] width 98 height 40
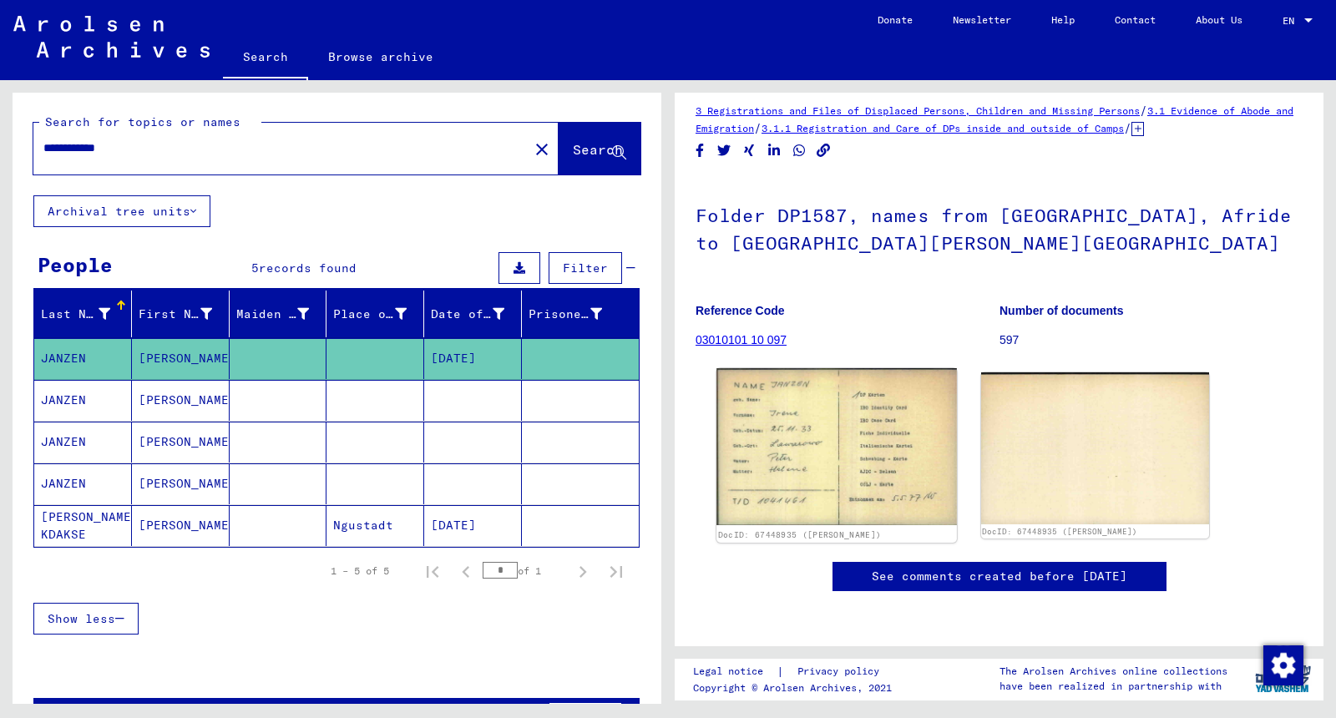
scroll to position [174, 0]
click at [465, 392] on mat-cell at bounding box center [473, 400] width 98 height 41
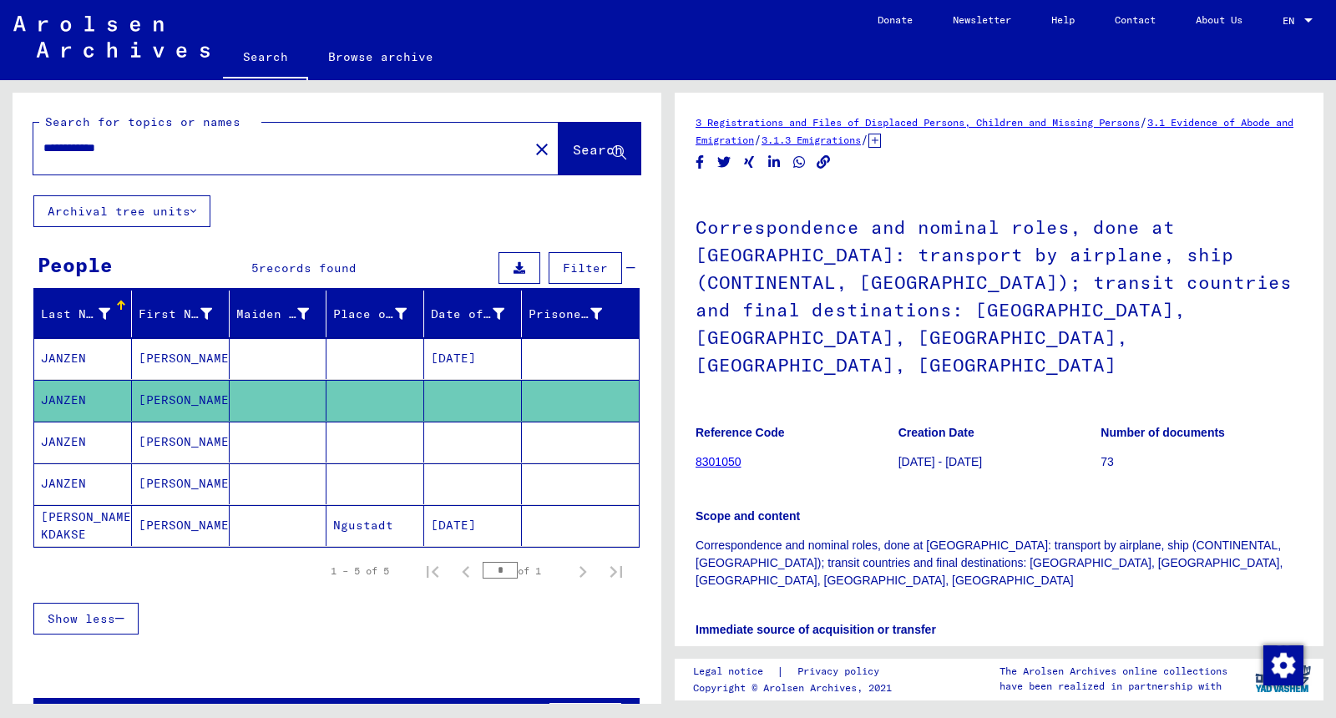
click at [473, 453] on mat-cell at bounding box center [473, 442] width 98 height 41
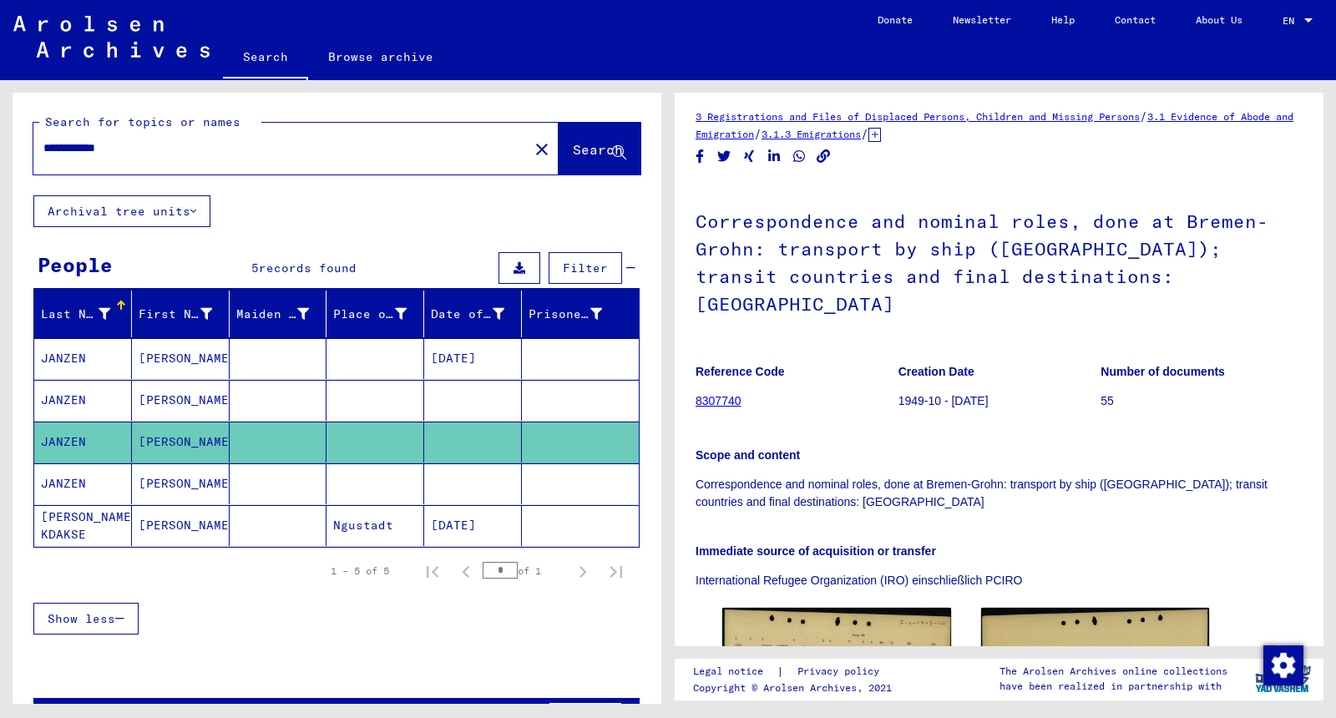
scroll to position [201, 0]
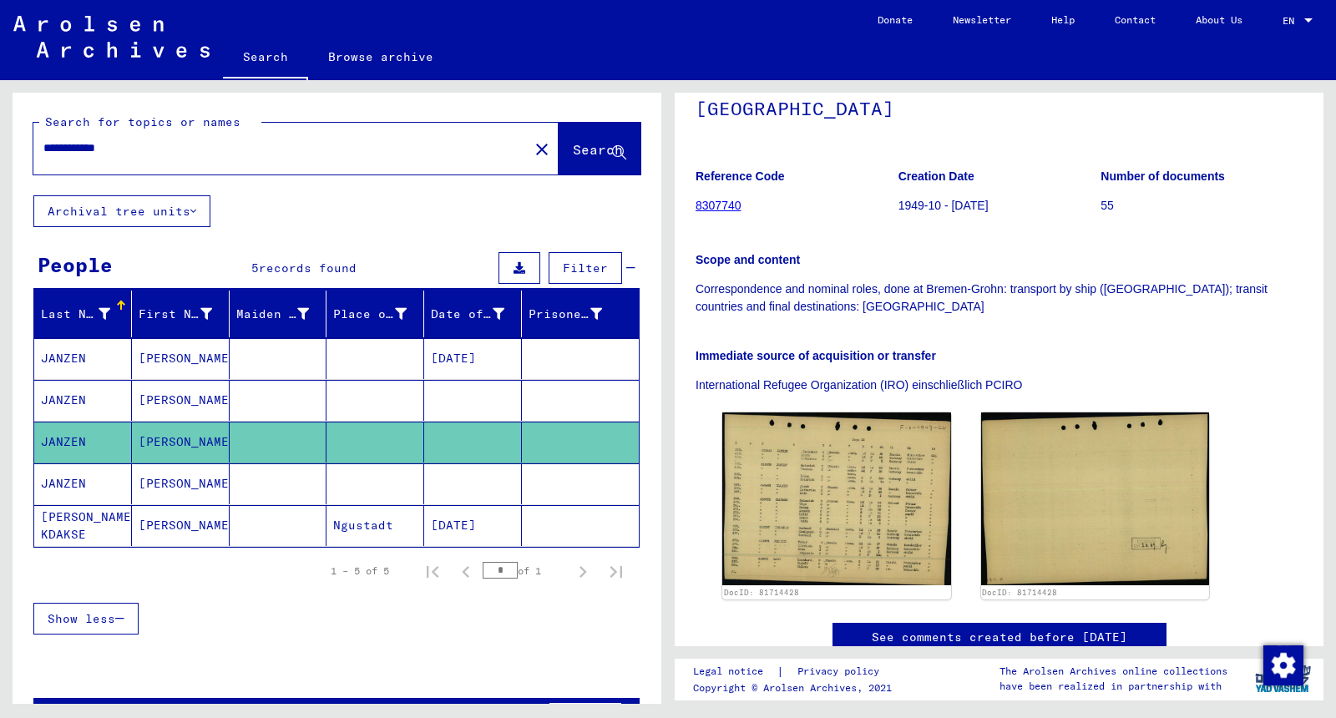
click at [513, 482] on mat-cell at bounding box center [473, 483] width 98 height 41
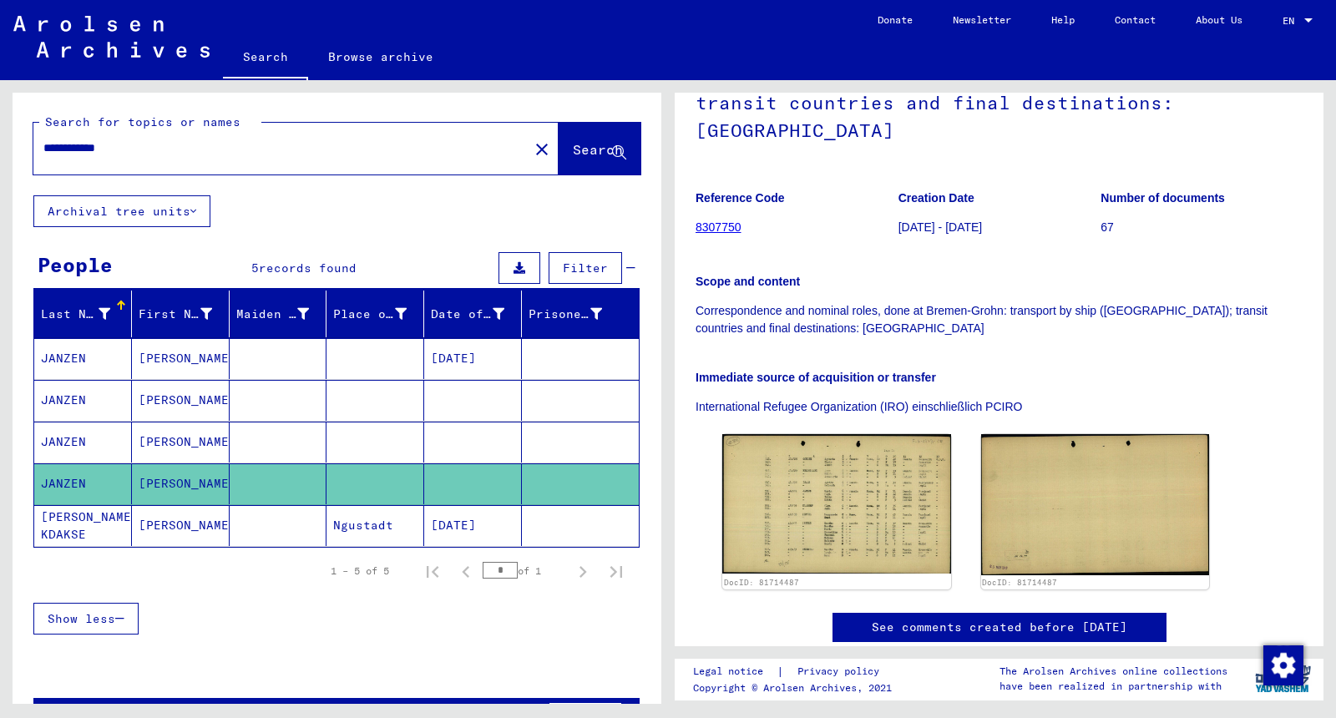
scroll to position [219, 0]
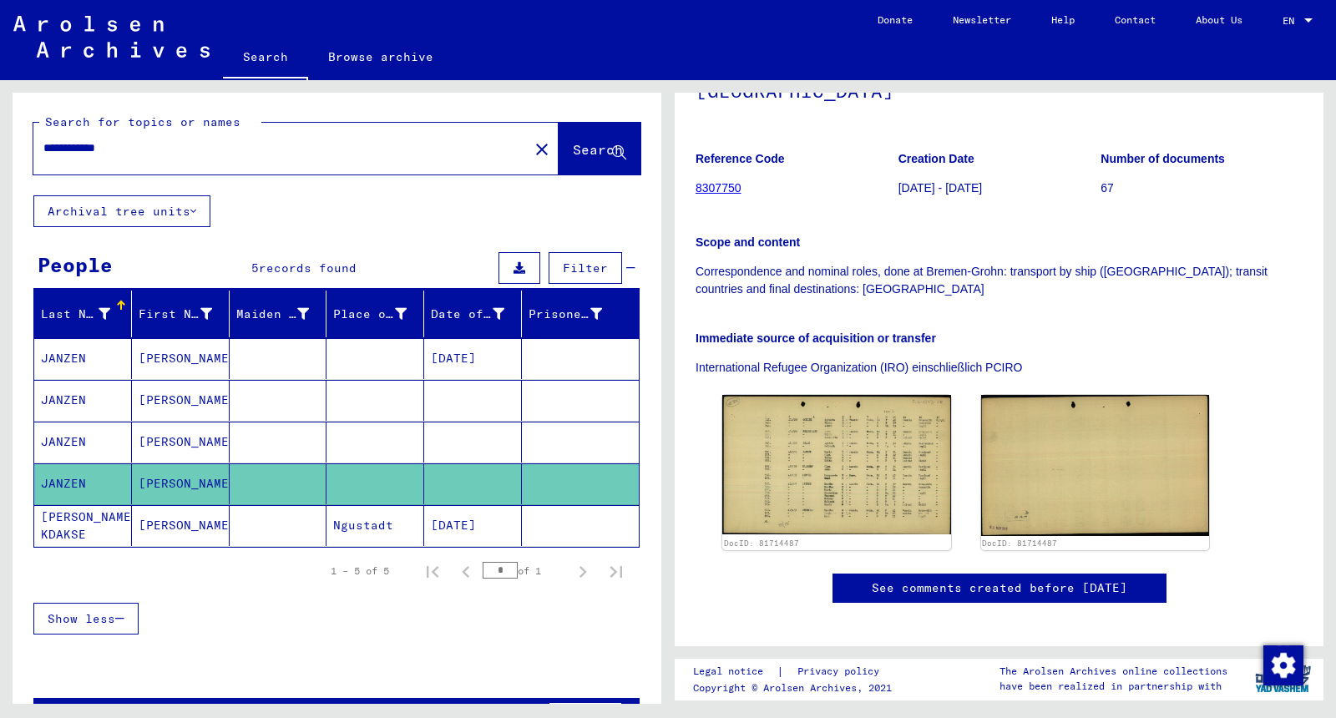
click at [370, 436] on mat-cell at bounding box center [375, 442] width 98 height 41
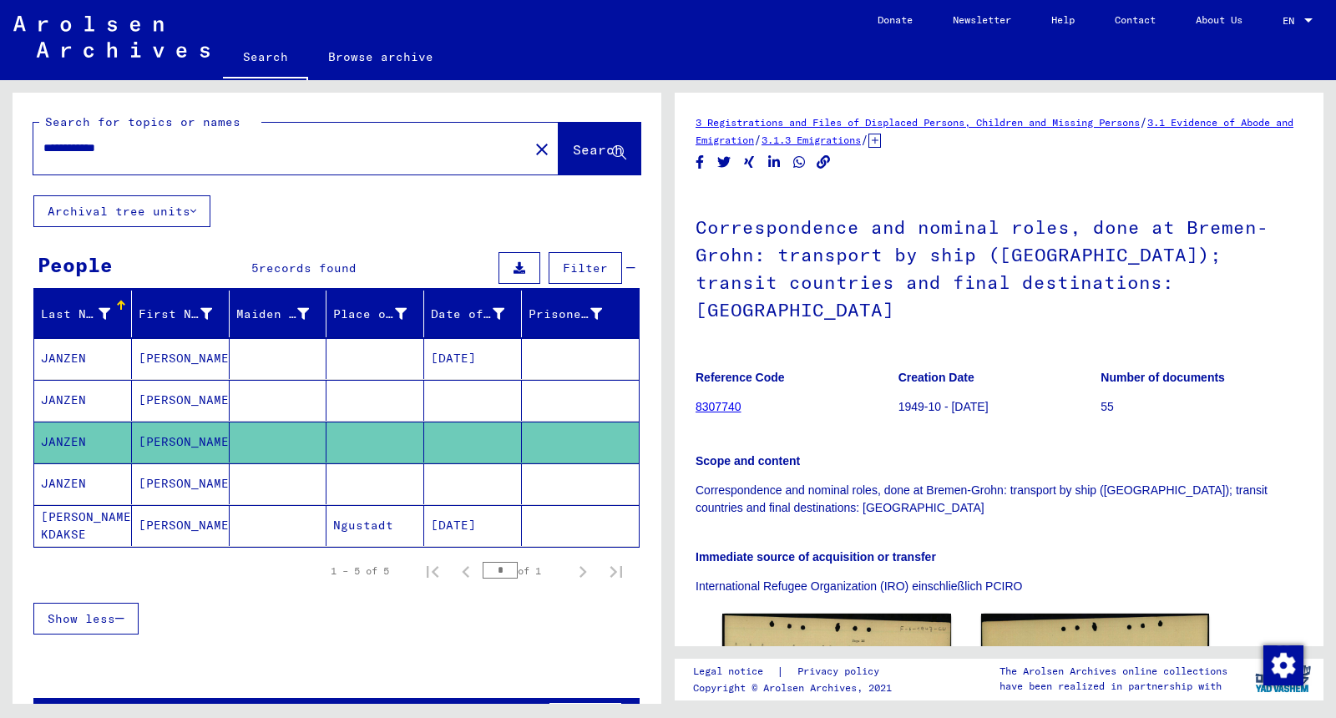
click at [323, 528] on mat-cell at bounding box center [279, 525] width 98 height 41
